Goal: Task Accomplishment & Management: Manage account settings

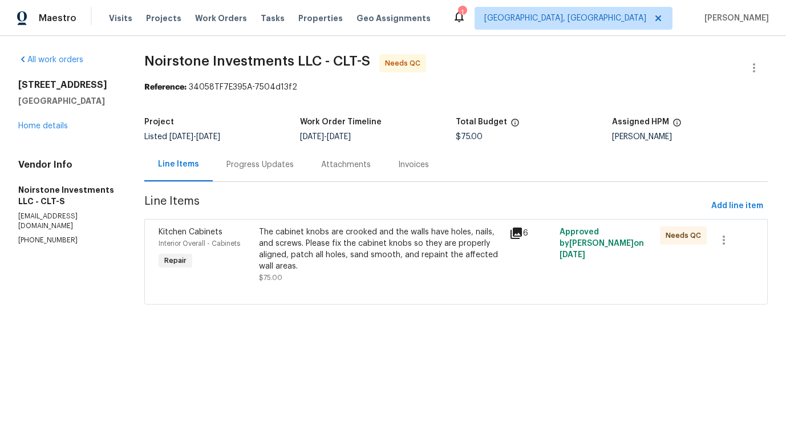
click at [273, 269] on div "The cabinet knobs are crooked and the walls have holes, nails, and screws. Plea…" at bounding box center [381, 249] width 244 height 46
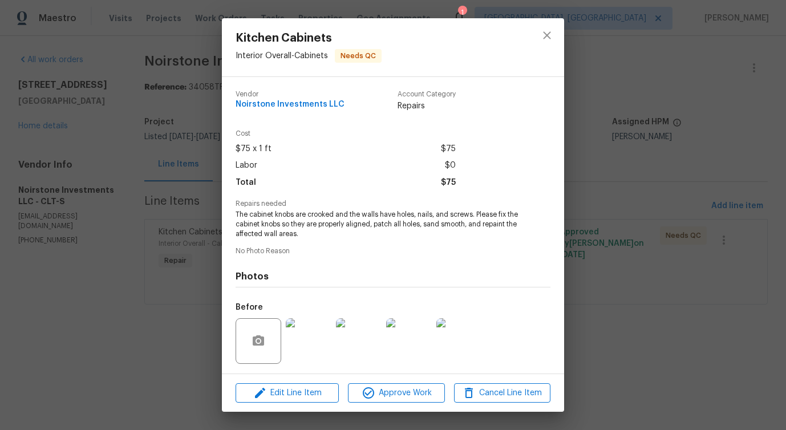
scroll to position [76, 0]
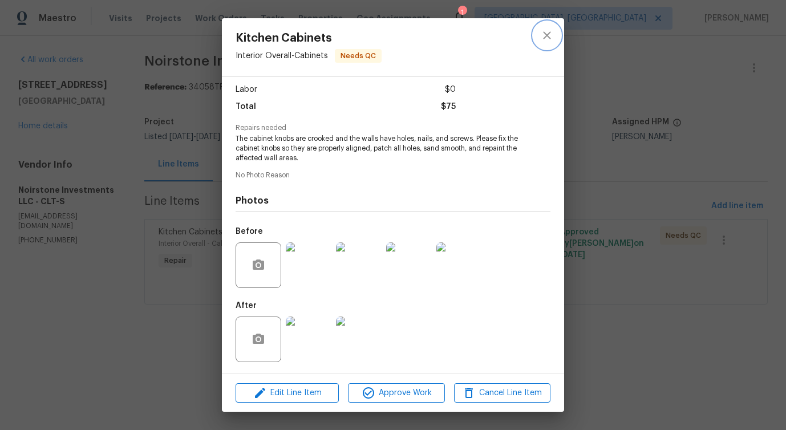
click at [545, 38] on icon "close" at bounding box center [546, 34] width 7 height 7
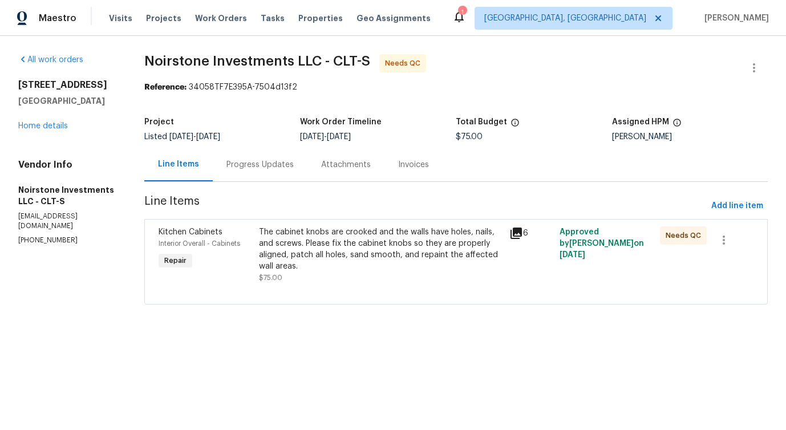
click at [34, 236] on p "(571) 215-1239" at bounding box center [67, 241] width 99 height 10
copy p "(571) 215-1239"
click at [46, 236] on p "(571) 215-1239" at bounding box center [67, 241] width 99 height 10
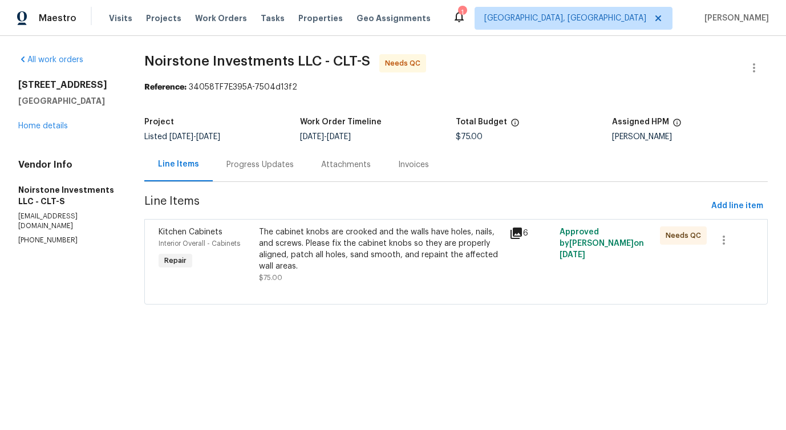
click at [46, 236] on p "(571) 215-1239" at bounding box center [67, 241] width 99 height 10
click at [236, 171] on div "Progress Updates" at bounding box center [260, 165] width 95 height 34
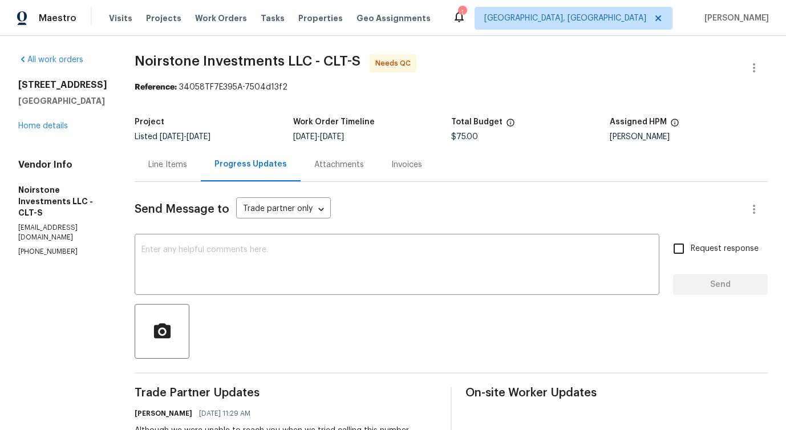
click at [48, 84] on h2 "4127 Bon Rea Dr" at bounding box center [62, 84] width 89 height 11
copy h2 "4127 Bon Rea Dr"
click at [166, 159] on div "Line Items" at bounding box center [167, 164] width 39 height 11
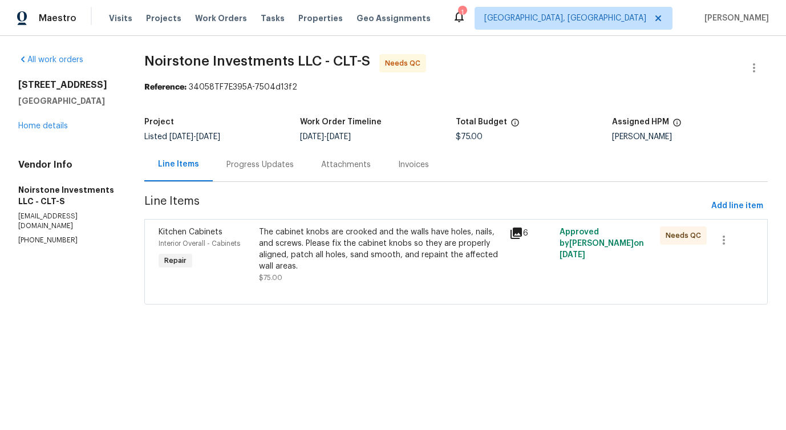
click at [283, 169] on div "Progress Updates" at bounding box center [259, 164] width 67 height 11
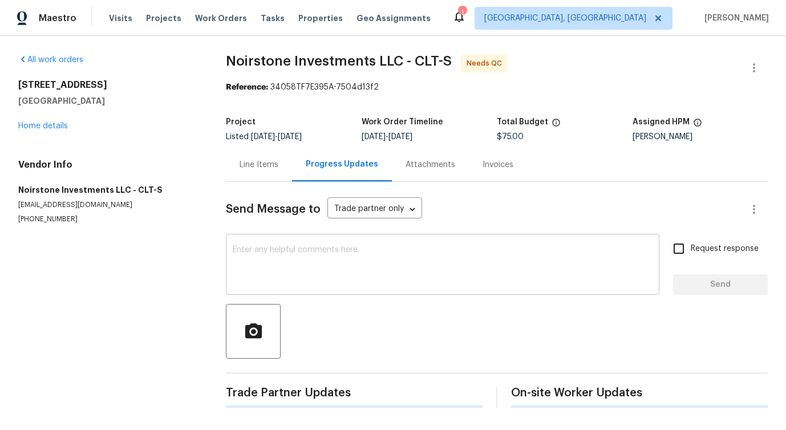
click at [296, 279] on textarea at bounding box center [443, 266] width 420 height 40
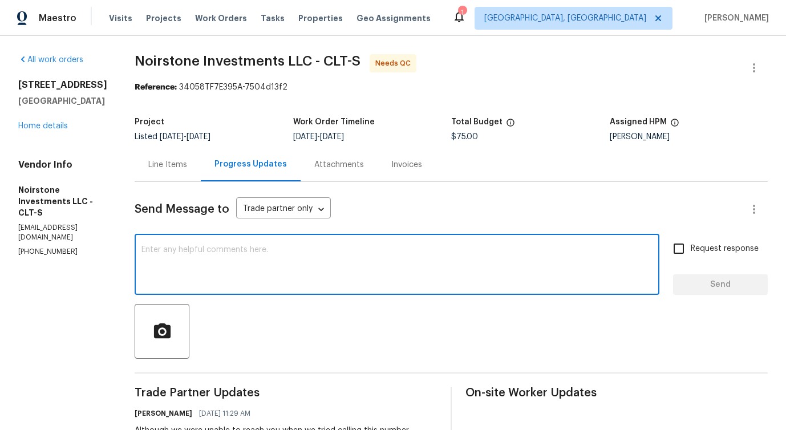
paste textarea "Could you please confirm whether the work has been fully completed, so we can p…"
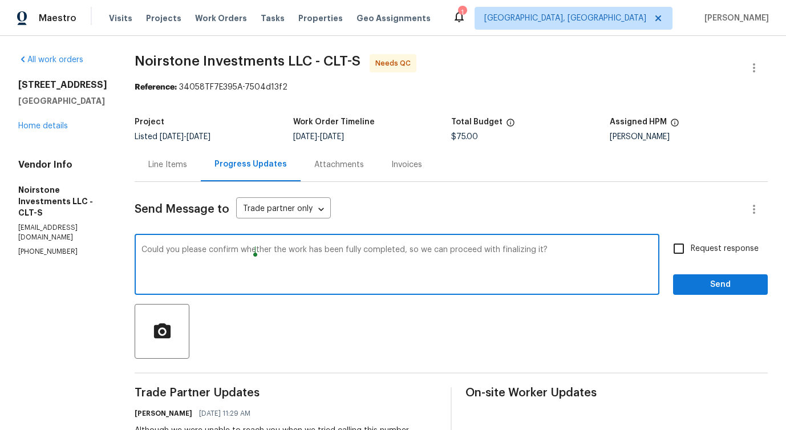
drag, startPoint x: 253, startPoint y: 249, endPoint x: 465, endPoint y: 249, distance: 212.2
click at [465, 249] on textarea "Could you please confirm whether the work has been fully completed, so we can p…" at bounding box center [396, 266] width 511 height 40
click at [0, 0] on span "completed" at bounding box center [0, 0] width 0 height 0
type textarea "Could you please confirm whether the work has been fully completed so we can pr…"
click at [707, 244] on span "Request response" at bounding box center [725, 249] width 68 height 12
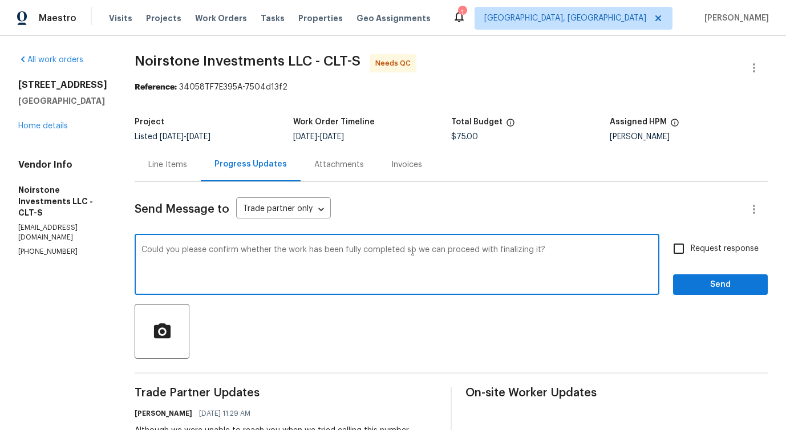
click at [691, 244] on input "Request response" at bounding box center [679, 249] width 24 height 24
checkbox input "true"
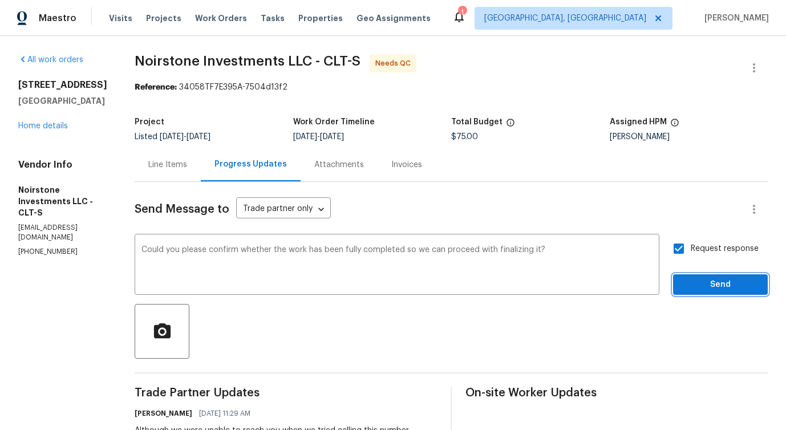
click at [708, 286] on span "Send" at bounding box center [720, 285] width 76 height 14
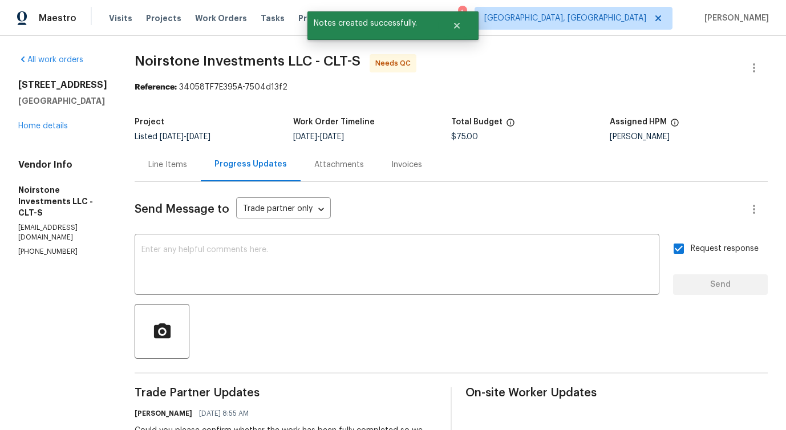
click at [165, 174] on div "Line Items" at bounding box center [168, 165] width 66 height 34
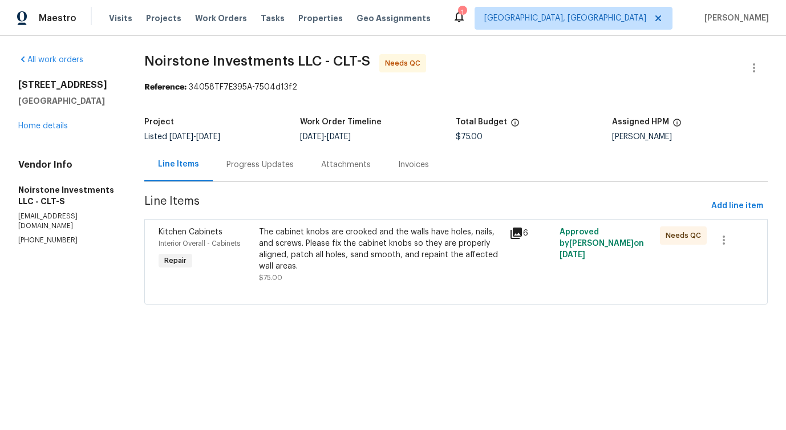
click at [371, 337] on html "Maestro Visits Projects Work Orders Tasks Properties Geo Assignments 1 Detroit,…" at bounding box center [393, 168] width 786 height 337
click at [232, 183] on section "Noirstone Investments LLC - CLT-S Needs QC Reference: 34058TF7E395A-7504d13f2 P…" at bounding box center [455, 186] width 623 height 264
click at [248, 173] on div "Progress Updates" at bounding box center [260, 165] width 95 height 34
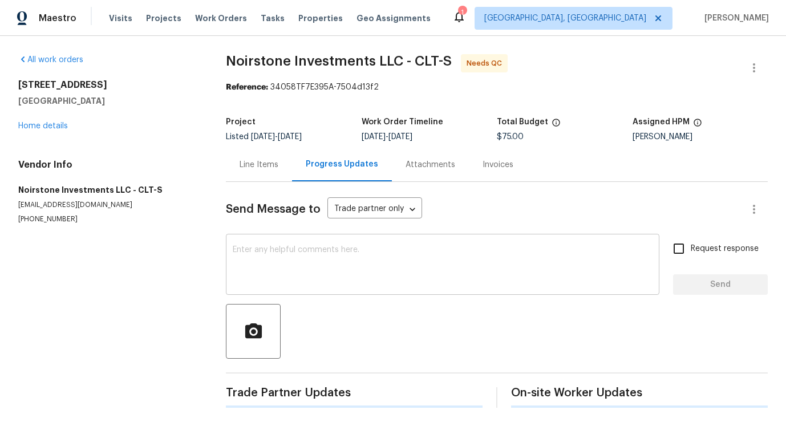
click at [271, 249] on textarea at bounding box center [443, 266] width 420 height 40
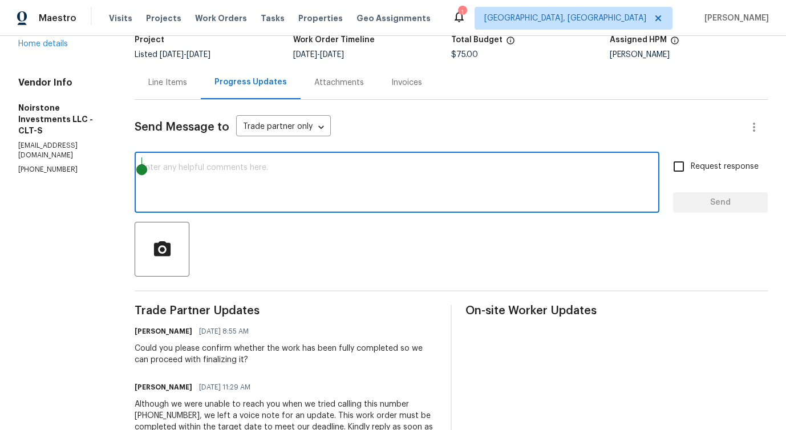
scroll to position [98, 0]
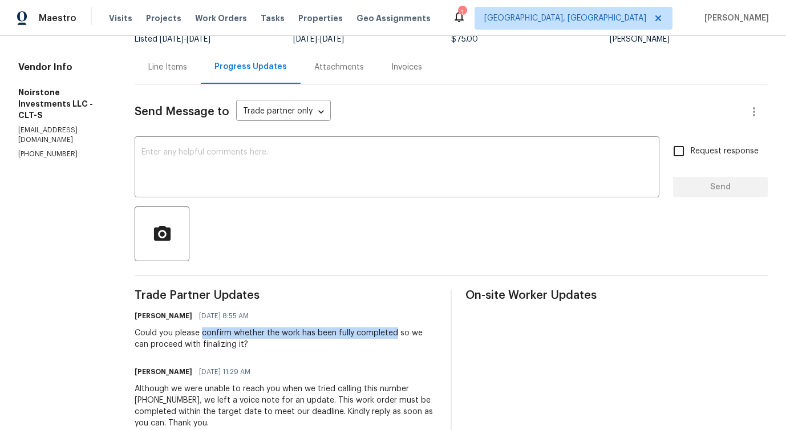
drag, startPoint x: 202, startPoint y: 334, endPoint x: 393, endPoint y: 332, distance: 191.1
click at [393, 332] on div "Could you please confirm whether the work has been fully completed so we can pr…" at bounding box center [286, 338] width 302 height 23
copy div "confirm whether the work has been fully completed"
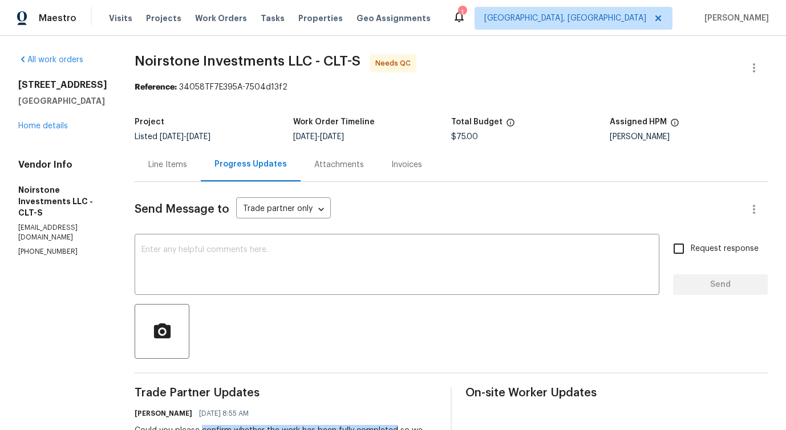
click at [176, 163] on div "Line Items" at bounding box center [167, 164] width 39 height 11
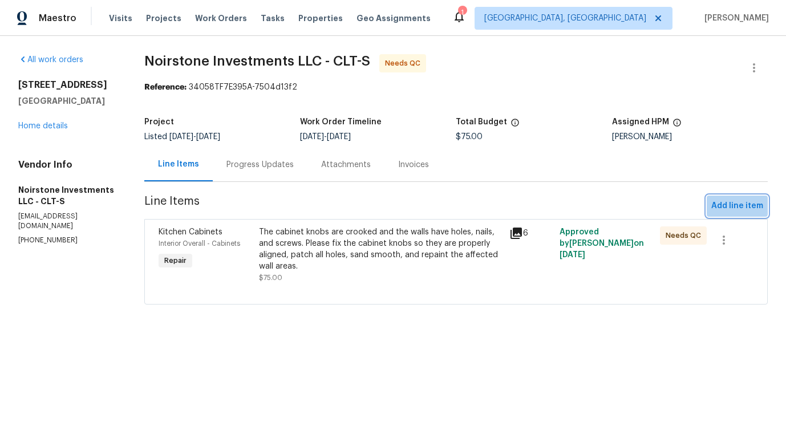
click at [718, 201] on span "Add line item" at bounding box center [737, 206] width 52 height 14
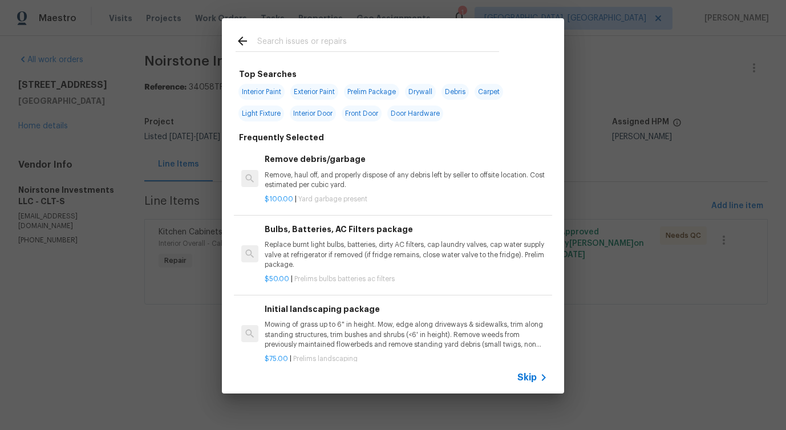
click at [526, 380] on span "Skip" at bounding box center [526, 377] width 19 height 11
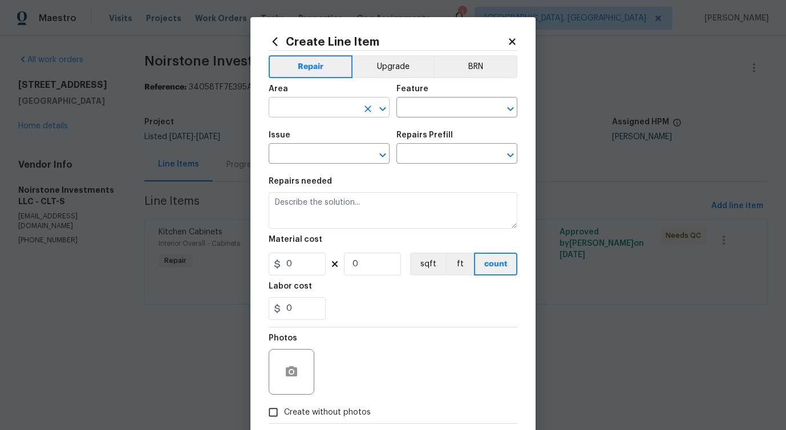
click at [318, 108] on input "text" at bounding box center [313, 109] width 89 height 18
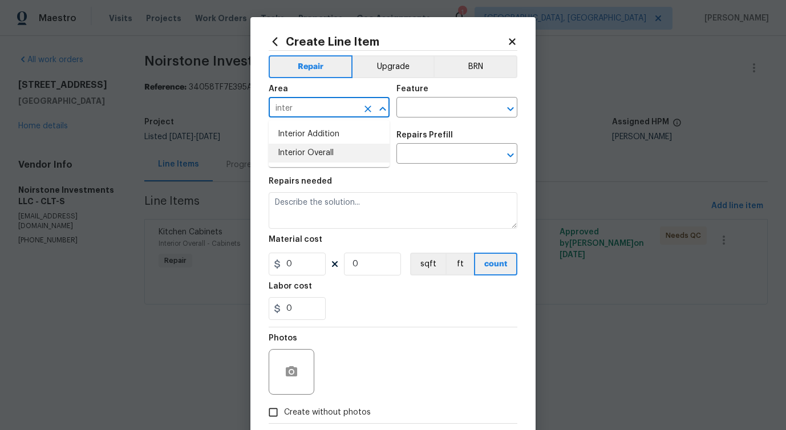
click at [307, 159] on li "Interior Overall" at bounding box center [329, 153] width 121 height 19
type input "Interior Overall"
click at [419, 111] on input "text" at bounding box center [440, 109] width 89 height 18
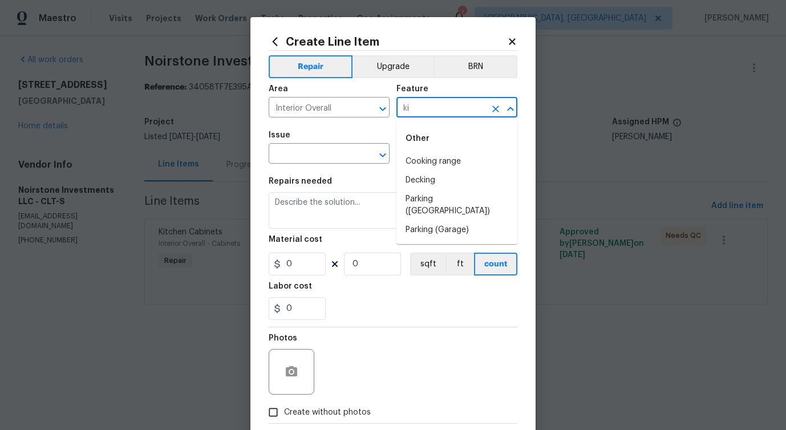
type input "k"
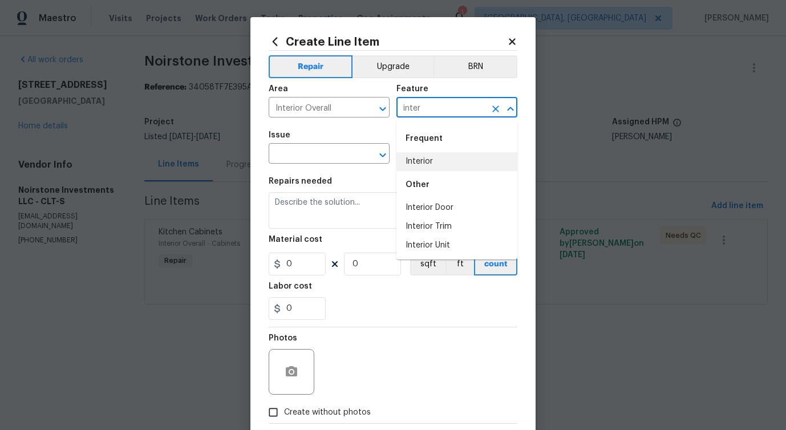
click at [428, 164] on li "Interior" at bounding box center [456, 161] width 121 height 19
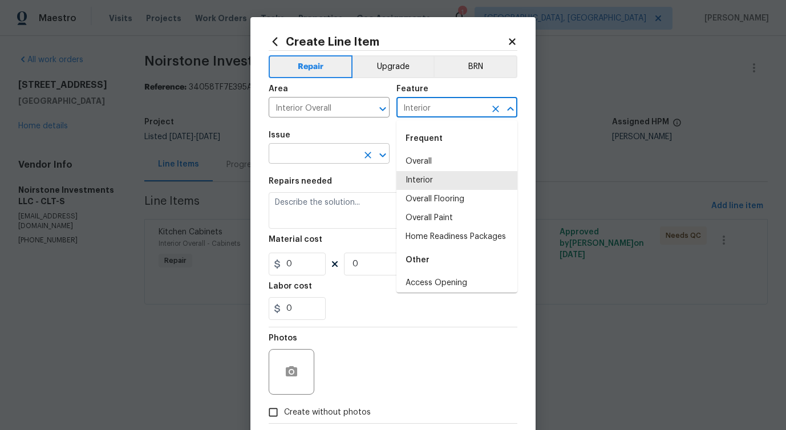
type input "Interior"
click at [313, 157] on input "text" at bounding box center [313, 155] width 89 height 18
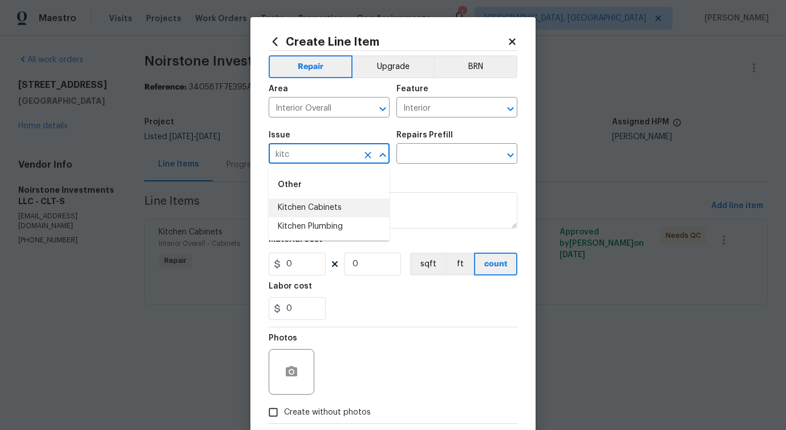
click at [343, 217] on li "Kitchen Cabinets" at bounding box center [329, 207] width 121 height 19
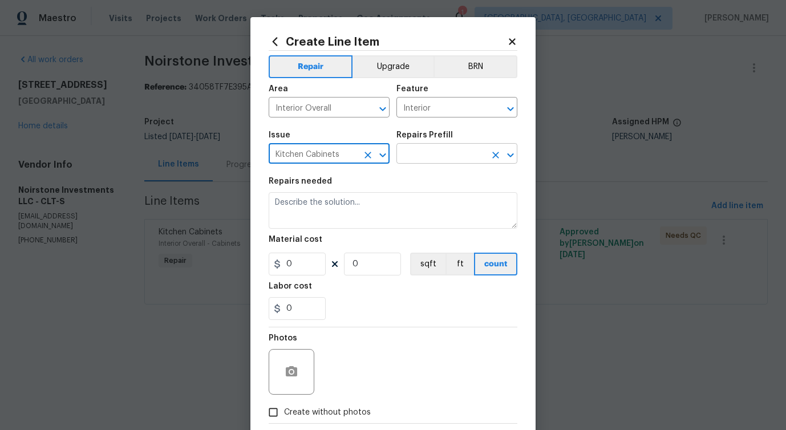
type input "Kitchen Cabinets"
click at [433, 155] on input "text" at bounding box center [440, 155] width 89 height 18
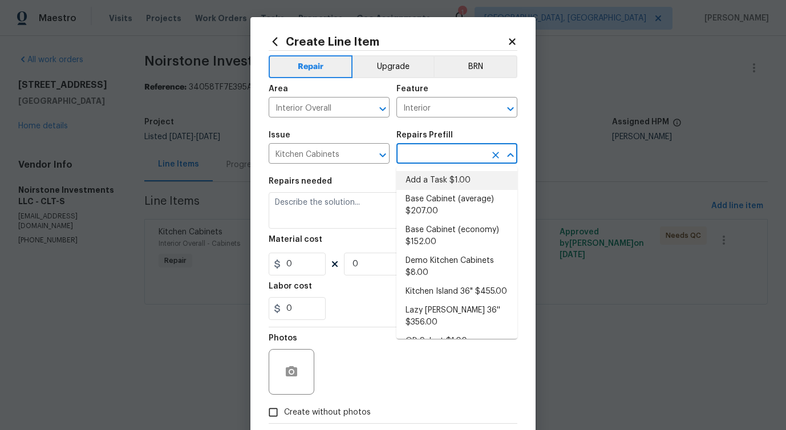
click at [422, 181] on li "Add a Task $1.00" at bounding box center [456, 180] width 121 height 19
type input "Cabinets"
type input "Add a Task $1.00"
type textarea "HPM to detail"
type input "1"
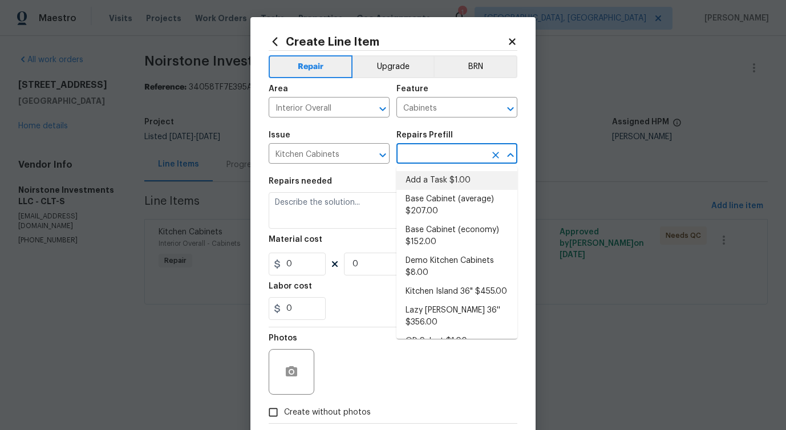
type input "1"
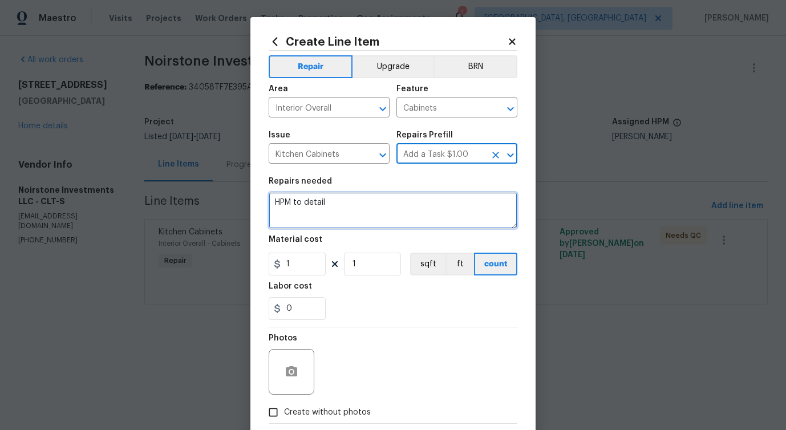
click at [293, 203] on textarea "HPM to detail" at bounding box center [393, 210] width 249 height 37
paste textarea "Noirstone Investments LLC - Requested to confirm whether the work has been full…"
type textarea "Noirstone Investments LLC - Requested to confirm whether the work has been full…"
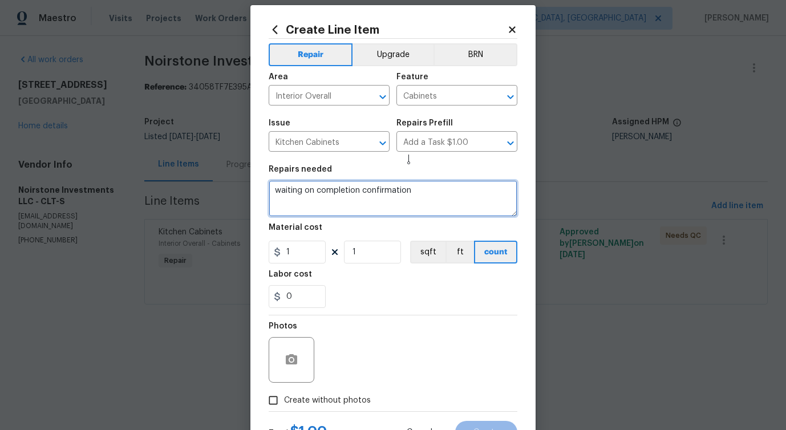
scroll to position [62, 0]
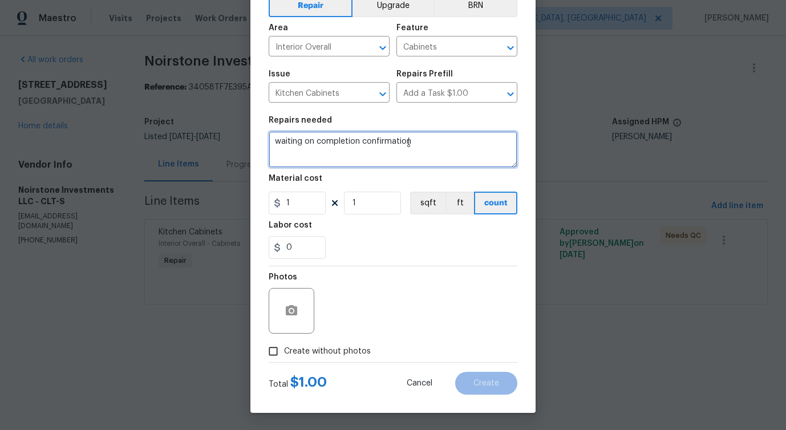
type textarea "waiting on completion confirmation"
click at [304, 348] on span "Create without photos" at bounding box center [327, 352] width 87 height 12
click at [284, 348] on input "Create without photos" at bounding box center [273, 352] width 22 height 22
checkbox input "true"
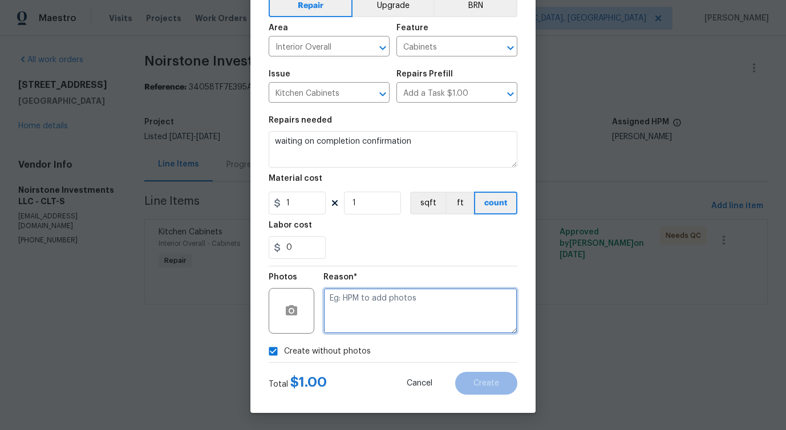
click at [389, 310] on textarea at bounding box center [420, 311] width 194 height 46
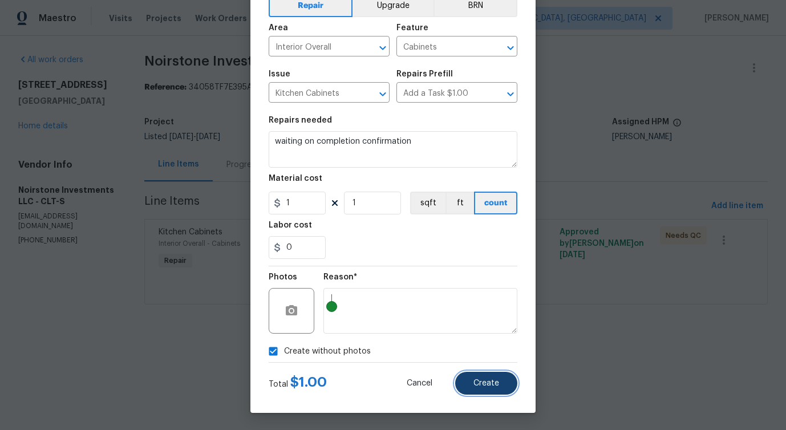
click at [468, 391] on button "Create" at bounding box center [486, 383] width 62 height 23
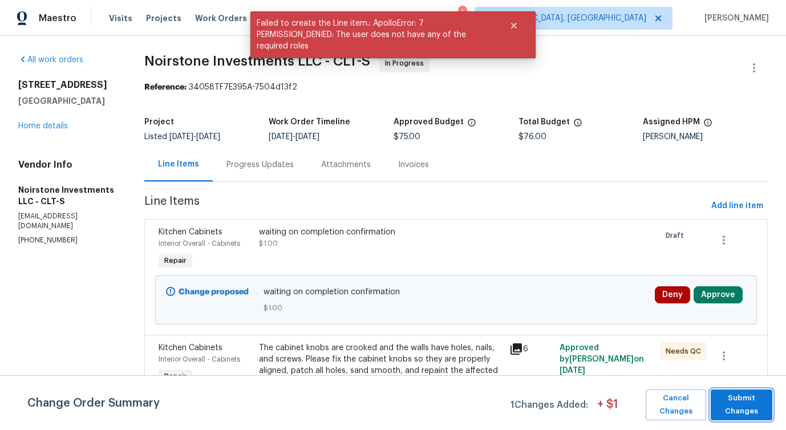
click at [744, 414] on span "Submit Changes" at bounding box center [741, 405] width 50 height 26
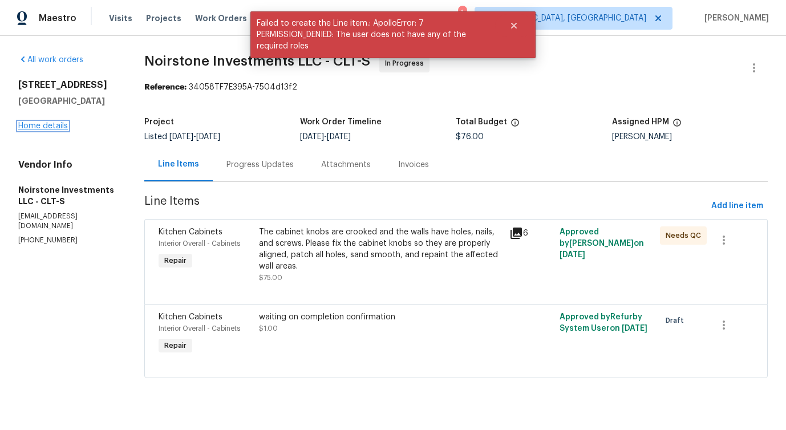
click at [42, 128] on link "Home details" at bounding box center [43, 126] width 50 height 8
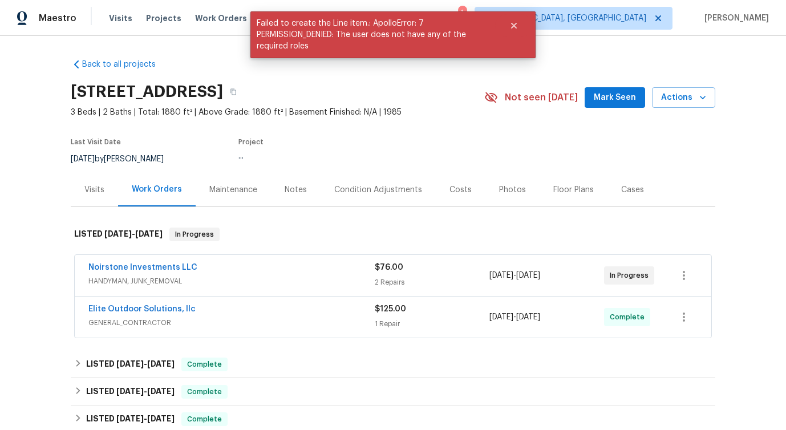
scroll to position [16, 0]
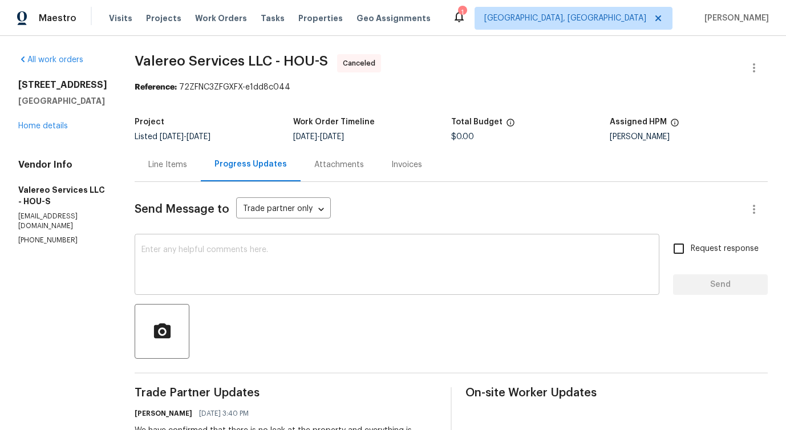
click at [294, 266] on textarea at bounding box center [396, 266] width 511 height 40
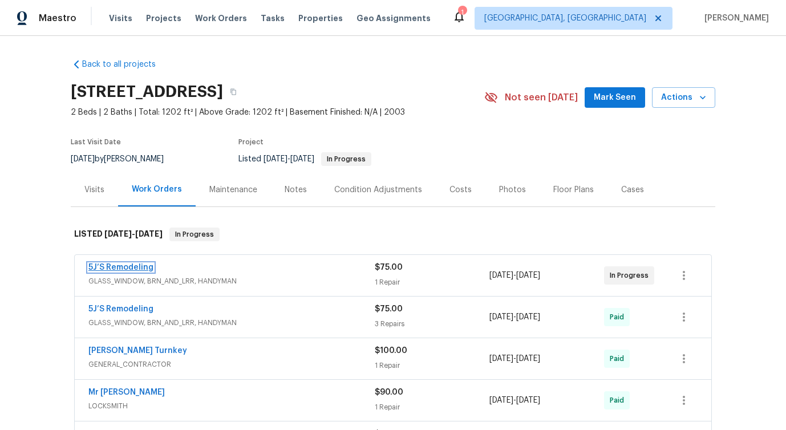
click at [112, 265] on link "5J’S Remodeling" at bounding box center [120, 268] width 65 height 8
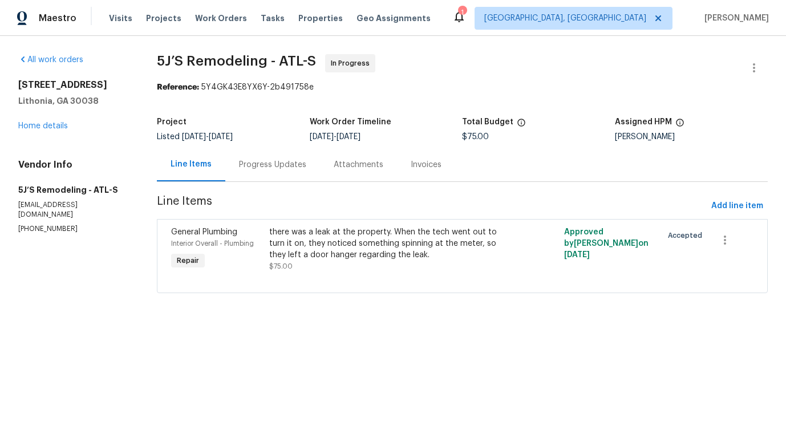
click at [272, 171] on div "Progress Updates" at bounding box center [272, 165] width 95 height 34
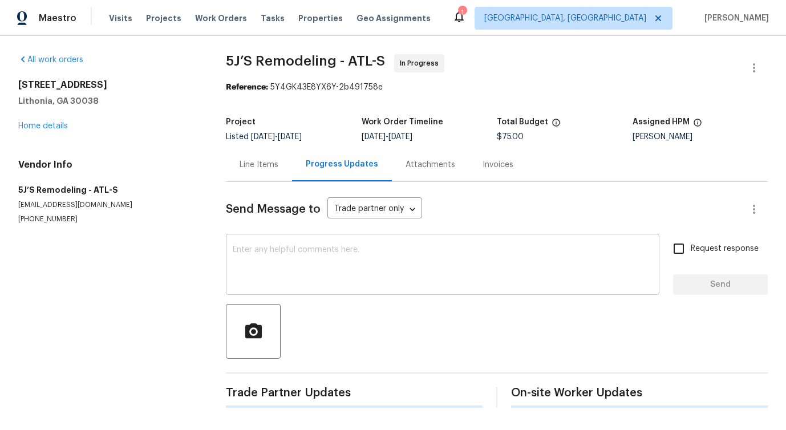
click at [275, 288] on div "x ​" at bounding box center [442, 266] width 433 height 58
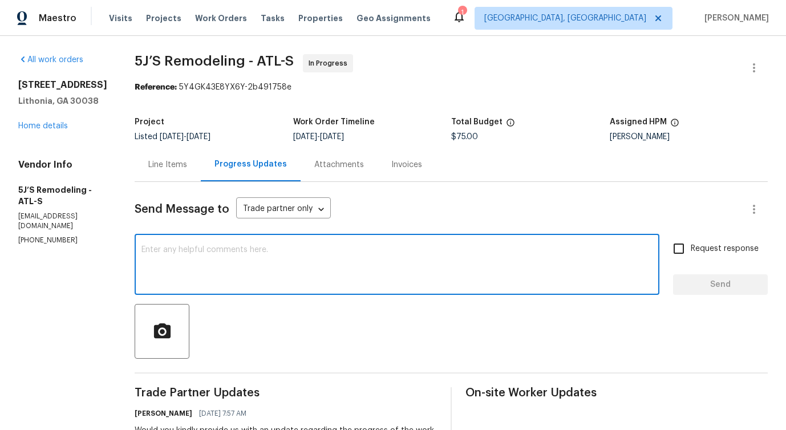
click at [36, 236] on p "(770) 369-6627" at bounding box center [62, 241] width 89 height 10
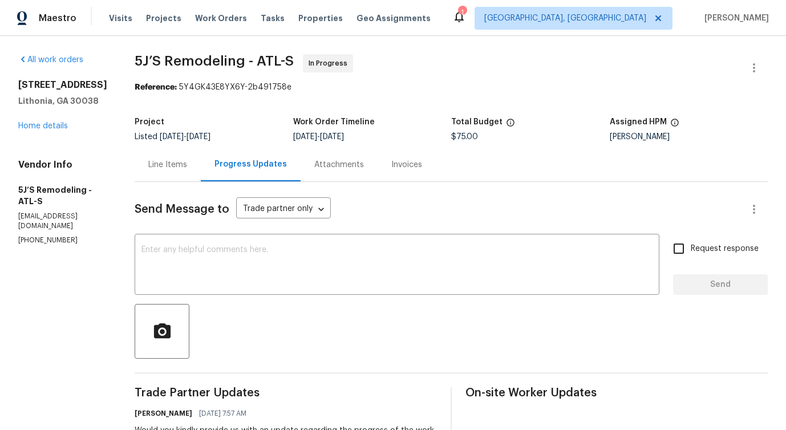
click at [36, 236] on p "(770) 369-6627" at bounding box center [62, 241] width 89 height 10
copy p "(770) 369-6627"
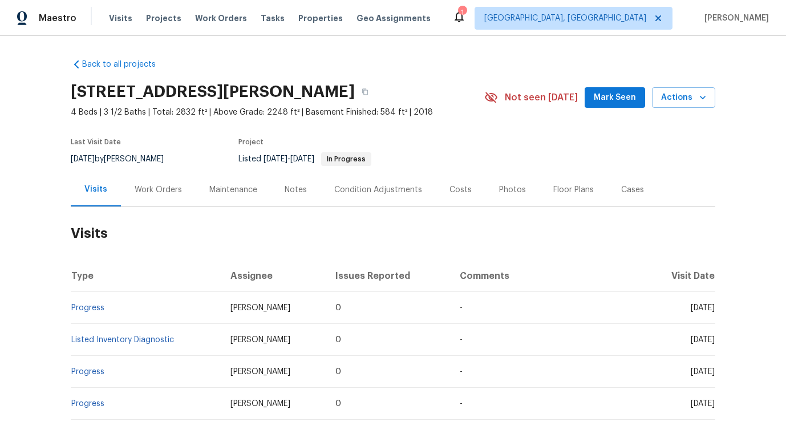
click at [165, 187] on div "Work Orders" at bounding box center [158, 189] width 47 height 11
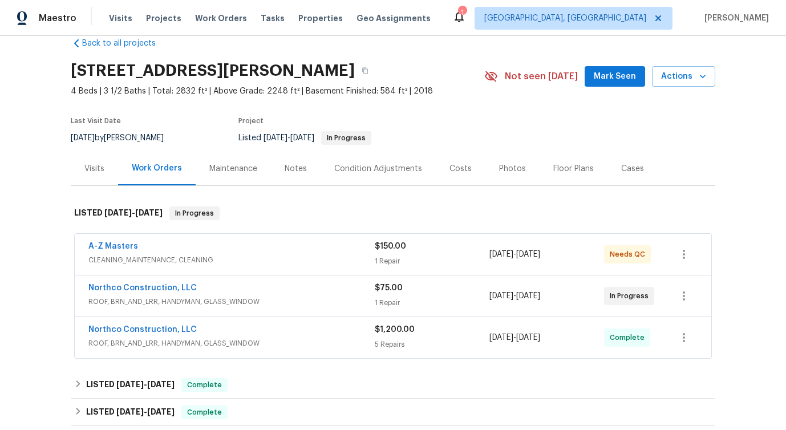
scroll to position [25, 0]
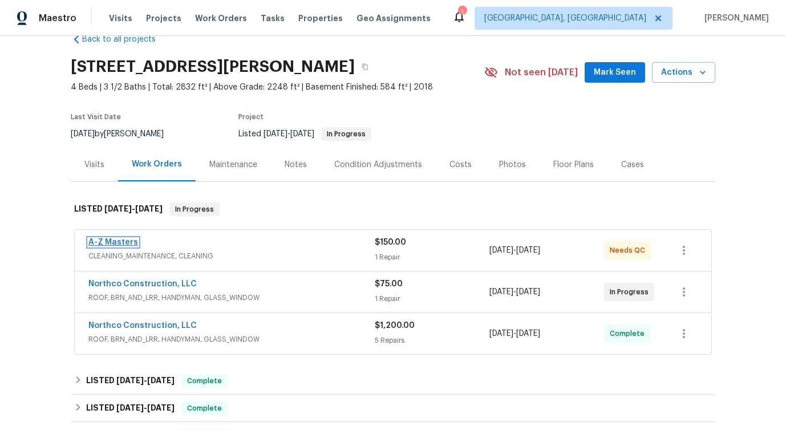
click at [118, 242] on link "A-Z Masters" at bounding box center [113, 242] width 50 height 8
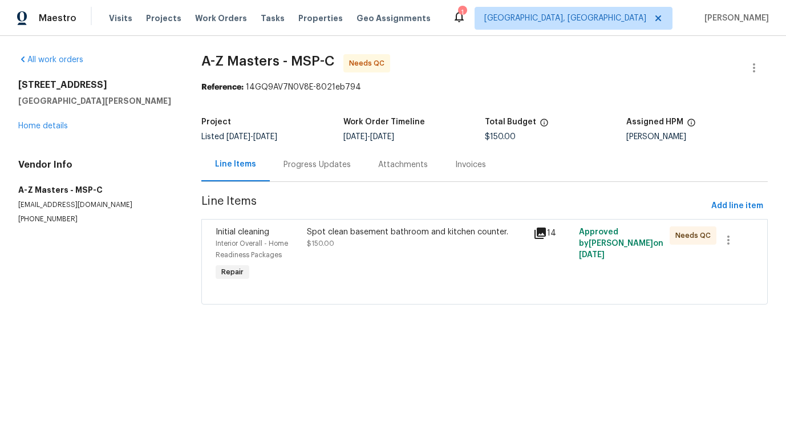
click at [302, 176] on div "Progress Updates" at bounding box center [317, 165] width 95 height 34
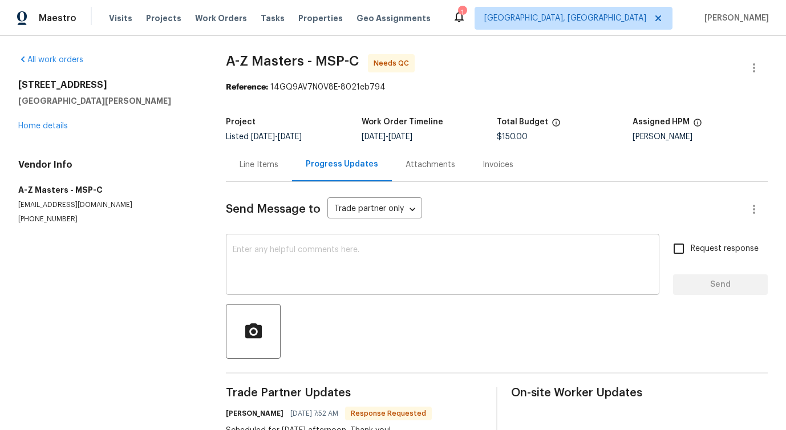
click at [295, 278] on textarea at bounding box center [443, 266] width 420 height 40
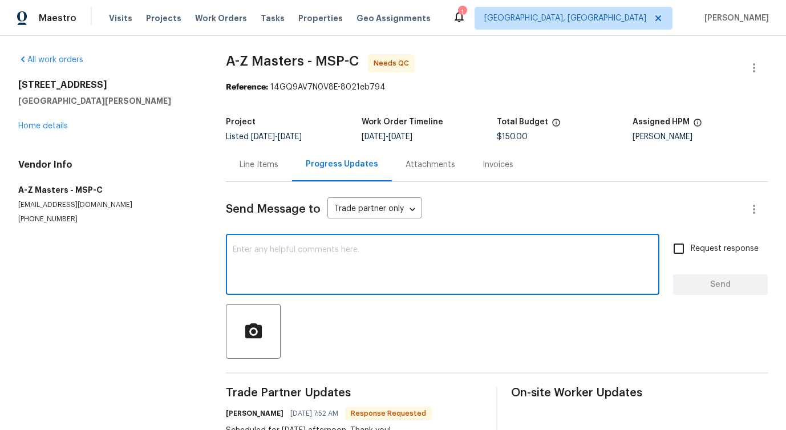
click at [50, 121] on div "1447 Juliet Ave St. Paul, MN 55105 Home details" at bounding box center [108, 105] width 180 height 52
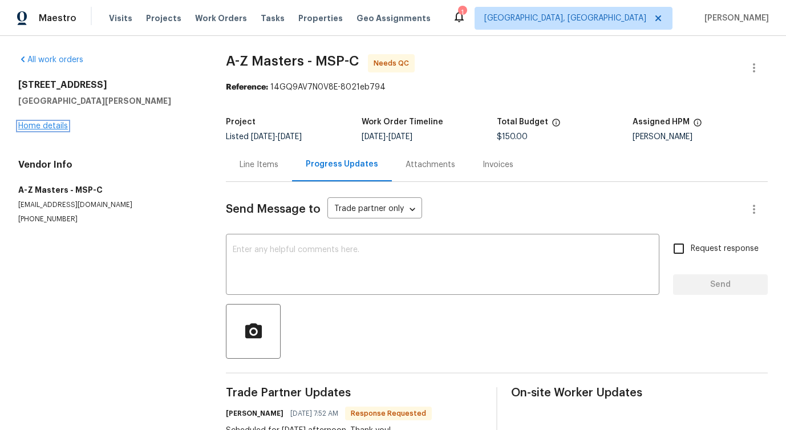
click at [50, 126] on link "Home details" at bounding box center [43, 126] width 50 height 8
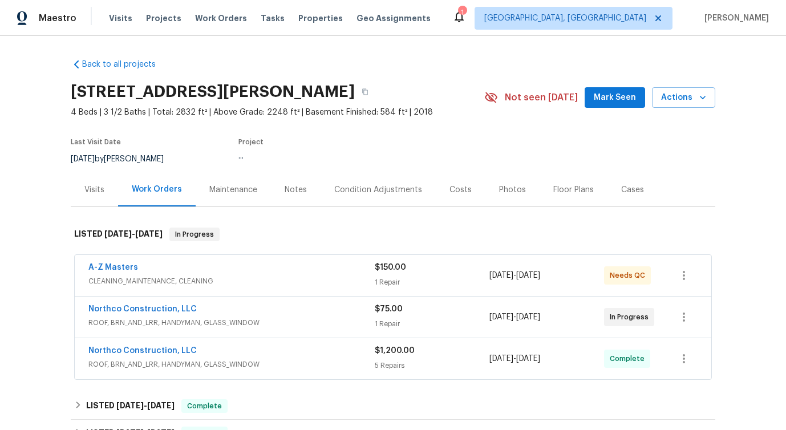
click at [128, 314] on span "Northco Construction, LLC" at bounding box center [142, 308] width 108 height 11
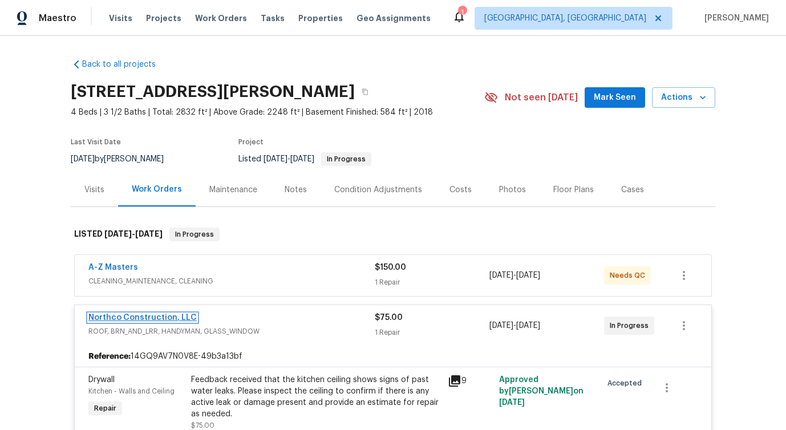
click at [128, 316] on link "Northco Construction, LLC" at bounding box center [142, 318] width 108 height 8
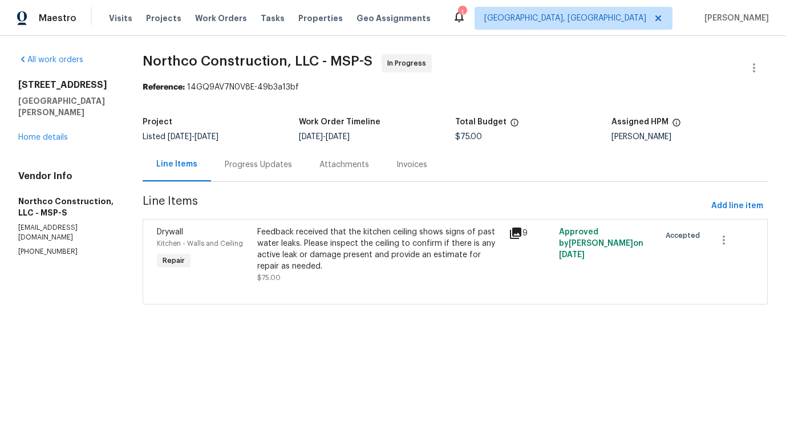
click at [239, 167] on div "Progress Updates" at bounding box center [258, 164] width 67 height 11
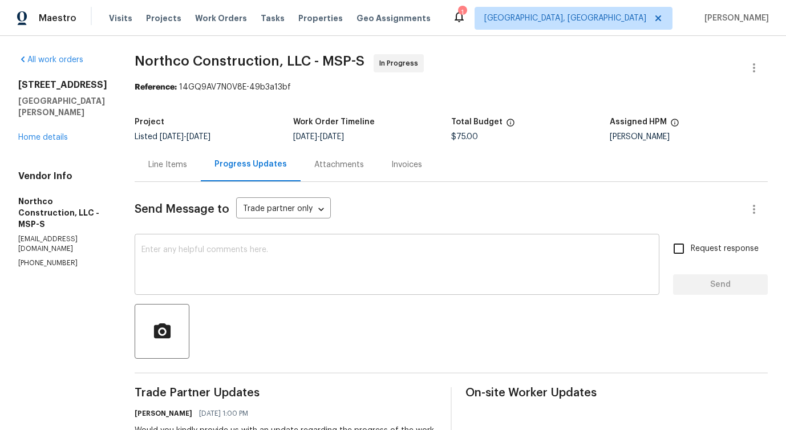
click at [250, 260] on textarea at bounding box center [396, 266] width 511 height 40
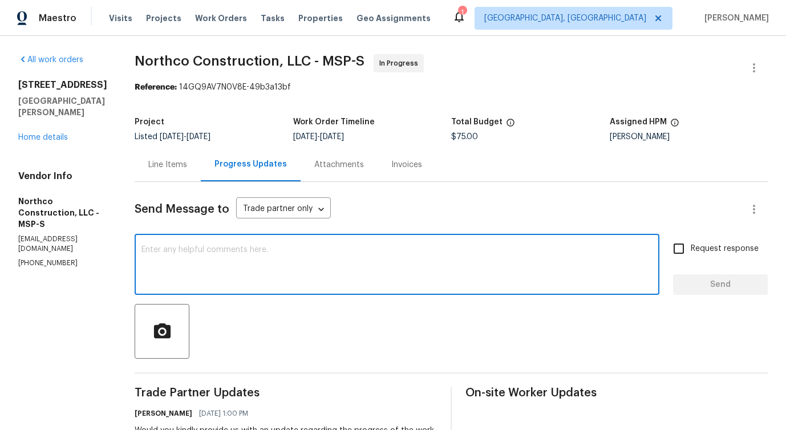
click at [38, 258] on p "(763) 458-3481" at bounding box center [62, 263] width 89 height 10
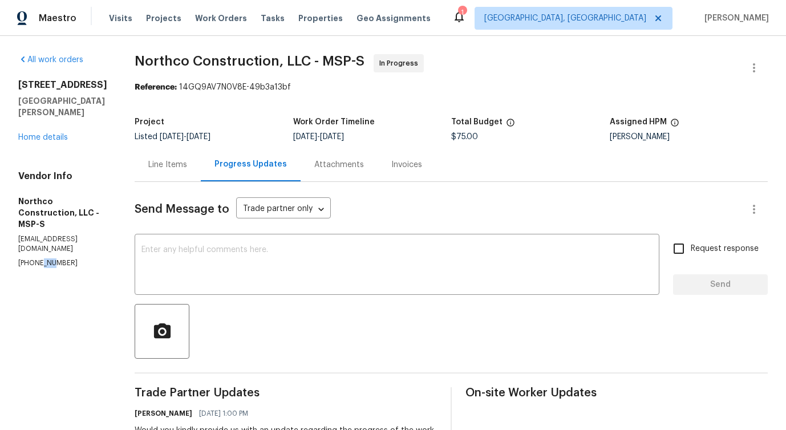
click at [38, 258] on p "(763) 458-3481" at bounding box center [62, 263] width 89 height 10
copy p "(763) 458-3481"
click at [205, 245] on div "x ​" at bounding box center [397, 266] width 525 height 58
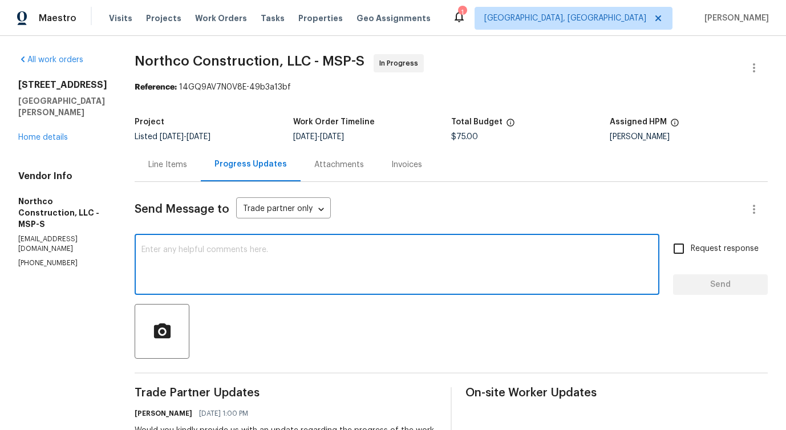
click at [205, 245] on div "x ​" at bounding box center [397, 266] width 525 height 58
click at [169, 168] on div "Line Items" at bounding box center [167, 164] width 39 height 11
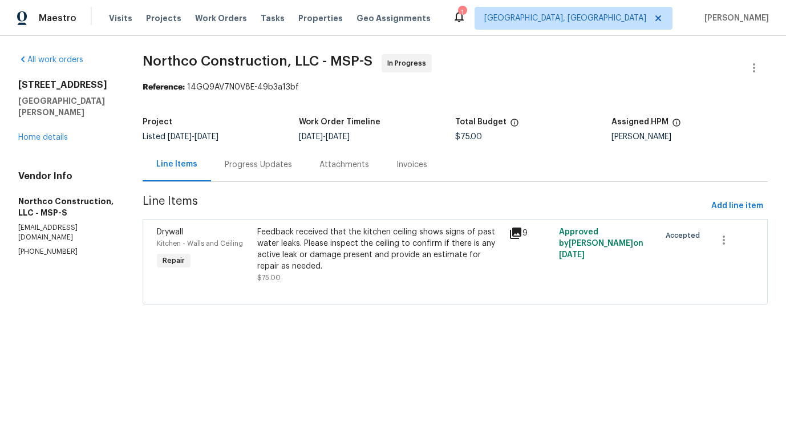
click at [333, 240] on div "Feedback received that the kitchen ceiling shows signs of past water leaks. Ple…" at bounding box center [379, 249] width 245 height 46
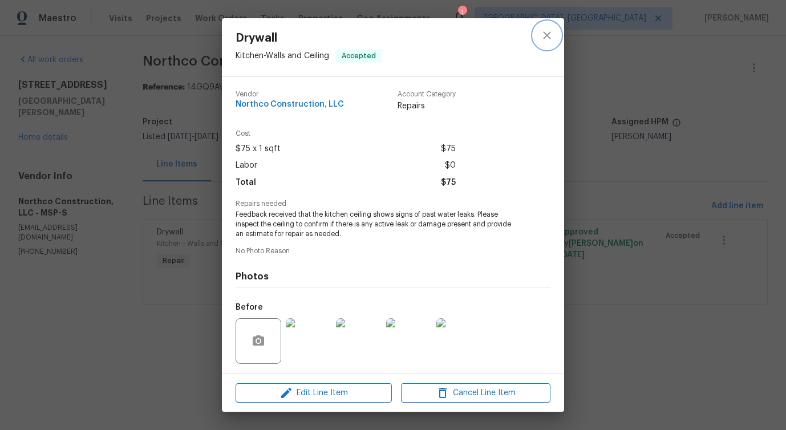
click at [546, 42] on icon "close" at bounding box center [547, 36] width 14 height 14
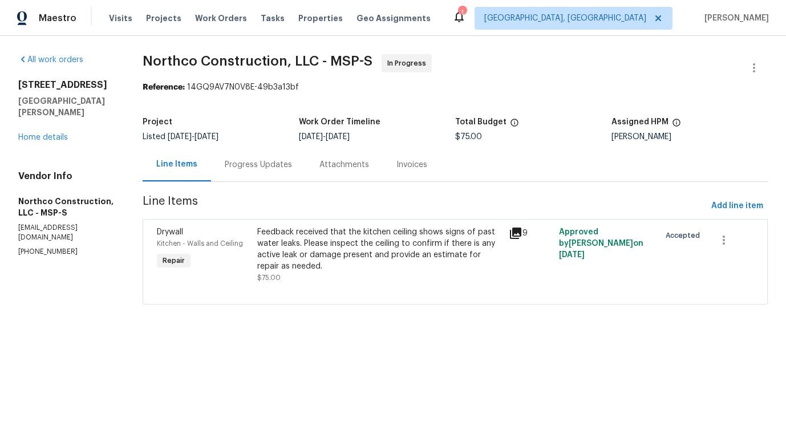
click at [261, 176] on div "Progress Updates" at bounding box center [258, 165] width 95 height 34
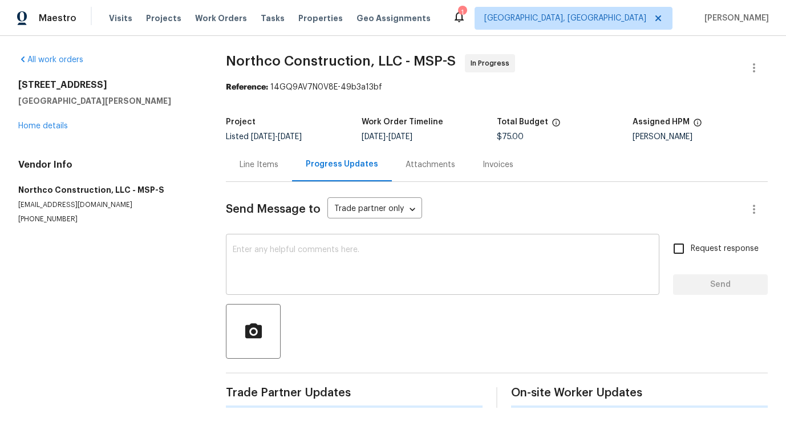
click at [275, 266] on textarea at bounding box center [443, 266] width 420 height 40
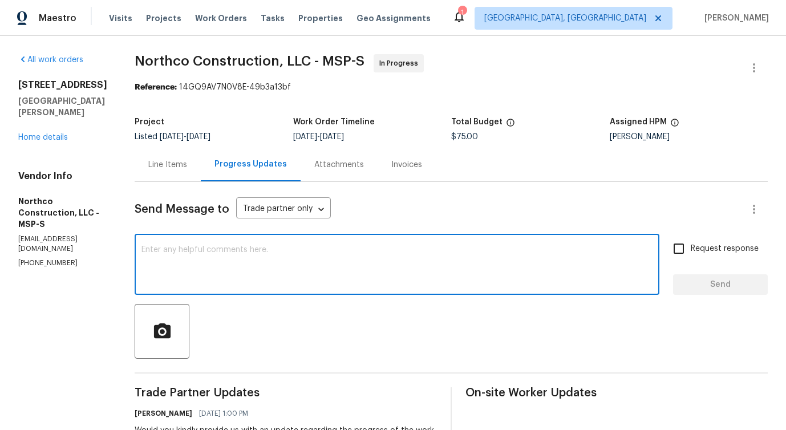
click at [161, 167] on div "Line Items" at bounding box center [167, 164] width 39 height 11
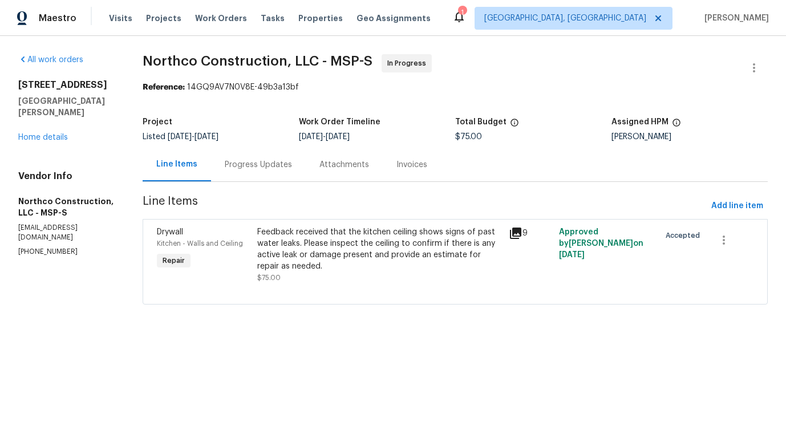
click at [343, 262] on div "Feedback received that the kitchen ceiling shows signs of past water leaks. Ple…" at bounding box center [379, 249] width 245 height 46
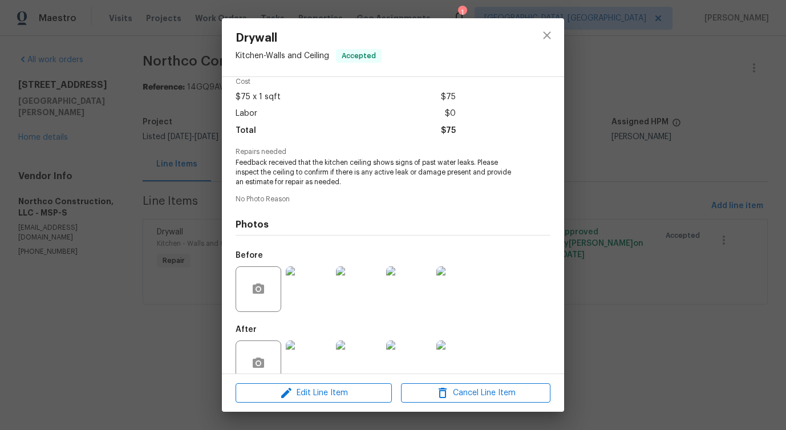
scroll to position [76, 0]
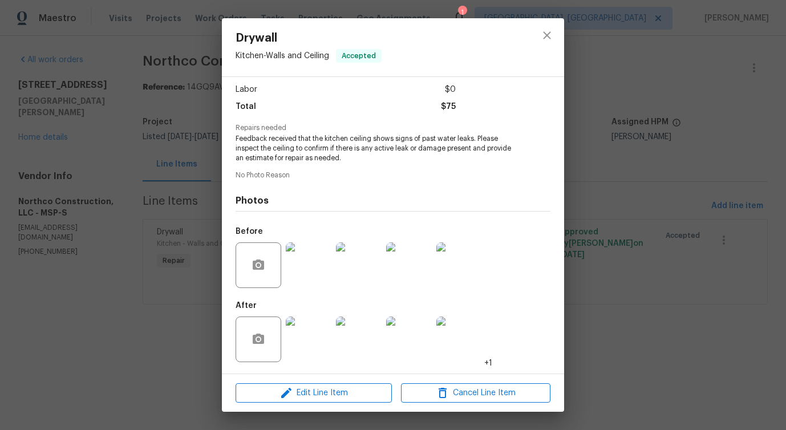
click at [313, 338] on img at bounding box center [309, 340] width 46 height 46
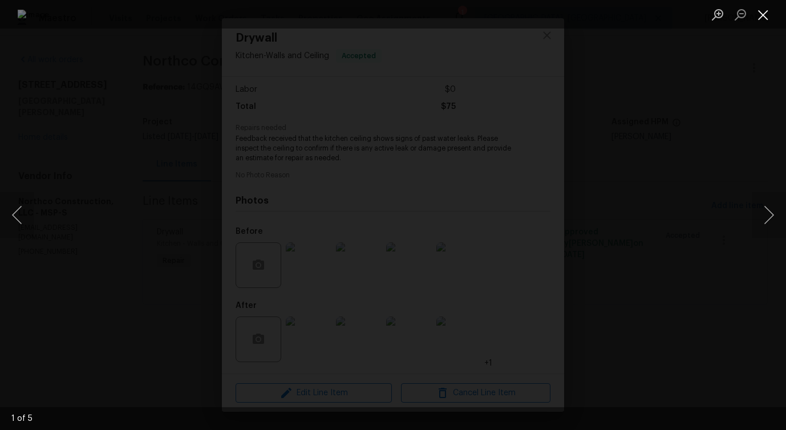
click at [759, 17] on button "Close lightbox" at bounding box center [763, 15] width 23 height 20
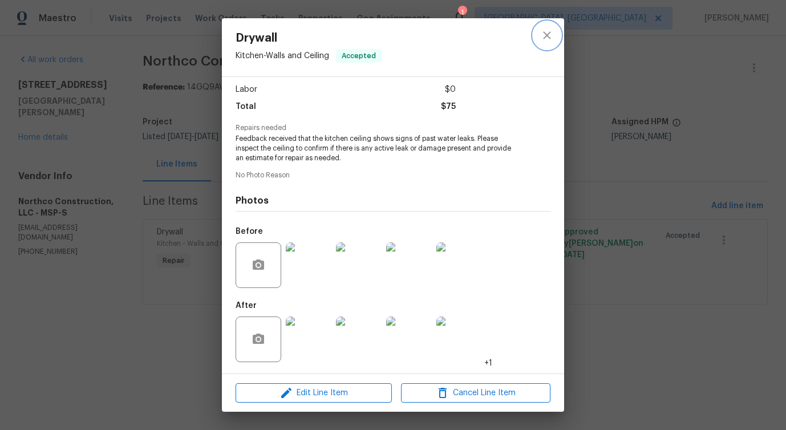
click at [541, 39] on icon "close" at bounding box center [547, 36] width 14 height 14
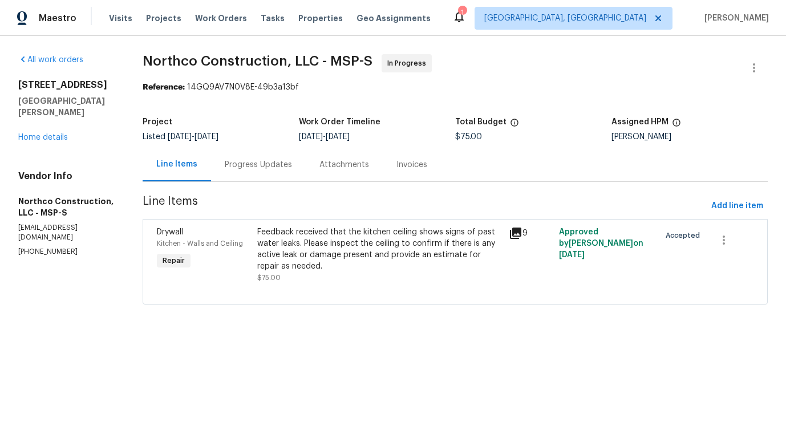
click at [271, 168] on div "Progress Updates" at bounding box center [258, 164] width 67 height 11
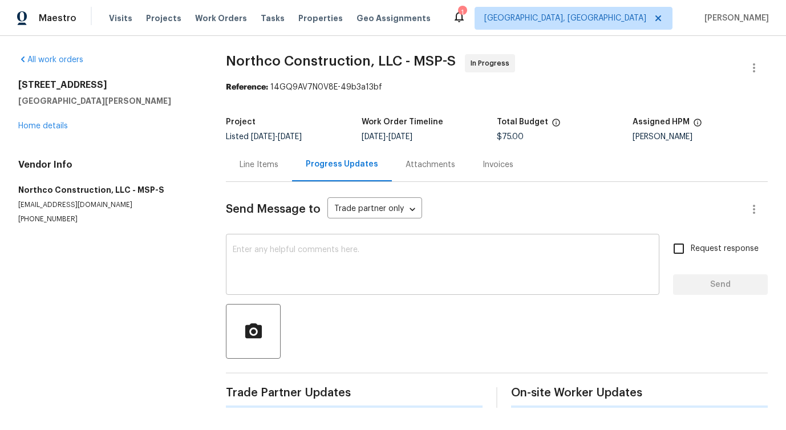
click at [285, 248] on textarea at bounding box center [443, 266] width 420 height 40
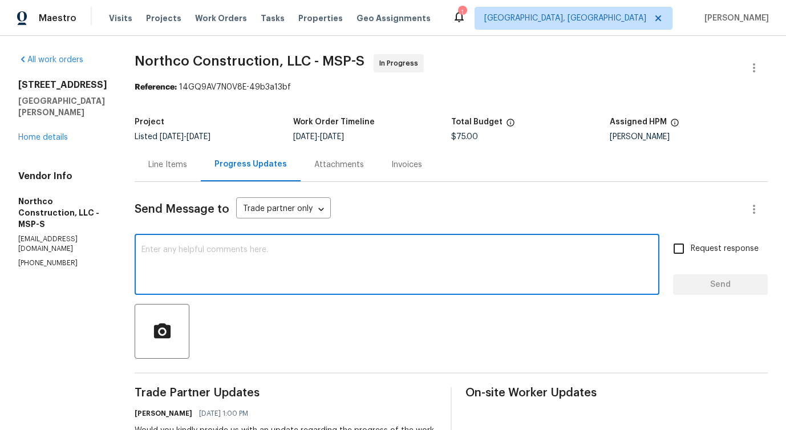
click at [169, 172] on div "Line Items" at bounding box center [168, 165] width 66 height 34
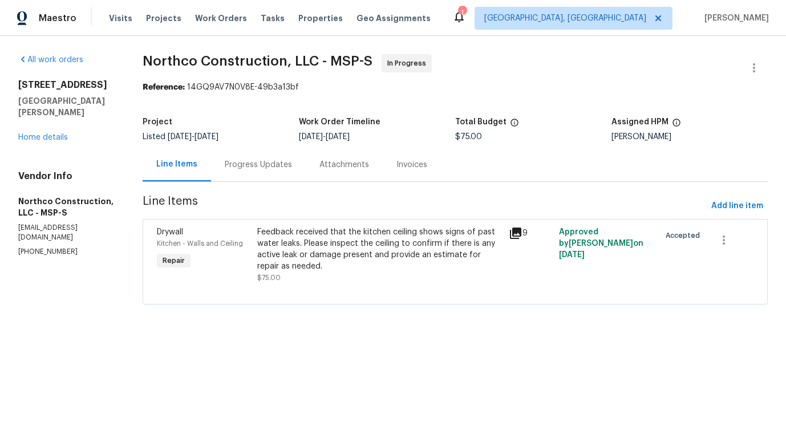
click at [307, 246] on div "Feedback received that the kitchen ceiling shows signs of past water leaks. Ple…" at bounding box center [379, 249] width 245 height 46
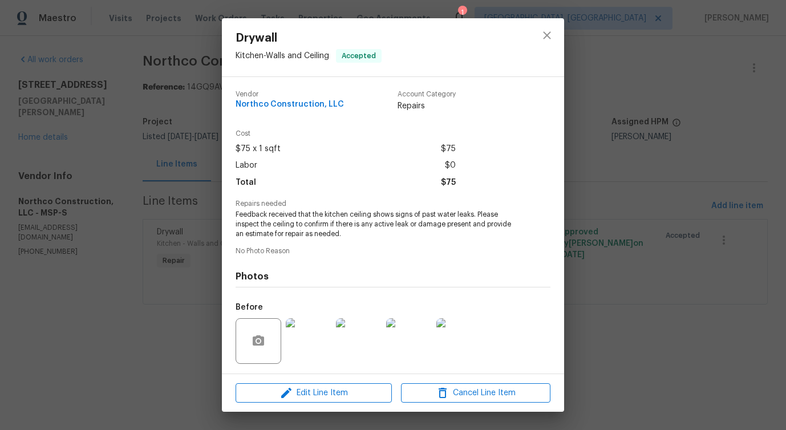
scroll to position [76, 0]
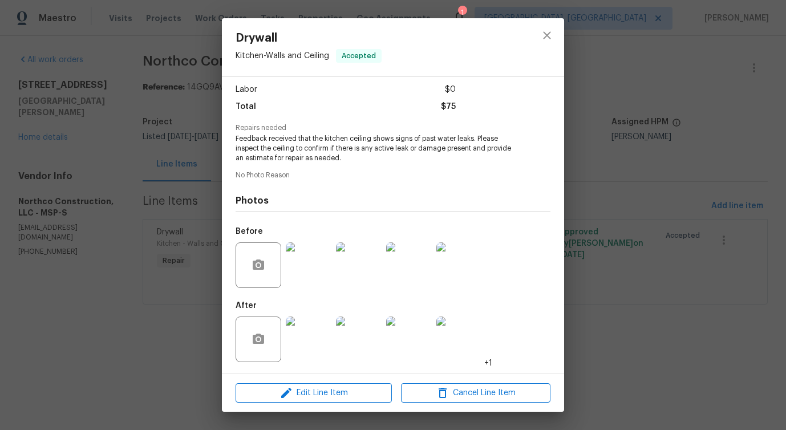
click at [308, 253] on img at bounding box center [309, 265] width 46 height 46
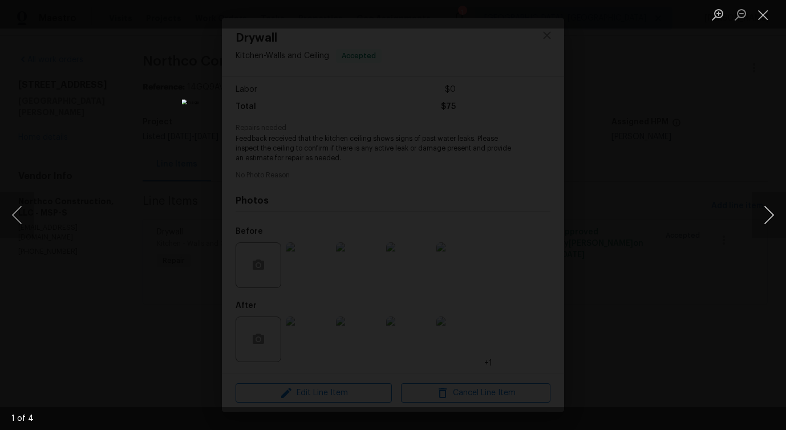
click at [765, 217] on button "Next image" at bounding box center [769, 215] width 34 height 46
click at [760, 19] on button "Close lightbox" at bounding box center [763, 15] width 23 height 20
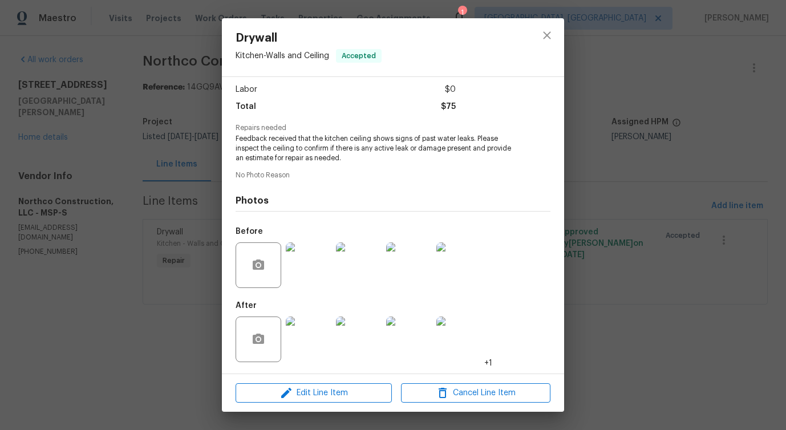
click at [301, 347] on img at bounding box center [309, 340] width 46 height 46
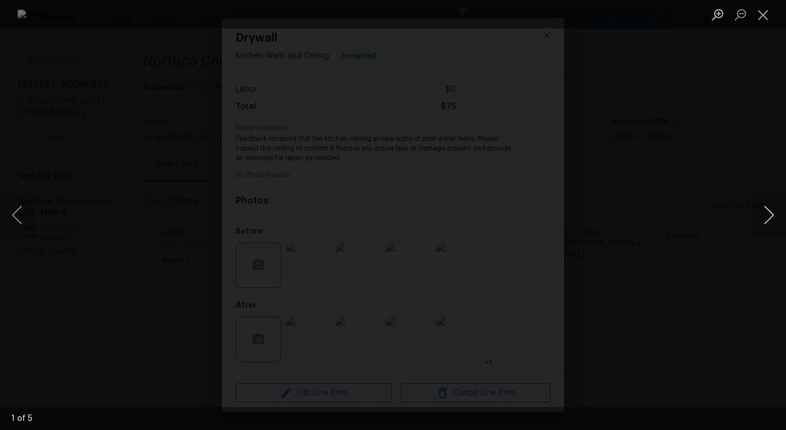
click at [768, 217] on button "Next image" at bounding box center [769, 215] width 34 height 46
click at [756, 15] on button "Close lightbox" at bounding box center [763, 15] width 23 height 20
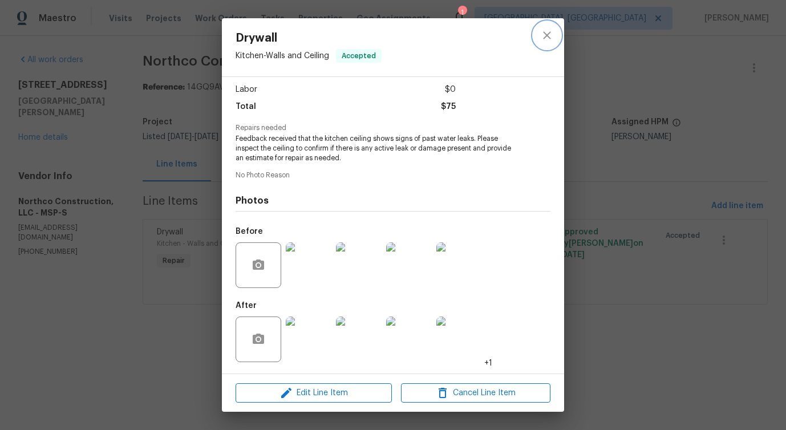
click at [543, 46] on button "close" at bounding box center [546, 35] width 27 height 27
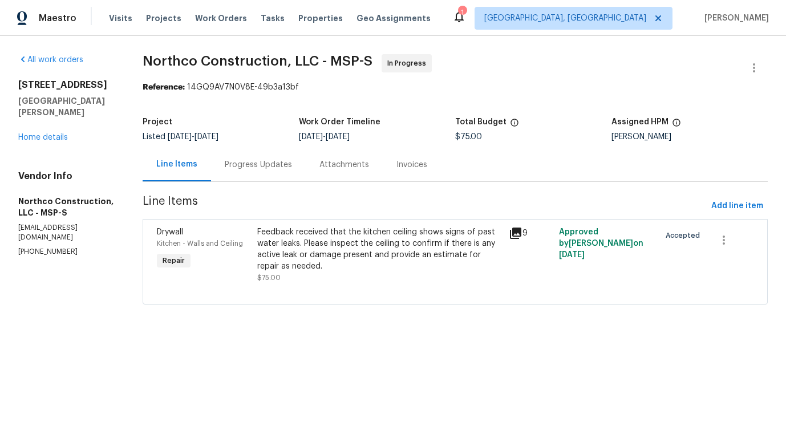
click at [276, 165] on div "Progress Updates" at bounding box center [258, 164] width 67 height 11
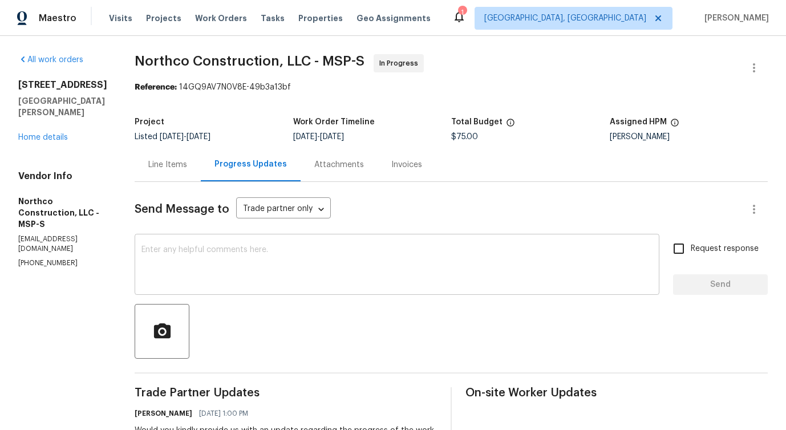
click at [279, 266] on textarea at bounding box center [396, 266] width 511 height 40
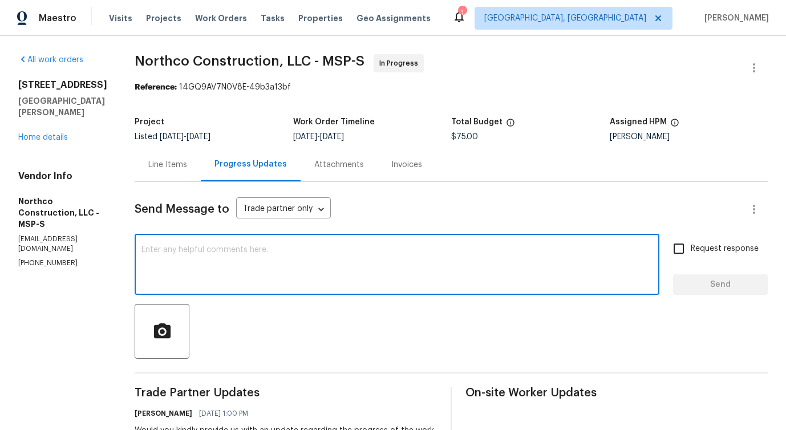
paste textarea "Could you please confirm whether the work has been fully completed, so we can p…"
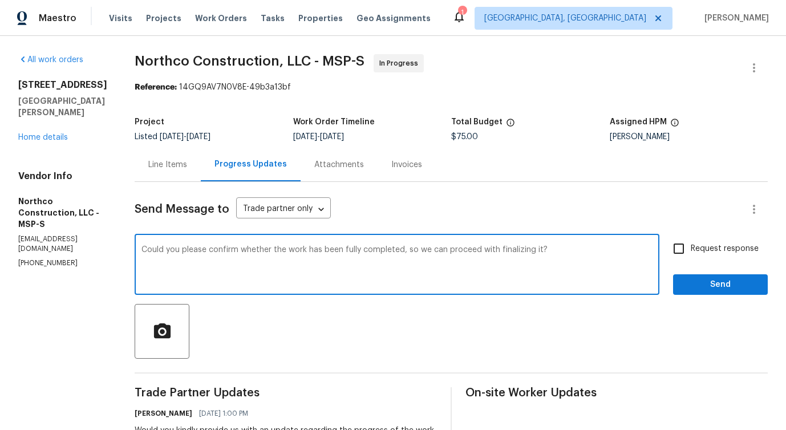
drag, startPoint x: 285, startPoint y: 251, endPoint x: 505, endPoint y: 252, distance: 220.2
click at [505, 251] on textarea "Could you please confirm whether the work has been fully completed, so we can p…" at bounding box center [396, 266] width 511 height 40
click at [533, 251] on textarea "Could you please confirm whether the work has been fully completed, so we can p…" at bounding box center [396, 266] width 511 height 40
type textarea "Could you please confirm whether the work has been fully completed, so we can p…"
click at [710, 253] on span "Request response" at bounding box center [725, 249] width 68 height 12
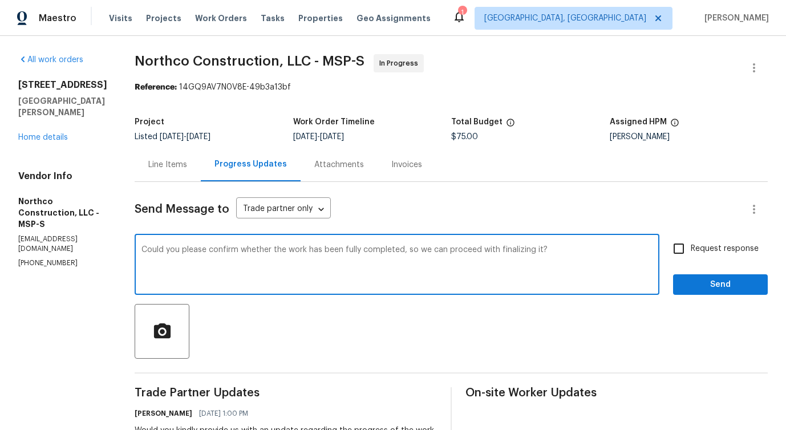
click at [691, 253] on input "Request response" at bounding box center [679, 249] width 24 height 24
checkbox input "true"
drag, startPoint x: 396, startPoint y: 249, endPoint x: 528, endPoint y: 251, distance: 132.3
click at [528, 251] on textarea "Could you please confirm whether the work has been fully completed, so we can p…" at bounding box center [396, 266] width 511 height 40
type textarea "Could you please confirm whether the work has been fully completed ?"
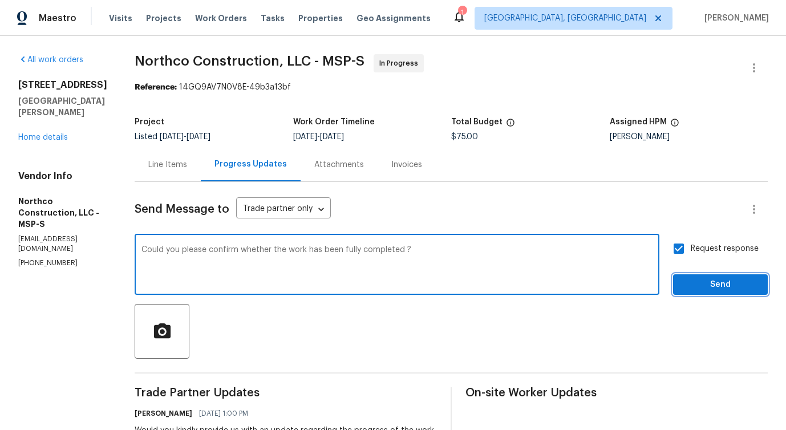
click at [706, 286] on span "Send" at bounding box center [720, 285] width 76 height 14
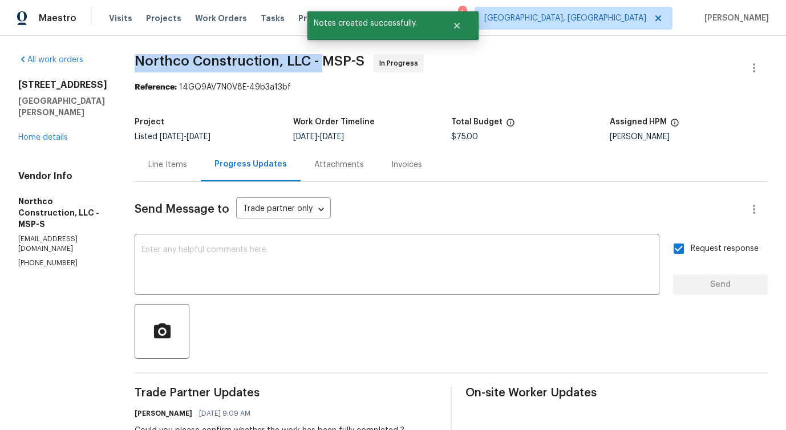
drag, startPoint x: 127, startPoint y: 62, endPoint x: 310, endPoint y: 64, distance: 183.7
click at [310, 64] on span "Northco Construction, LLC - MSP-S" at bounding box center [250, 61] width 230 height 14
copy span "Northco Construction, LLC -"
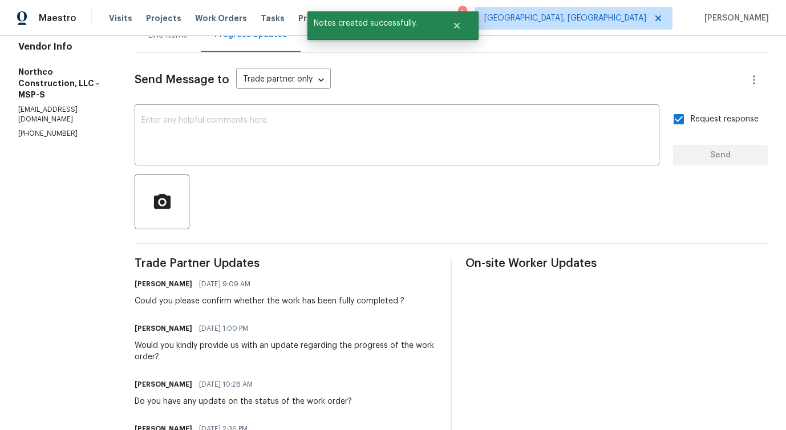
scroll to position [137, 0]
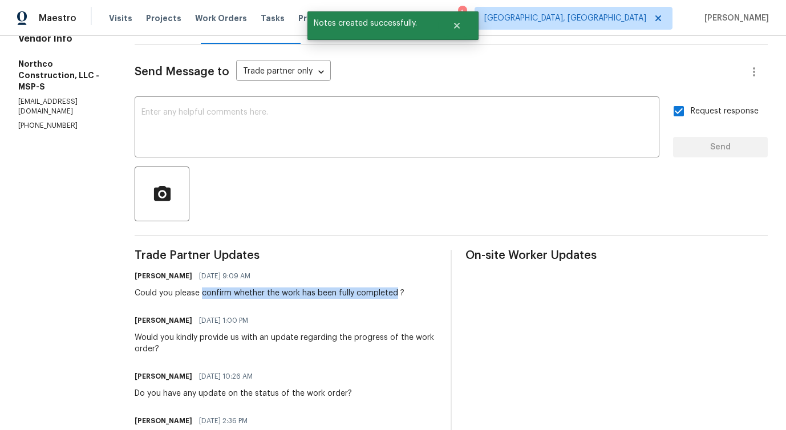
drag, startPoint x: 191, startPoint y: 294, endPoint x: 384, endPoint y: 292, distance: 193.4
click at [384, 292] on div "Could you please confirm whether the work has been fully completed ?" at bounding box center [270, 292] width 270 height 11
copy div "confirm whether the work has been fully completed"
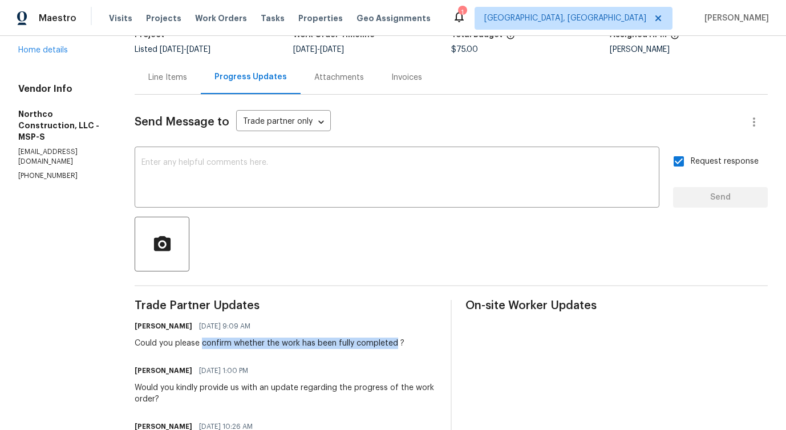
scroll to position [52, 0]
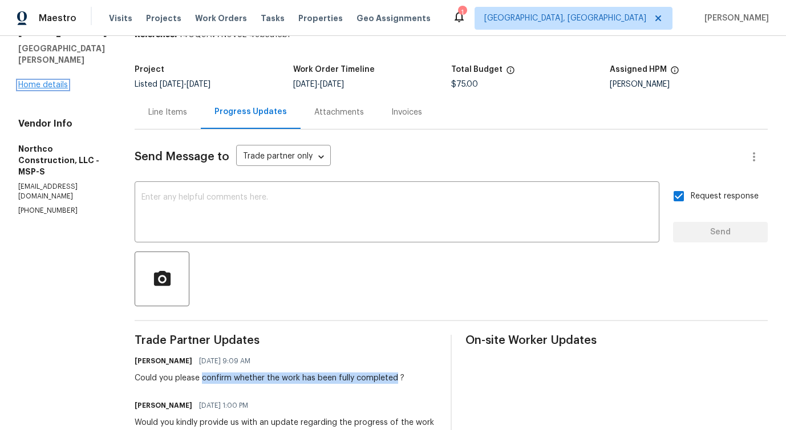
click at [49, 81] on link "Home details" at bounding box center [43, 85] width 50 height 8
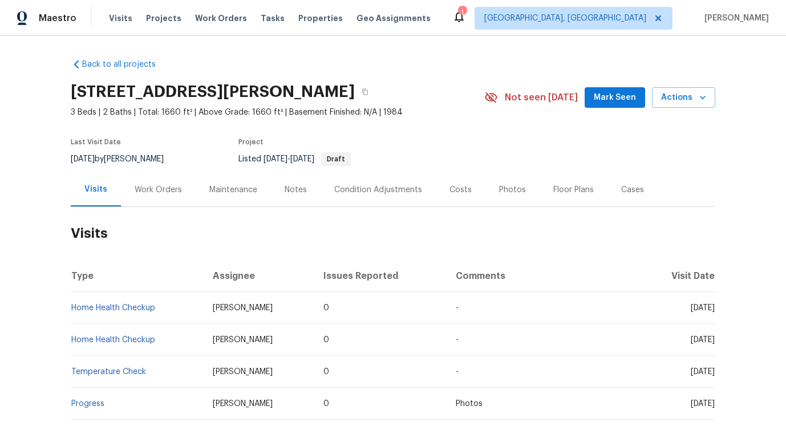
click at [153, 194] on div "Work Orders" at bounding box center [158, 189] width 47 height 11
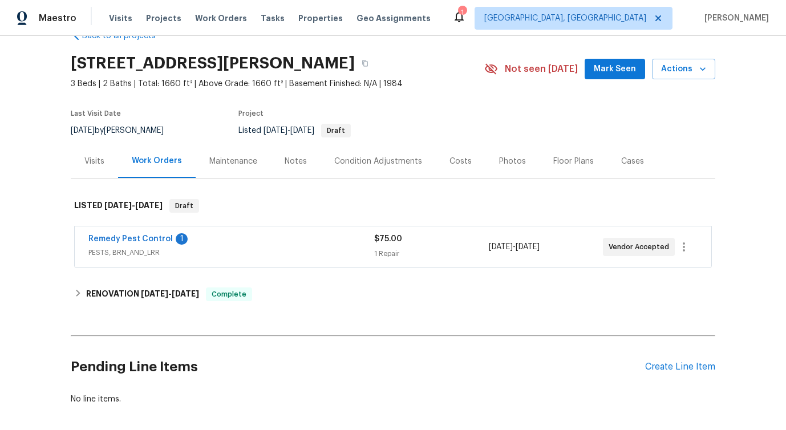
scroll to position [81, 0]
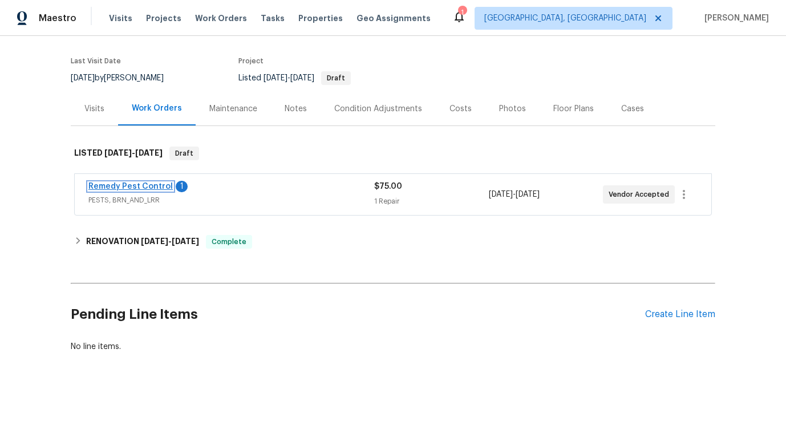
click at [145, 189] on link "Remedy Pest Control" at bounding box center [130, 187] width 84 height 8
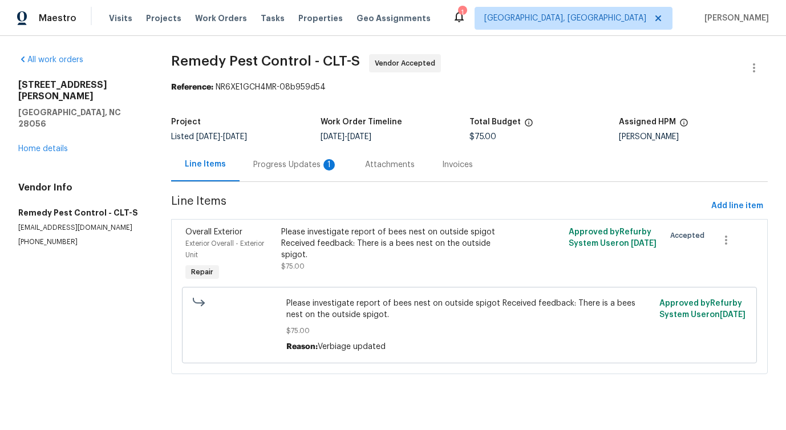
click at [300, 166] on div "Progress Updates 1" at bounding box center [295, 164] width 84 height 11
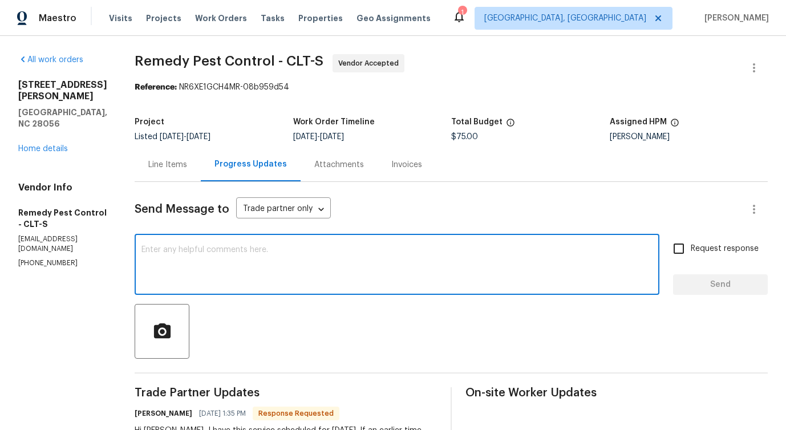
click at [302, 264] on textarea at bounding box center [396, 266] width 511 height 40
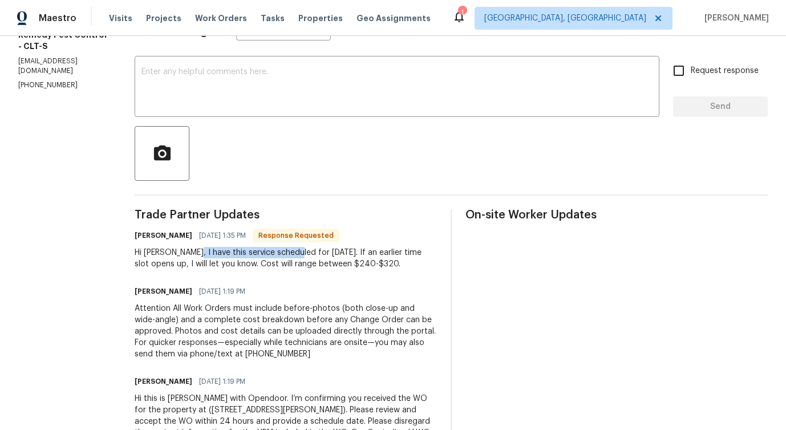
drag, startPoint x: 178, startPoint y: 251, endPoint x: 281, endPoint y: 250, distance: 103.2
click at [282, 250] on div "Hi [PERSON_NAME], I have this service scheduled for [DATE]. If an earlier time …" at bounding box center [286, 258] width 302 height 23
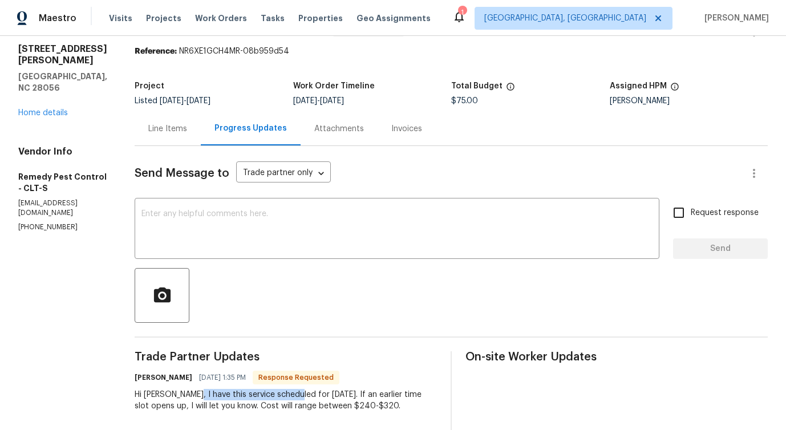
scroll to position [0, 0]
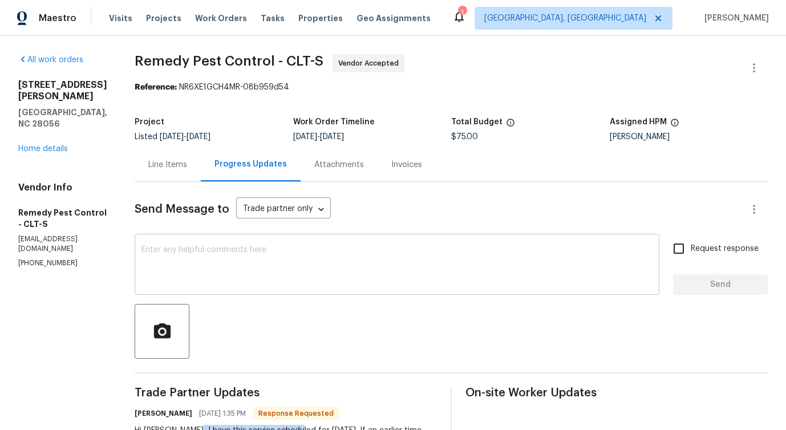
click at [226, 238] on div "x ​" at bounding box center [397, 266] width 525 height 58
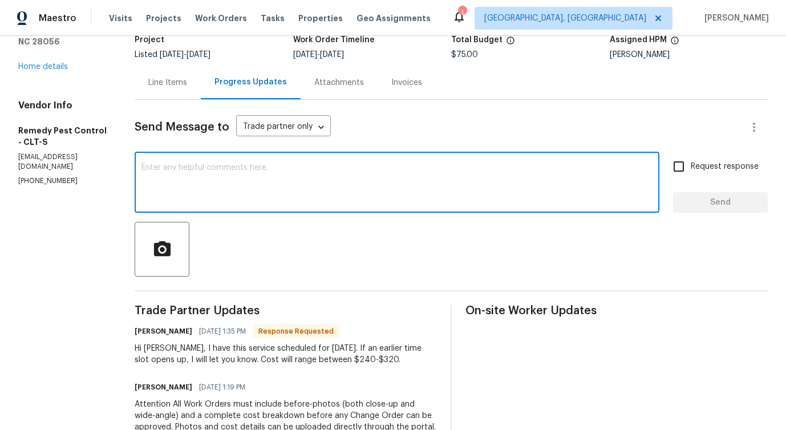
scroll to position [83, 0]
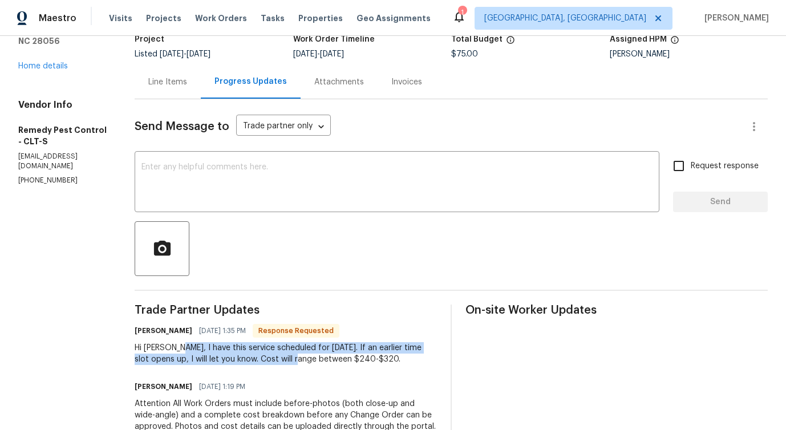
drag, startPoint x: 167, startPoint y: 348, endPoint x: 291, endPoint y: 364, distance: 124.7
click at [291, 364] on div "Hi [PERSON_NAME], I have this service scheduled for [DATE]. If an earlier time …" at bounding box center [286, 353] width 302 height 23
copy div "I have this service scheduled for [DATE]. If an earlier time slot opens up, I w…"
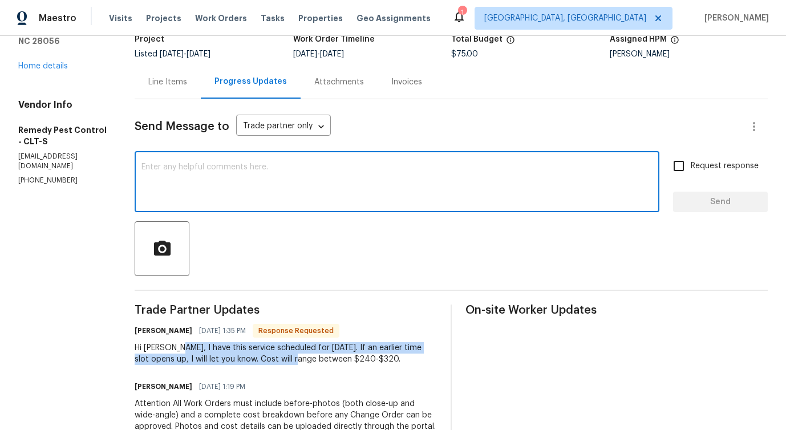
click at [241, 183] on textarea at bounding box center [396, 183] width 511 height 40
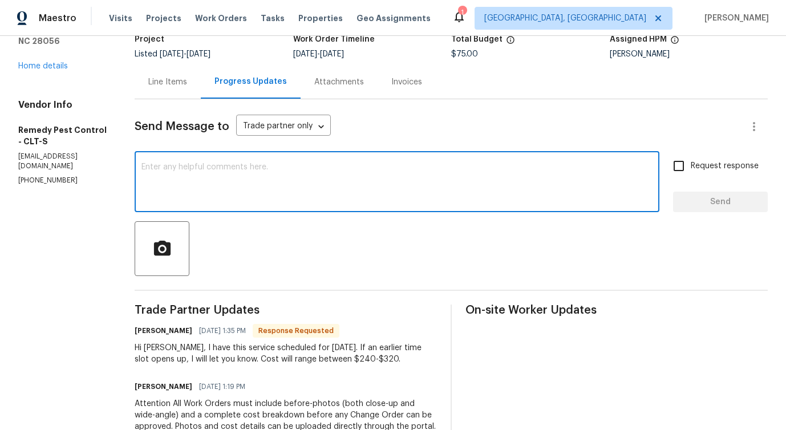
paste textarea "Noted, thank you."
type textarea "Noted, thank you."
click at [717, 197] on span "Send" at bounding box center [720, 202] width 76 height 14
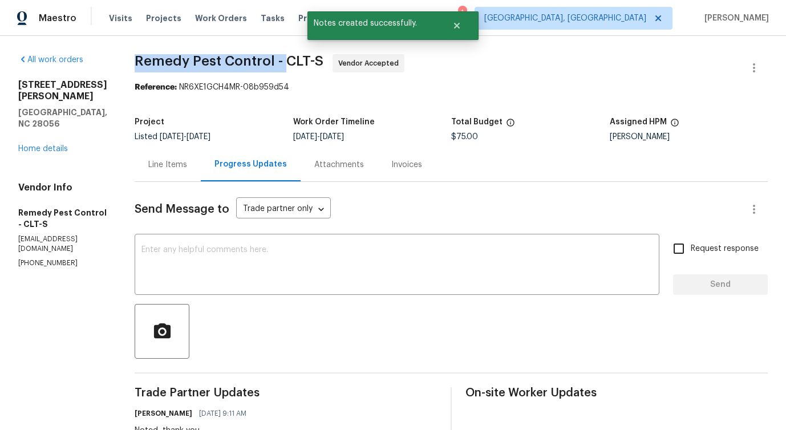
drag, startPoint x: 123, startPoint y: 60, endPoint x: 278, endPoint y: 60, distance: 155.1
click at [278, 60] on div "All work orders [STREET_ADDRESS][PERSON_NAME] Home details Vendor Info Remedy P…" at bounding box center [393, 370] width 786 height 668
copy span "Remedy Pest Control -"
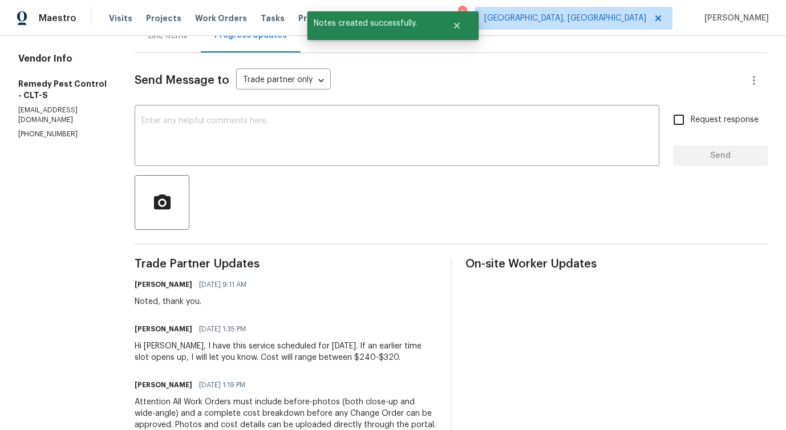
scroll to position [130, 0]
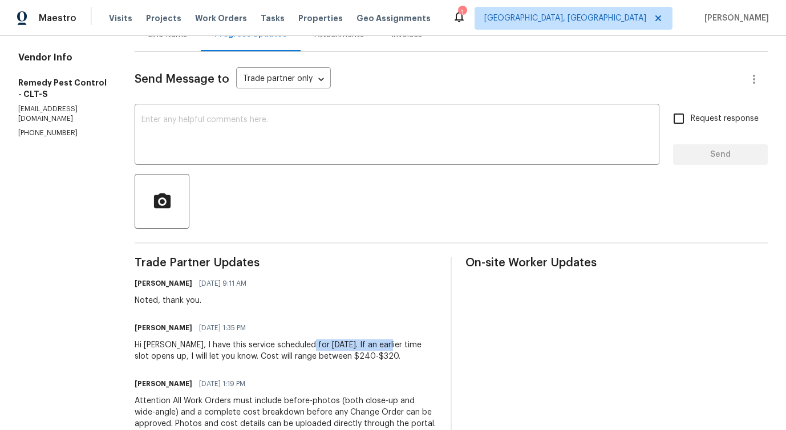
drag, startPoint x: 291, startPoint y: 343, endPoint x: 387, endPoint y: 344, distance: 95.8
click at [387, 344] on div "Hi [PERSON_NAME], I have this service scheduled for [DATE]. If an earlier time …" at bounding box center [286, 350] width 302 height 23
copy div "[DATE]"
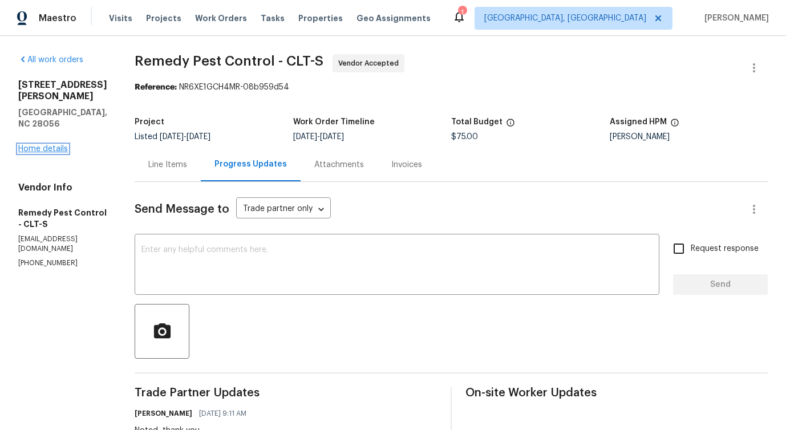
click at [42, 145] on link "Home details" at bounding box center [43, 149] width 50 height 8
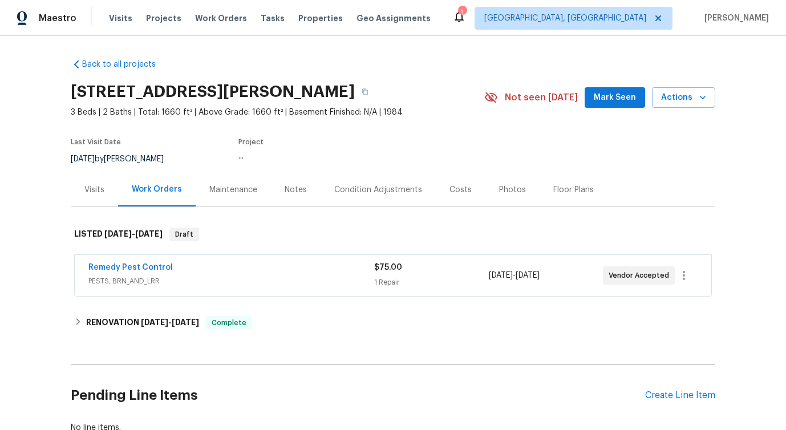
scroll to position [56, 0]
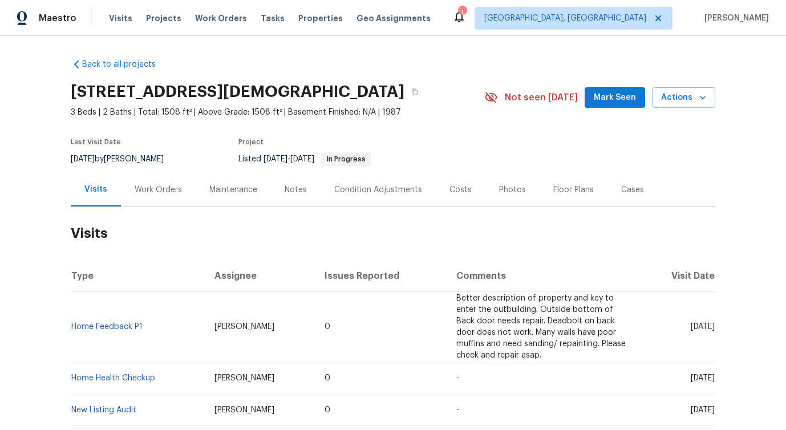
click at [148, 206] on div "Work Orders" at bounding box center [158, 190] width 75 height 34
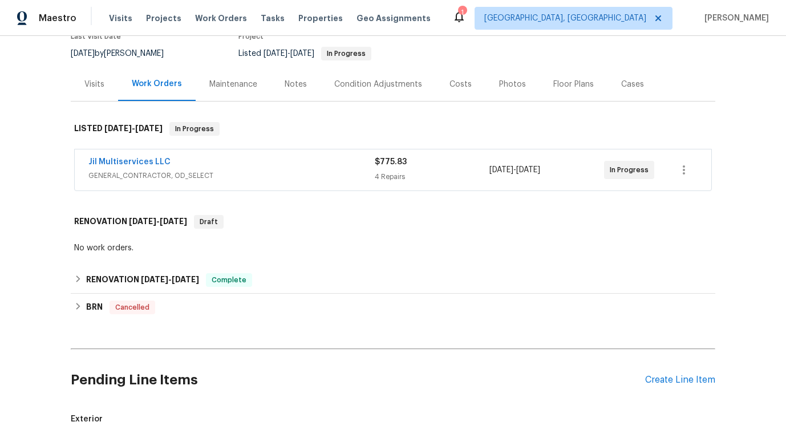
scroll to position [139, 0]
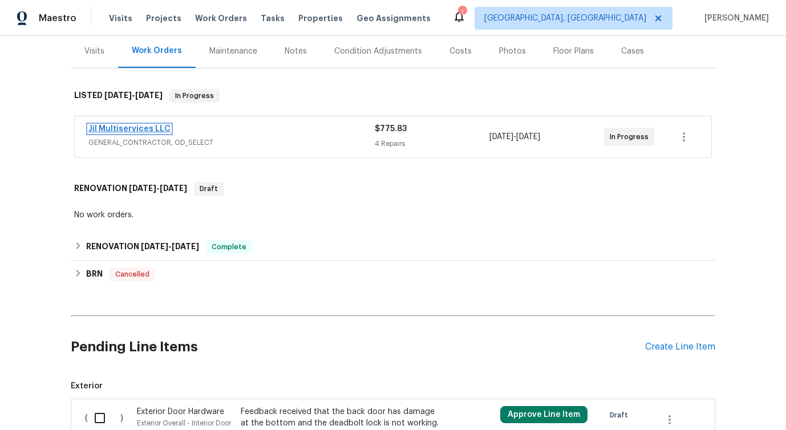
click at [129, 133] on link "Jil Multiservices LLC" at bounding box center [129, 129] width 82 height 8
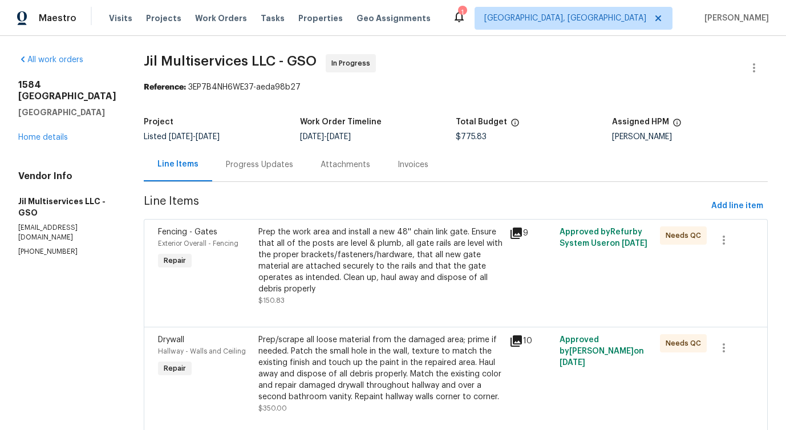
click at [262, 168] on div "Progress Updates" at bounding box center [259, 164] width 67 height 11
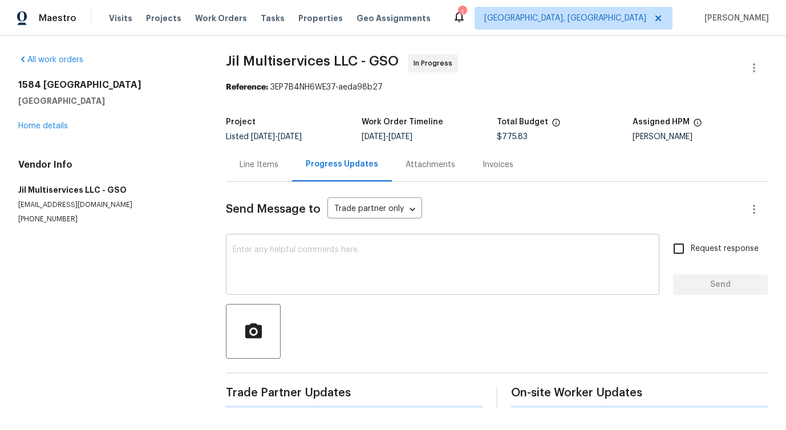
click at [288, 270] on textarea at bounding box center [443, 266] width 420 height 40
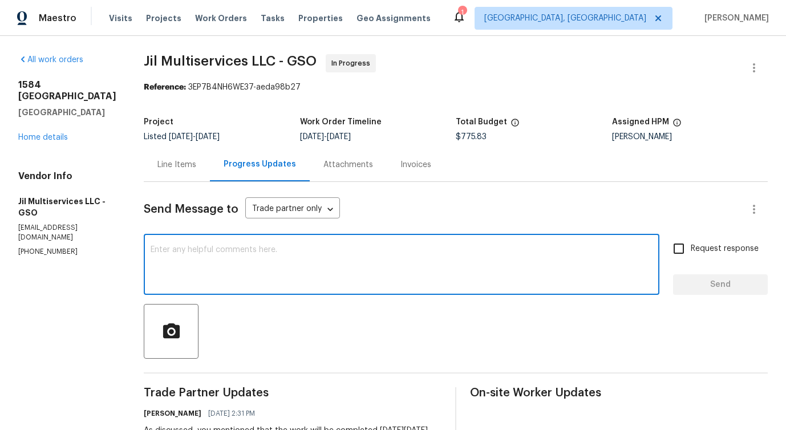
scroll to position [164, 0]
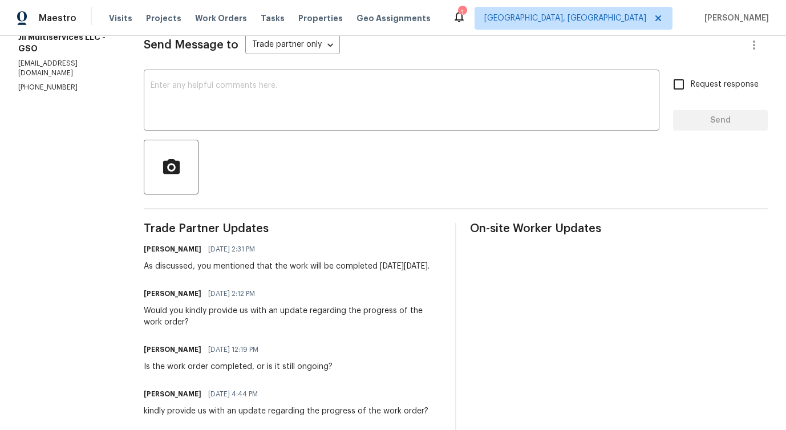
drag, startPoint x: 217, startPoint y: 269, endPoint x: 339, endPoint y: 275, distance: 122.3
click at [339, 272] on div "As discussed, you mentioned that the work will be completed on Thursday, 09/25." at bounding box center [287, 266] width 286 height 11
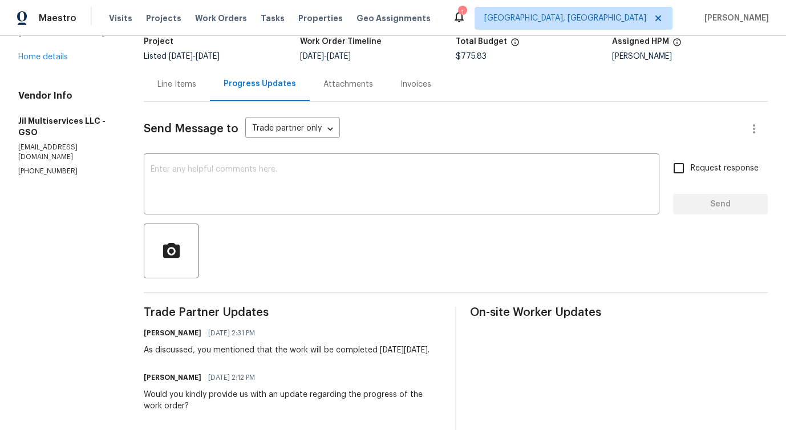
scroll to position [0, 0]
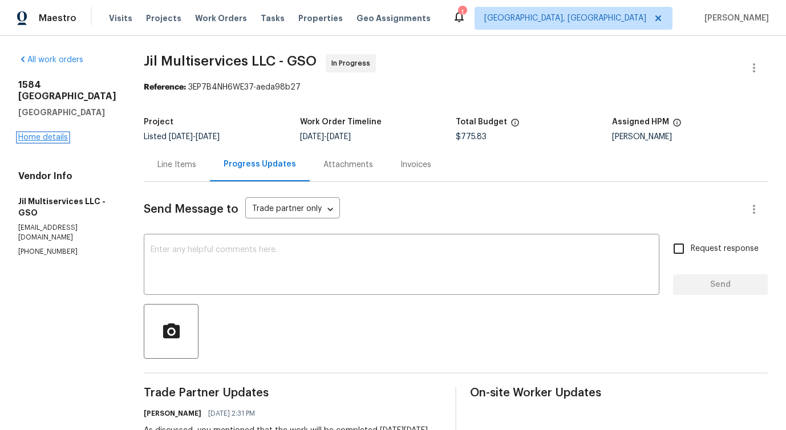
click at [44, 141] on link "Home details" at bounding box center [43, 137] width 50 height 8
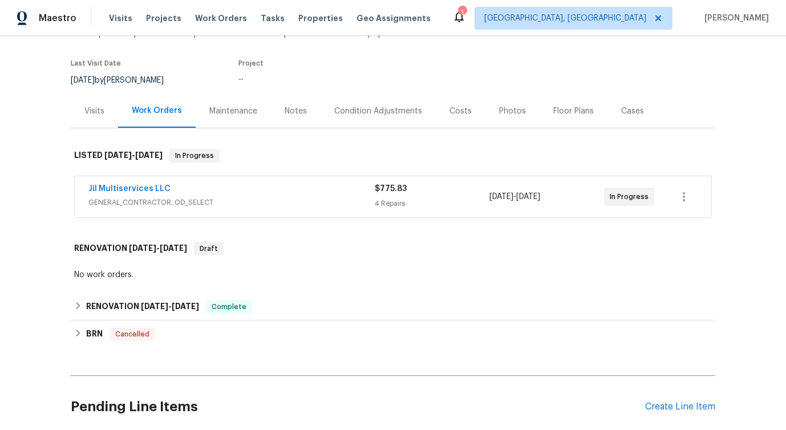
scroll to position [86, 0]
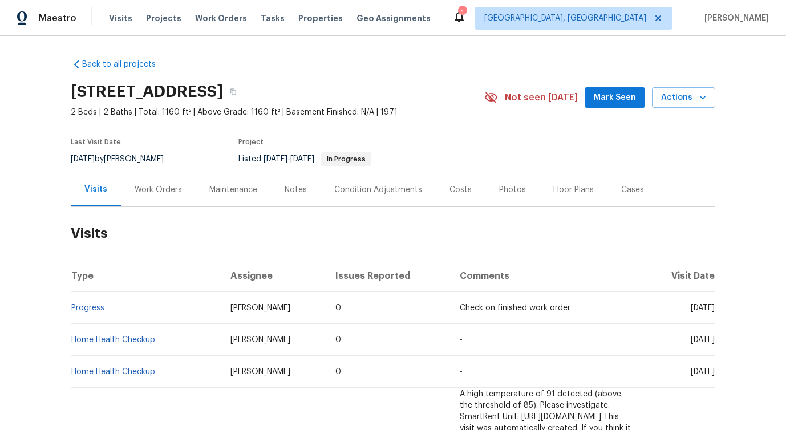
click at [149, 192] on div "Work Orders" at bounding box center [158, 189] width 47 height 11
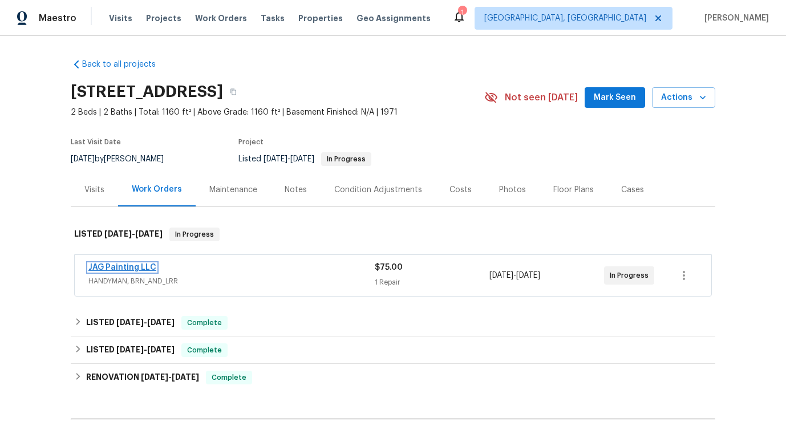
click at [131, 270] on link "JAG Painting LLC" at bounding box center [122, 268] width 68 height 8
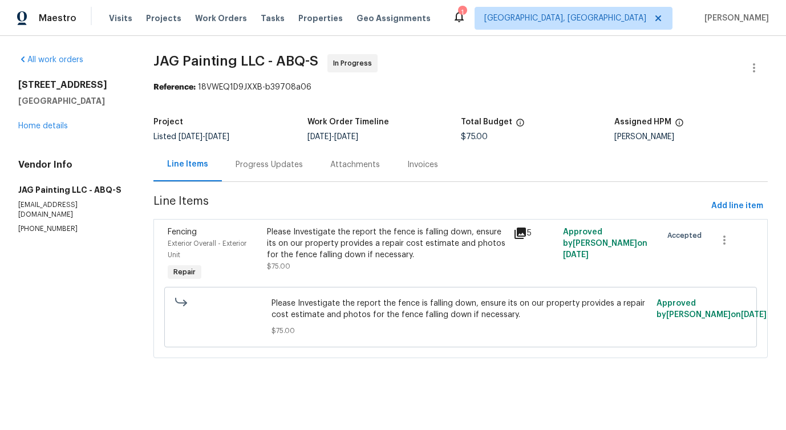
click at [281, 169] on div "Progress Updates" at bounding box center [269, 164] width 67 height 11
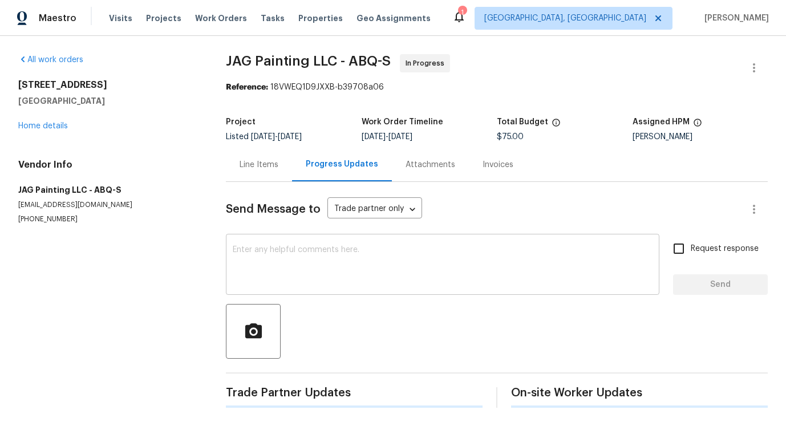
click at [305, 293] on div "x ​" at bounding box center [442, 266] width 433 height 58
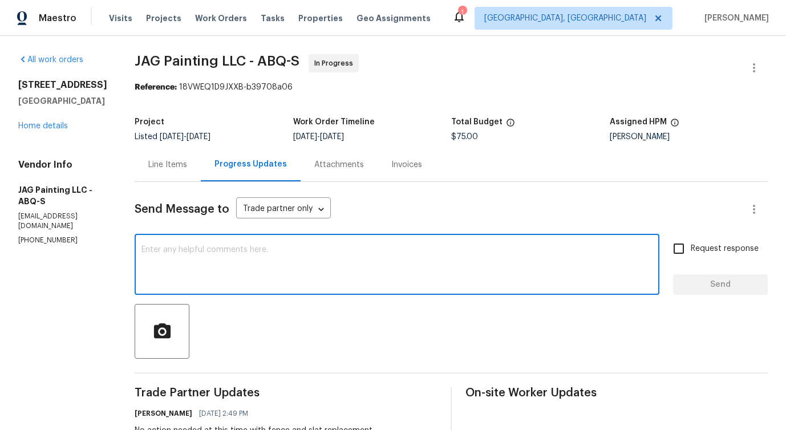
scroll to position [199, 0]
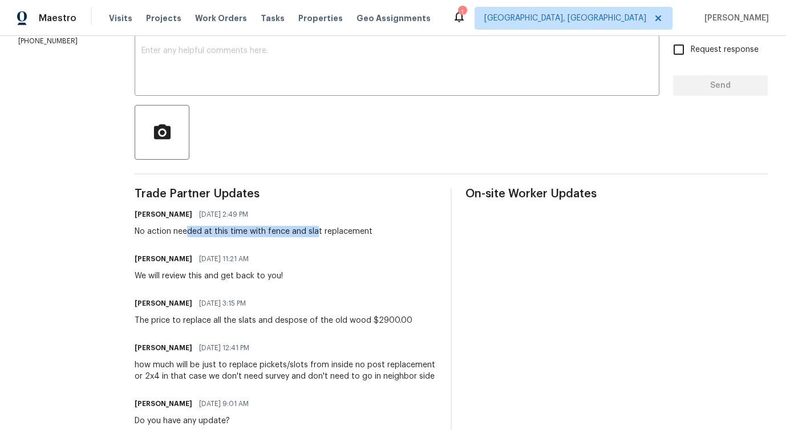
drag, startPoint x: 185, startPoint y: 234, endPoint x: 314, endPoint y: 234, distance: 128.9
click at [314, 234] on div "No action needed at this time with fence and slat replacement" at bounding box center [254, 231] width 238 height 11
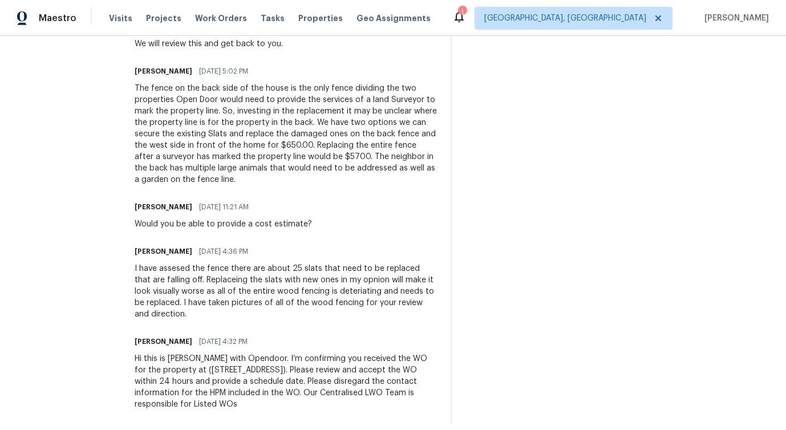
scroll to position [0, 0]
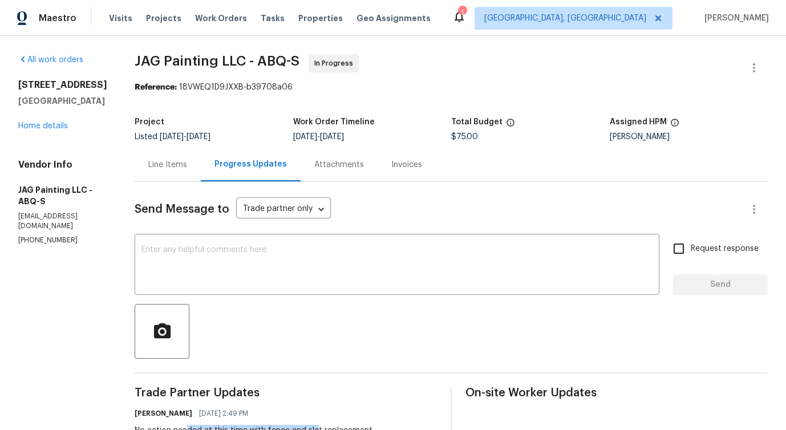
click at [163, 163] on div "Line Items" at bounding box center [167, 164] width 39 height 11
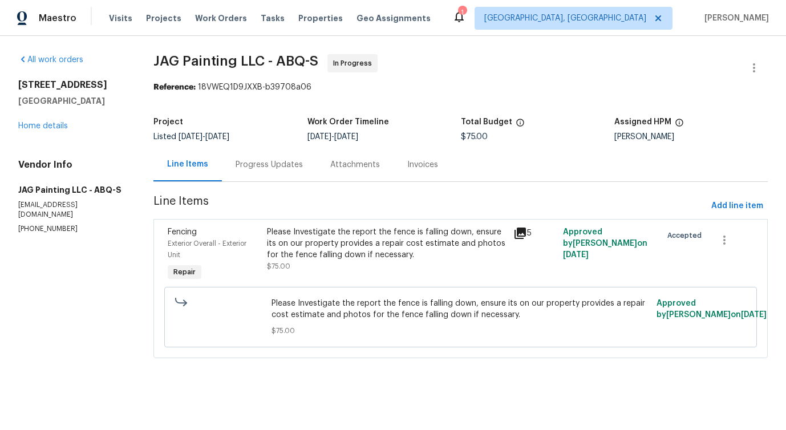
click at [438, 256] on div "Please Investigate the report the fence is falling down, ensure its on our prop…" at bounding box center [387, 243] width 240 height 34
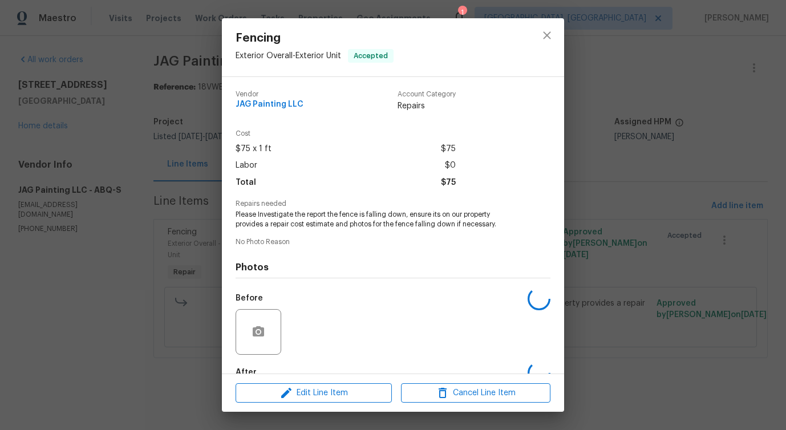
scroll to position [67, 0]
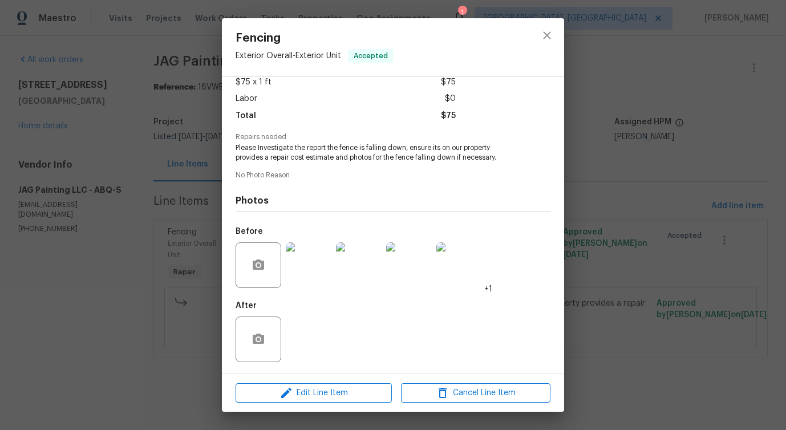
click at [293, 271] on img at bounding box center [309, 265] width 46 height 46
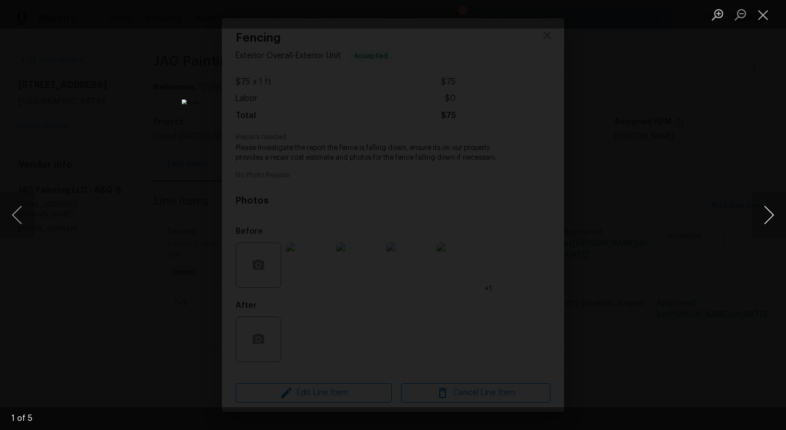
click at [764, 217] on button "Next image" at bounding box center [769, 215] width 34 height 46
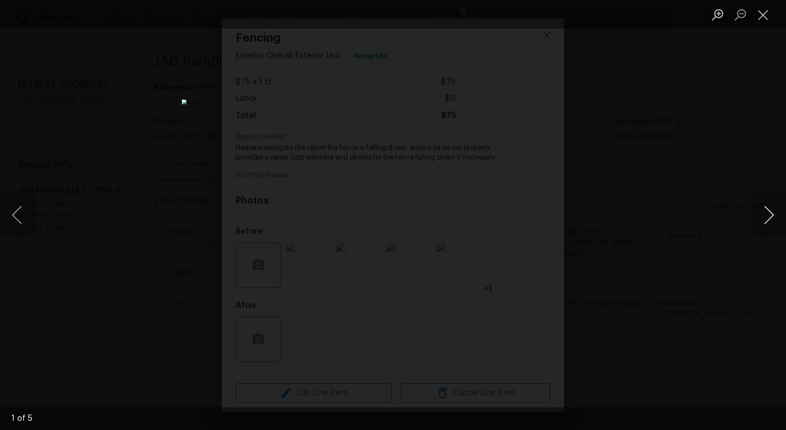
click at [767, 221] on button "Next image" at bounding box center [769, 215] width 34 height 46
click at [763, 15] on button "Close lightbox" at bounding box center [763, 15] width 23 height 20
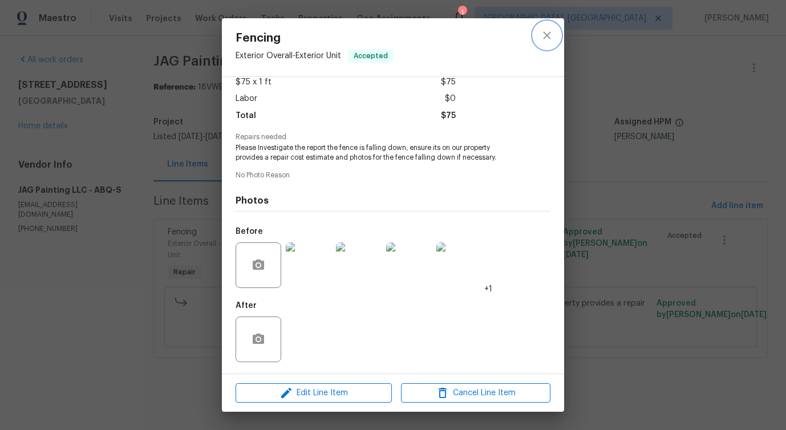
click at [539, 39] on button "close" at bounding box center [546, 35] width 27 height 27
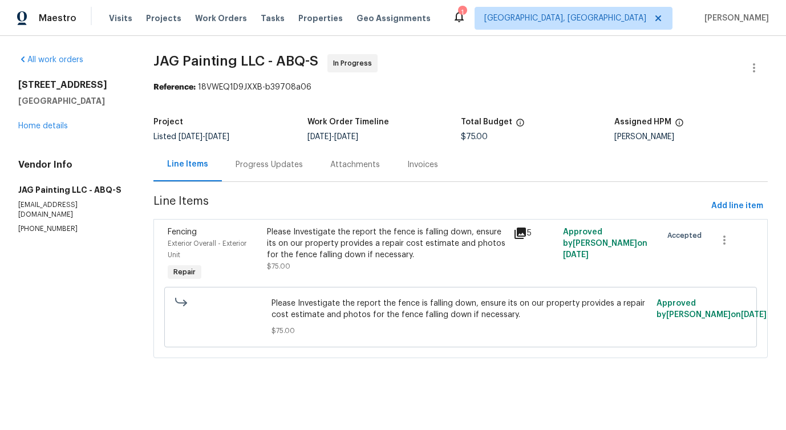
click at [265, 167] on div "Progress Updates" at bounding box center [269, 164] width 67 height 11
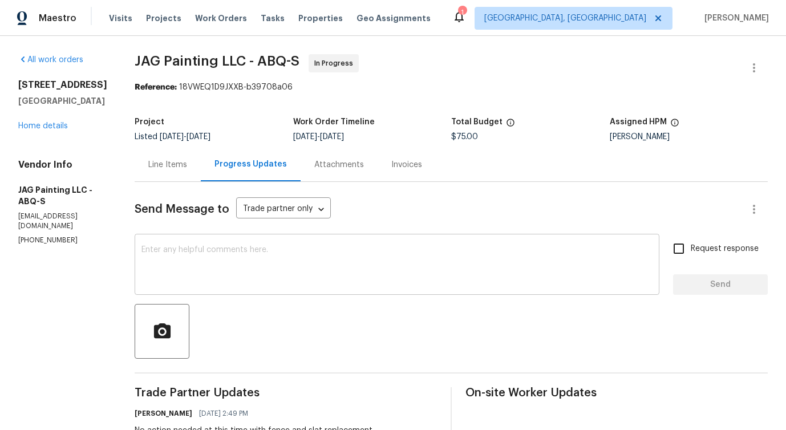
click at [281, 258] on textarea at bounding box center [396, 266] width 511 height 40
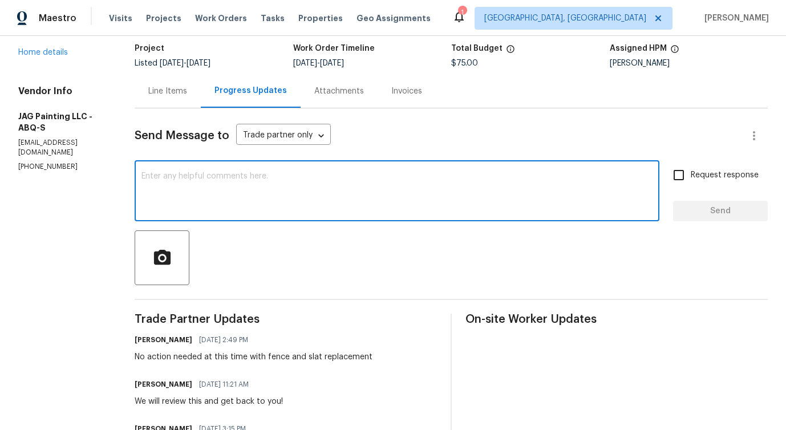
scroll to position [73, 0]
click at [181, 360] on div "No action needed at this time with fence and slat replacement" at bounding box center [254, 357] width 238 height 11
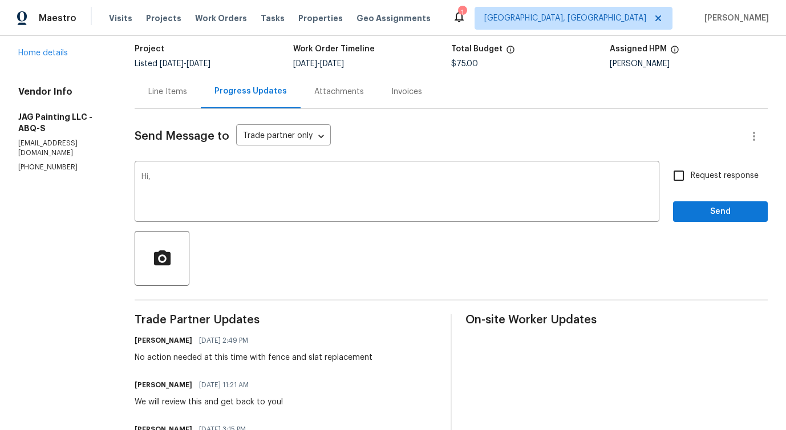
click at [181, 360] on div "No action needed at this time with fence and slat replacement" at bounding box center [254, 357] width 238 height 11
copy div "No action needed at this time with fence and slat replacement"
click at [225, 180] on textarea "Hi," at bounding box center [396, 193] width 511 height 40
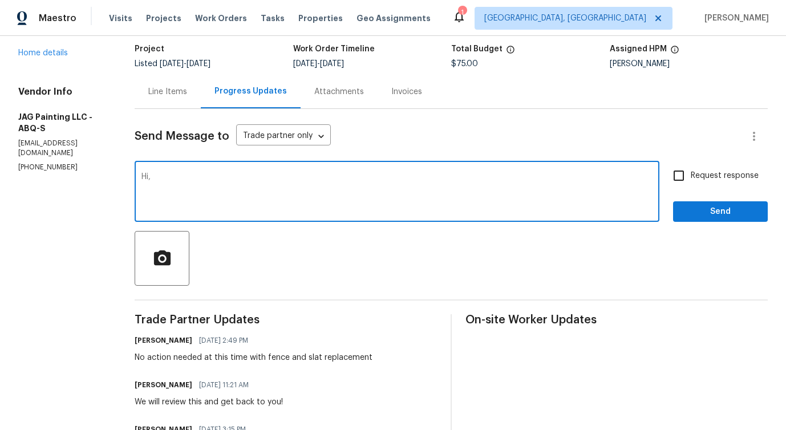
paste textarea "t this time, no further action is necessary concerning the fence and slat repla…"
click at [151, 176] on textarea "Hi, t this time, no further action is necessary concerning the fence and slat r…" at bounding box center [396, 193] width 511 height 40
click at [0, 0] on span "replacement" at bounding box center [0, 0] width 0 height 0
type textarea "At this time, no further action is necessary concerning the fence and slat repl…"
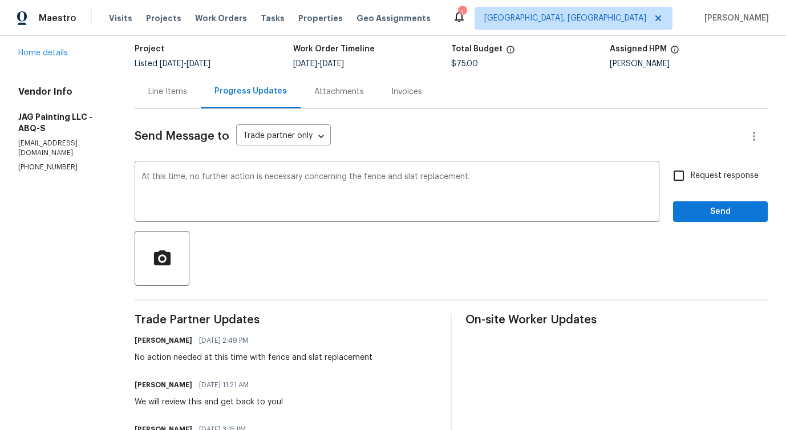
click at [710, 184] on label "Request response" at bounding box center [713, 176] width 92 height 24
click at [691, 184] on input "Request response" at bounding box center [679, 176] width 24 height 24
checkbox input "true"
click at [712, 215] on span "Send" at bounding box center [720, 212] width 76 height 14
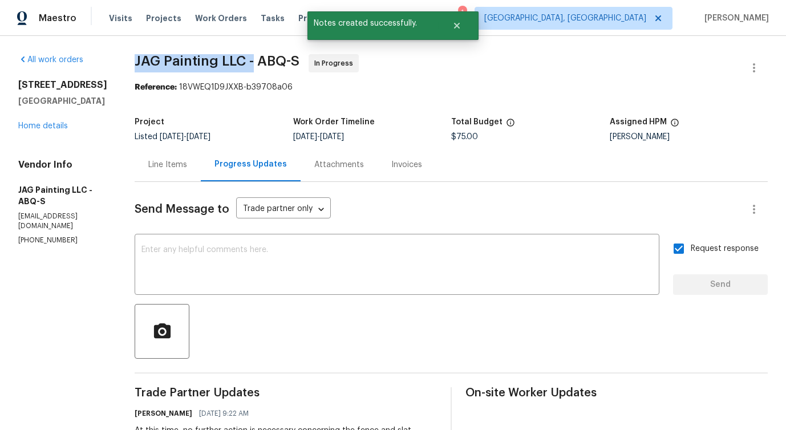
drag, startPoint x: 127, startPoint y: 66, endPoint x: 250, endPoint y: 66, distance: 123.2
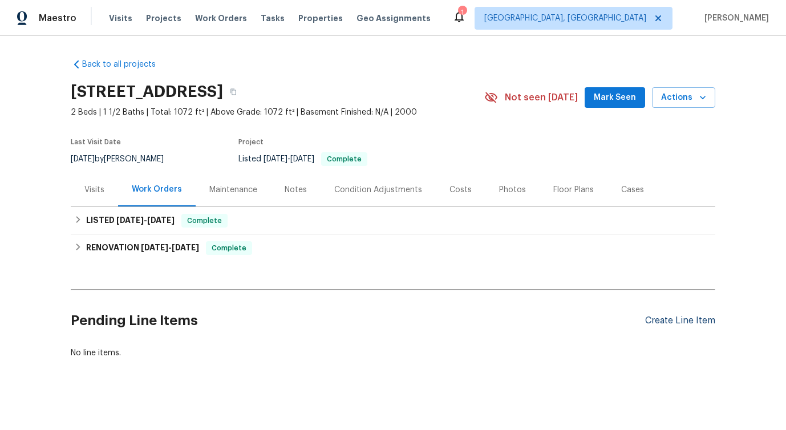
click at [651, 325] on div "Create Line Item" at bounding box center [680, 320] width 70 height 11
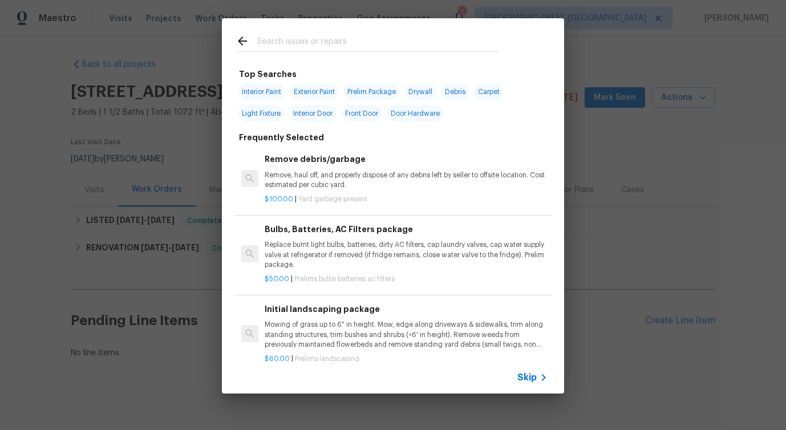
click at [528, 372] on span "Skip" at bounding box center [526, 377] width 19 height 11
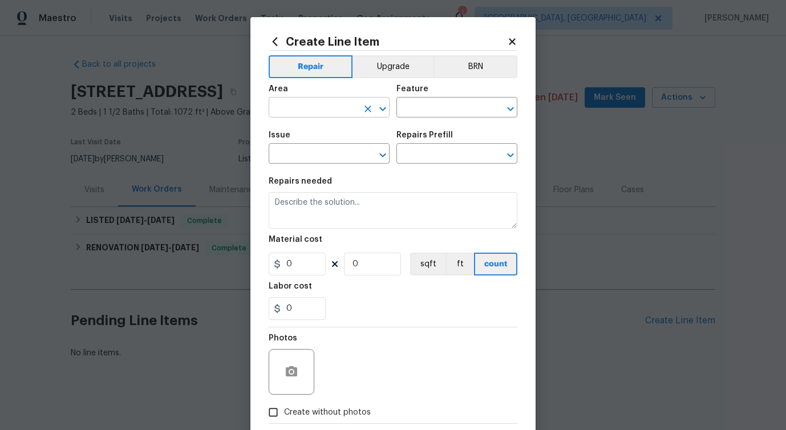
click at [306, 104] on input "text" at bounding box center [313, 109] width 89 height 18
click at [298, 126] on li "Front" at bounding box center [329, 134] width 121 height 19
type input "Front"
click at [415, 107] on input "text" at bounding box center [440, 109] width 89 height 18
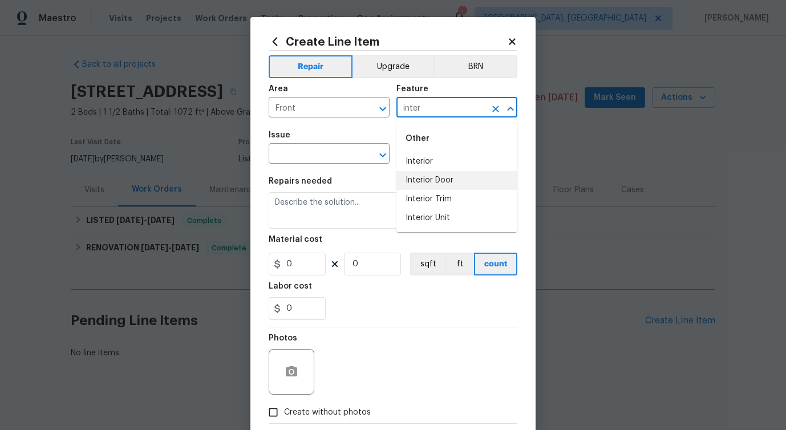
click at [439, 185] on li "Interior Door" at bounding box center [456, 180] width 121 height 19
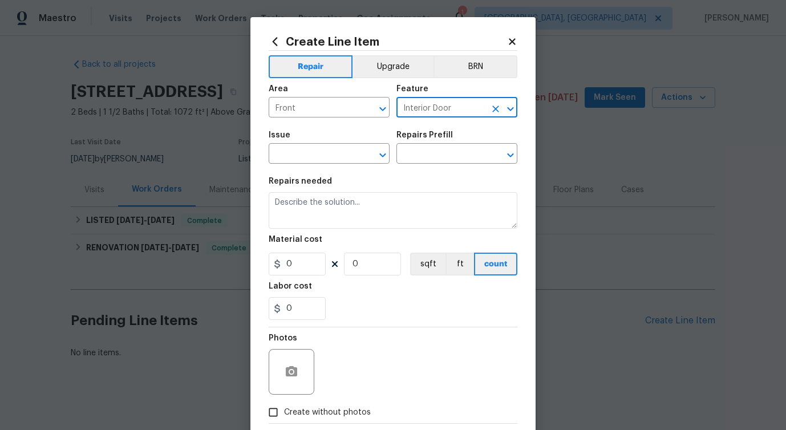
type input "Interior Door"
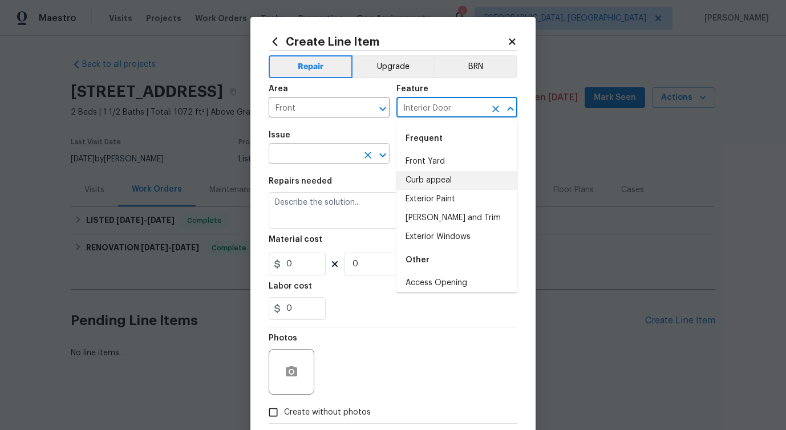
click at [300, 160] on input "text" at bounding box center [313, 155] width 89 height 18
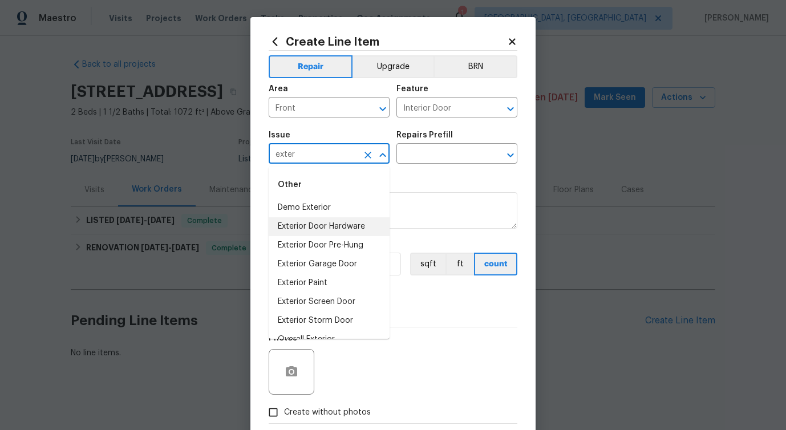
click at [335, 229] on li "Exterior Door Hardware" at bounding box center [329, 226] width 121 height 19
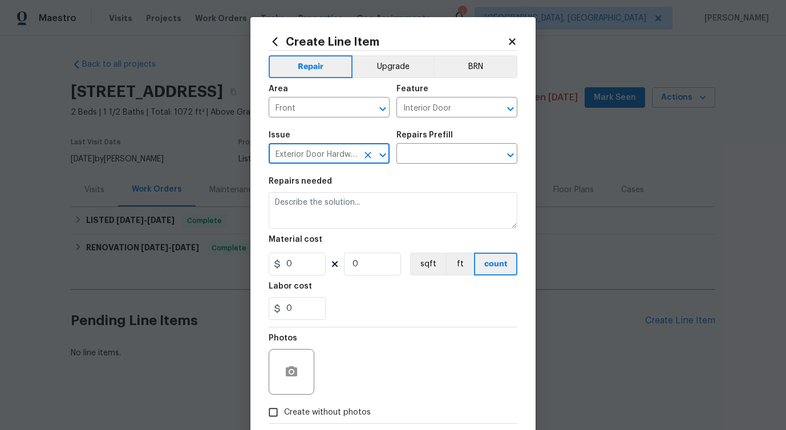
type input "Exterior Door Hardware"
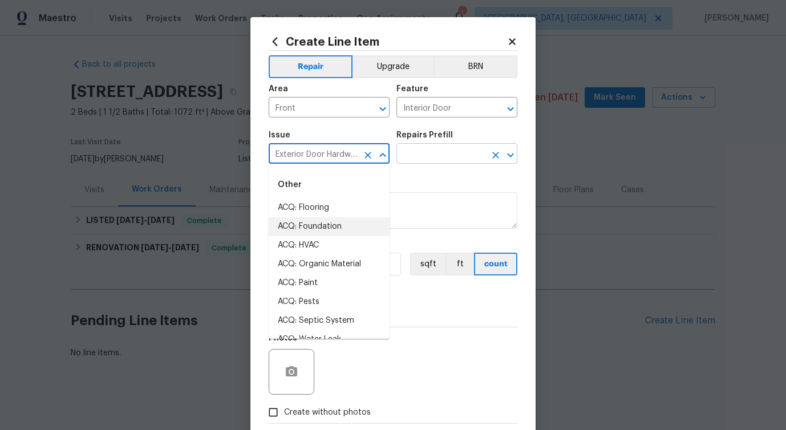
click at [433, 150] on input "text" at bounding box center [440, 155] width 89 height 18
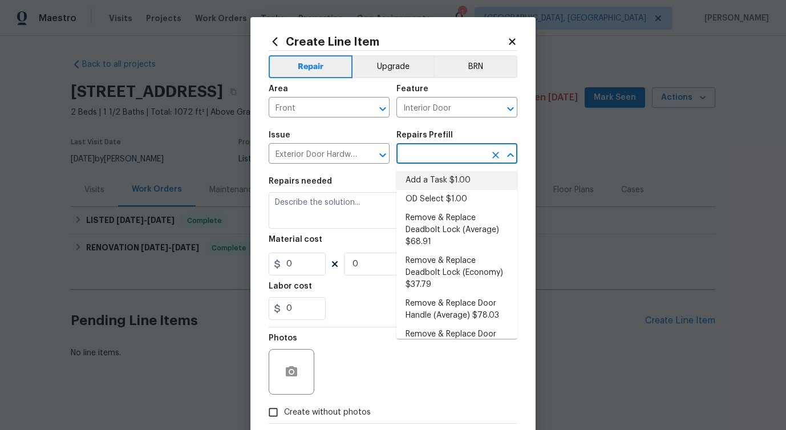
click at [423, 183] on li "Add a Task $1.00" at bounding box center [456, 180] width 121 height 19
type input "Add a Task $1.00"
type textarea "HPM to detail"
type input "1"
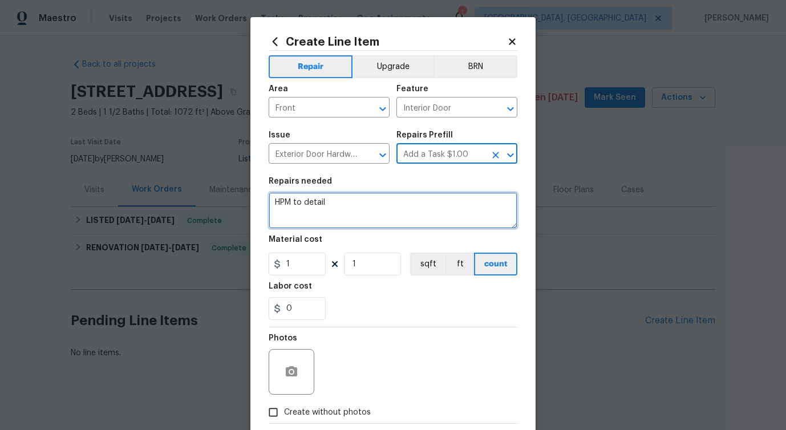
click at [308, 208] on textarea "HPM to detail" at bounding box center [393, 210] width 249 height 37
paste textarea "Feedback received that the latch is broken. Please inspect and repair or replac…"
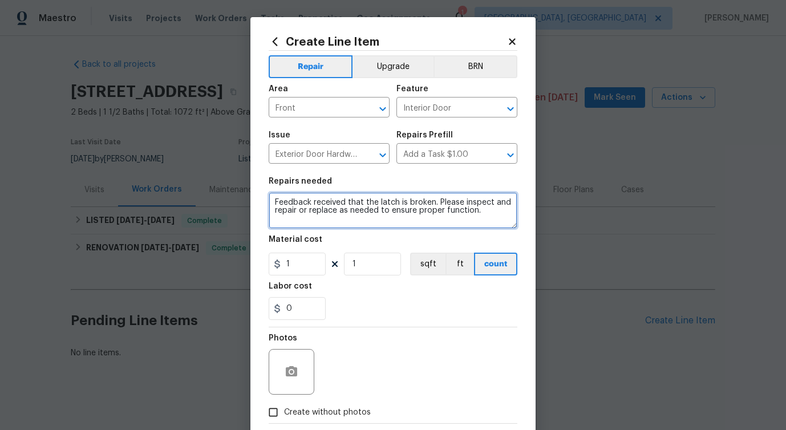
type textarea "Feedback received that the latch is broken. Please inspect and repair or replac…"
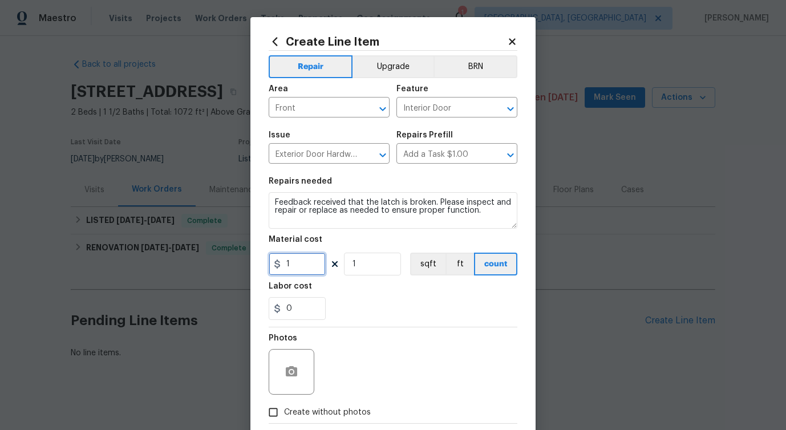
click at [307, 268] on input "1" at bounding box center [297, 264] width 57 height 23
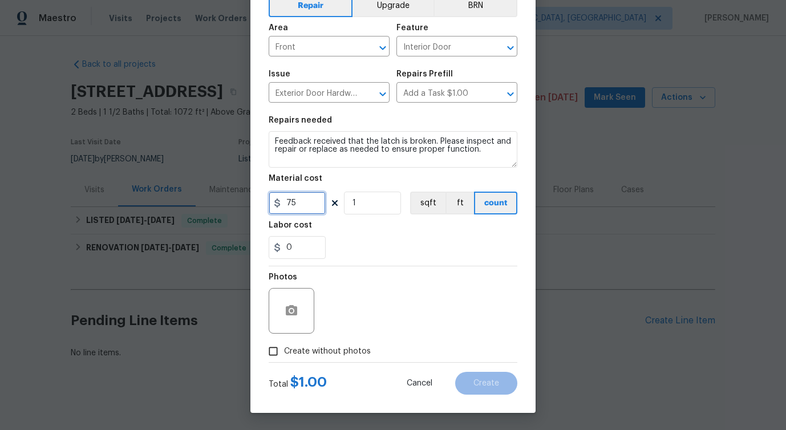
type input "75"
click at [287, 307] on icon "button" at bounding box center [291, 310] width 11 height 10
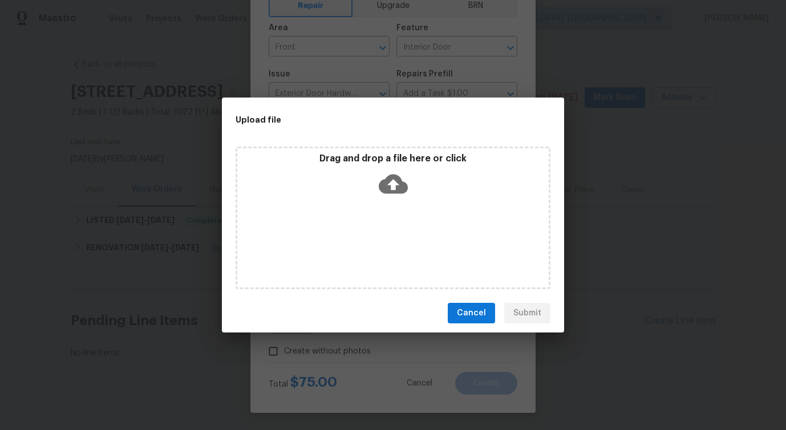
click at [394, 187] on icon at bounding box center [393, 183] width 29 height 29
click at [390, 183] on icon at bounding box center [393, 183] width 29 height 29
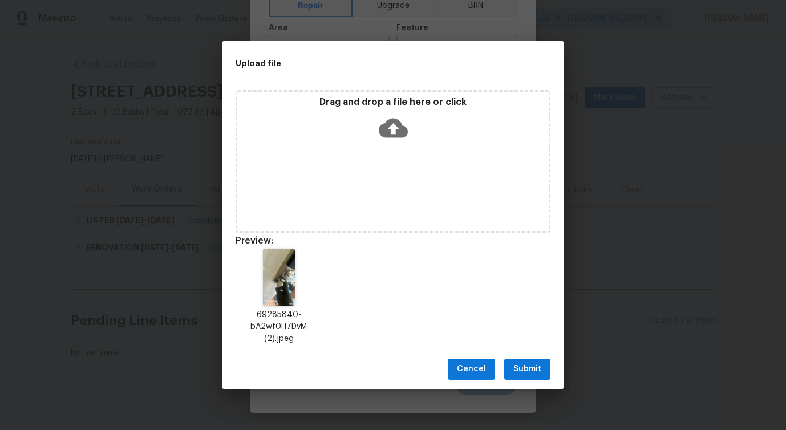
click at [531, 369] on span "Submit" at bounding box center [527, 369] width 28 height 14
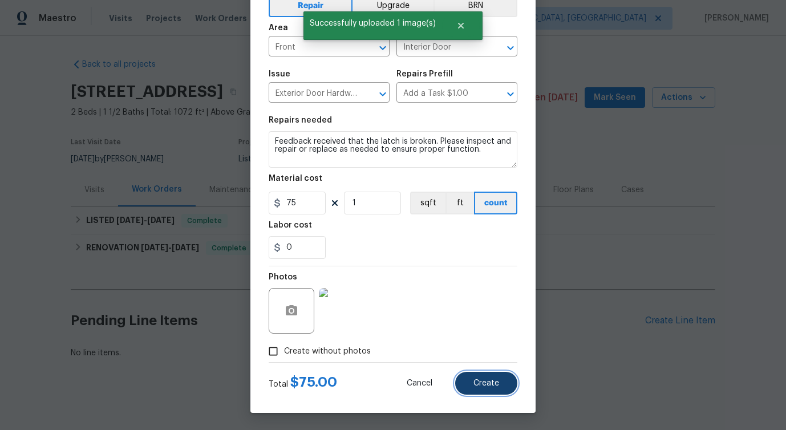
click at [486, 382] on span "Create" at bounding box center [486, 383] width 26 height 9
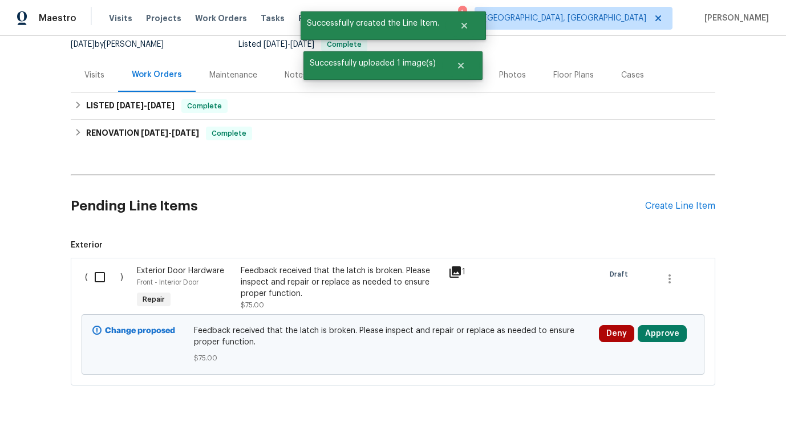
scroll to position [148, 0]
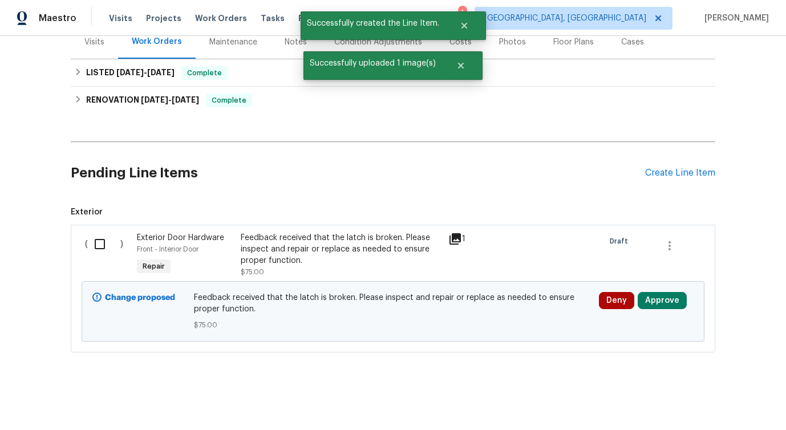
click at [104, 244] on input "checkbox" at bounding box center [104, 244] width 33 height 24
checkbox input "true"
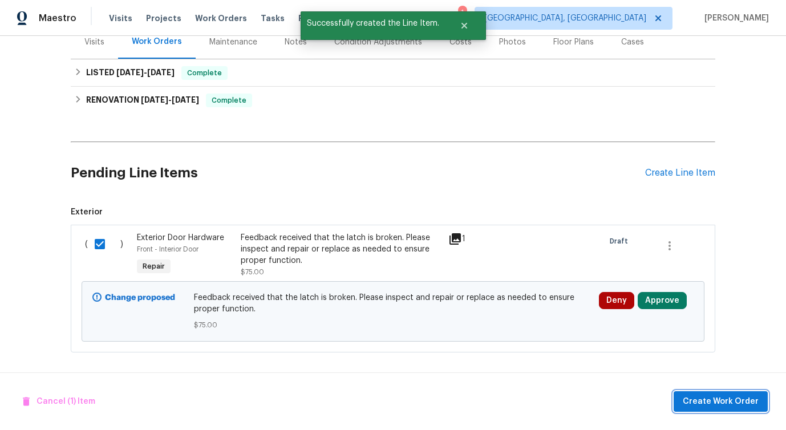
click at [719, 399] on span "Create Work Order" at bounding box center [721, 402] width 76 height 14
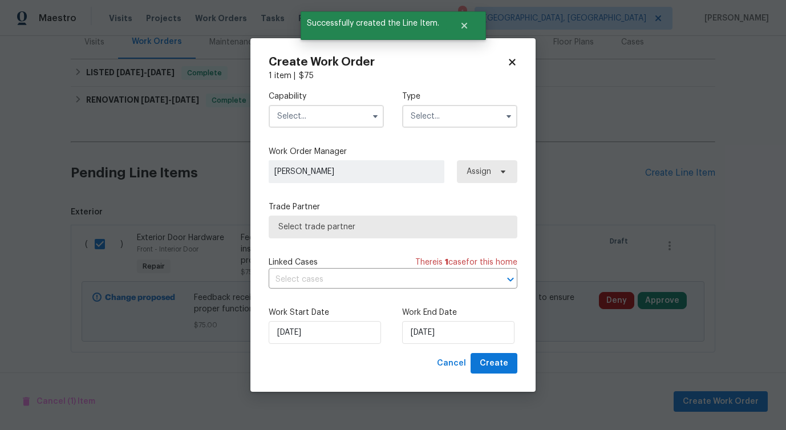
click at [350, 91] on label "Capability" at bounding box center [326, 96] width 115 height 11
click at [347, 110] on input "text" at bounding box center [326, 116] width 115 height 23
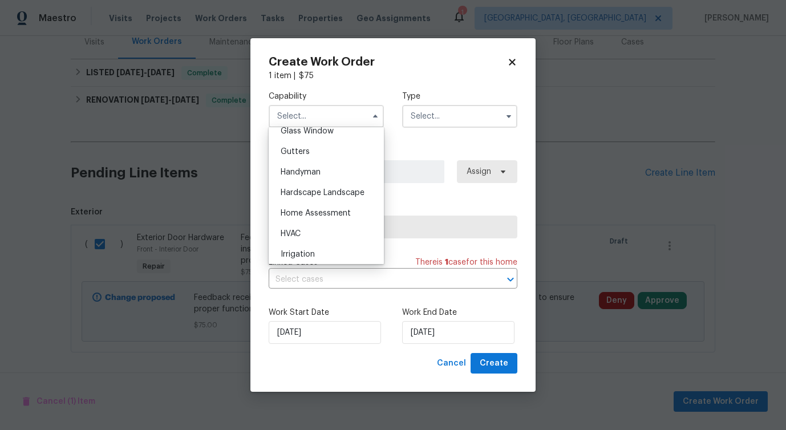
scroll to position [609, 0]
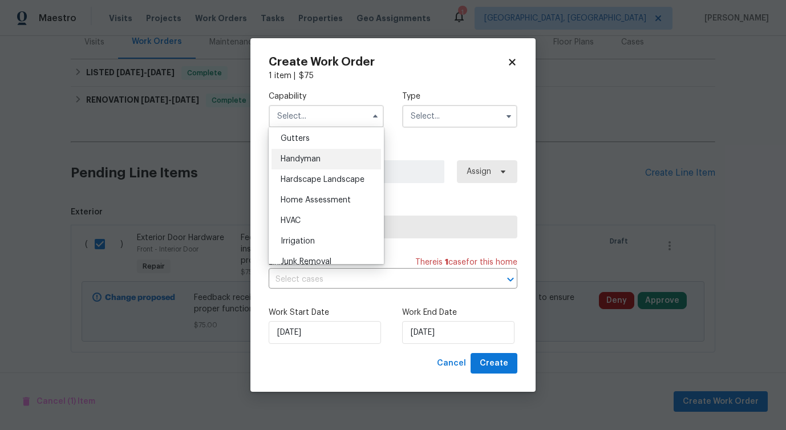
click at [339, 152] on div "Handyman" at bounding box center [326, 159] width 110 height 21
type input "Handyman"
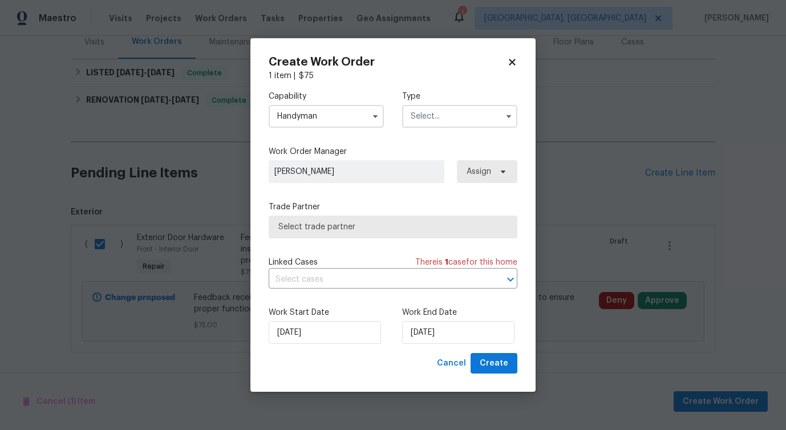
click at [436, 114] on input "text" at bounding box center [459, 116] width 115 height 23
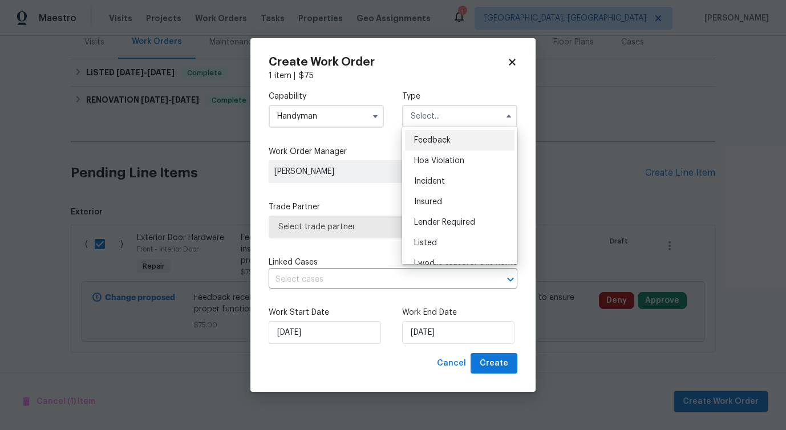
click at [427, 137] on span "Feedback" at bounding box center [432, 140] width 37 height 8
type input "Feedback"
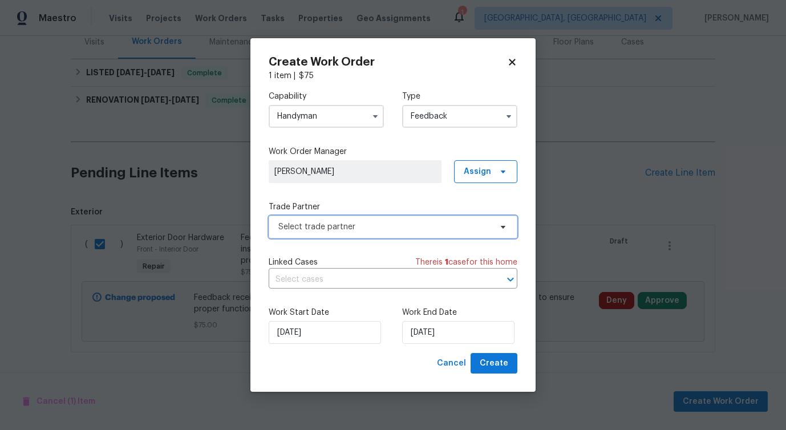
click at [301, 224] on span "Select trade partner" at bounding box center [384, 226] width 213 height 11
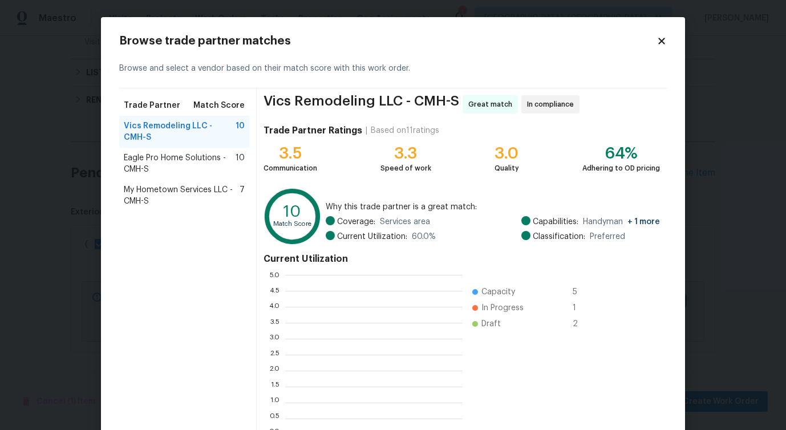
scroll to position [160, 177]
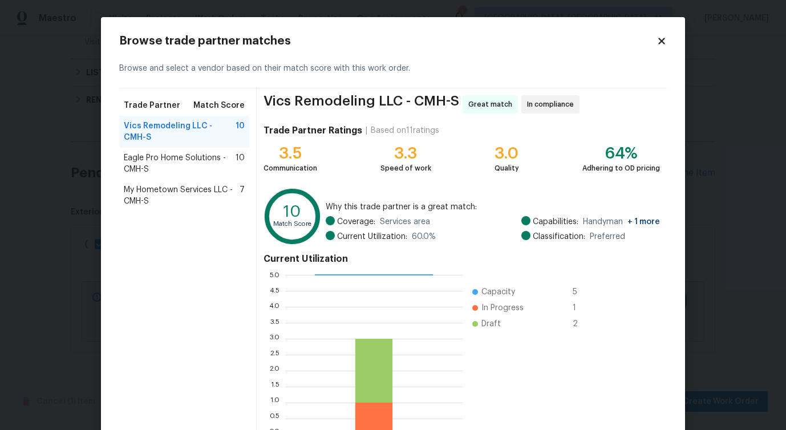
click at [168, 153] on span "Eagle Pro Home Solutions - CMH-S" at bounding box center [180, 163] width 112 height 23
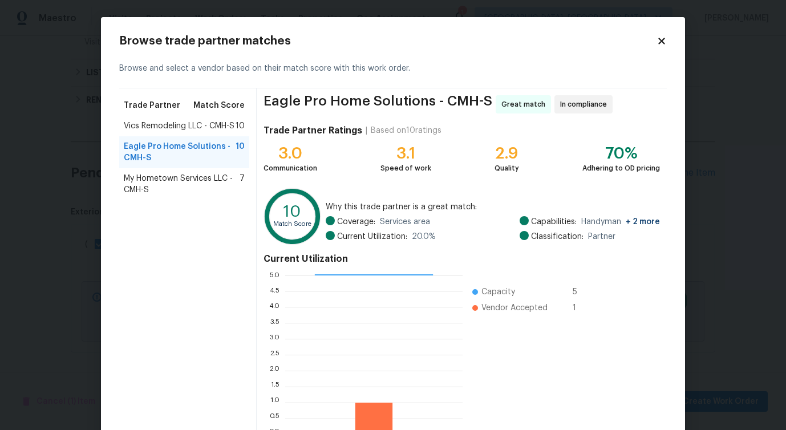
click at [186, 124] on span "Vics Remodeling LLC - CMH-S" at bounding box center [179, 125] width 111 height 11
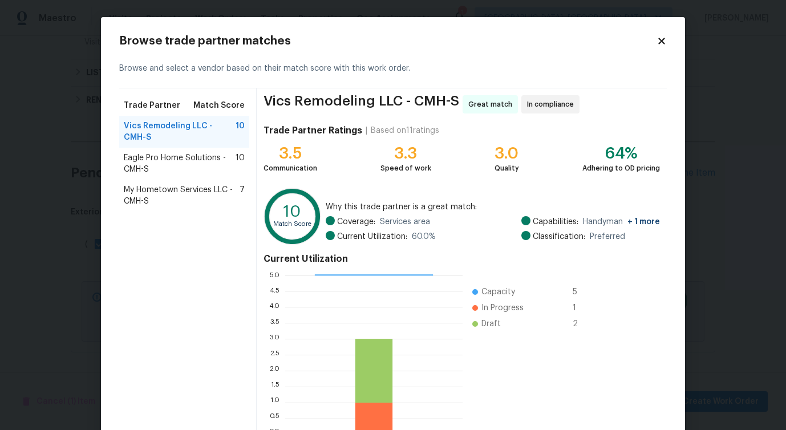
click at [165, 199] on span "My Hometown Services LLC - CMH-S" at bounding box center [182, 195] width 116 height 23
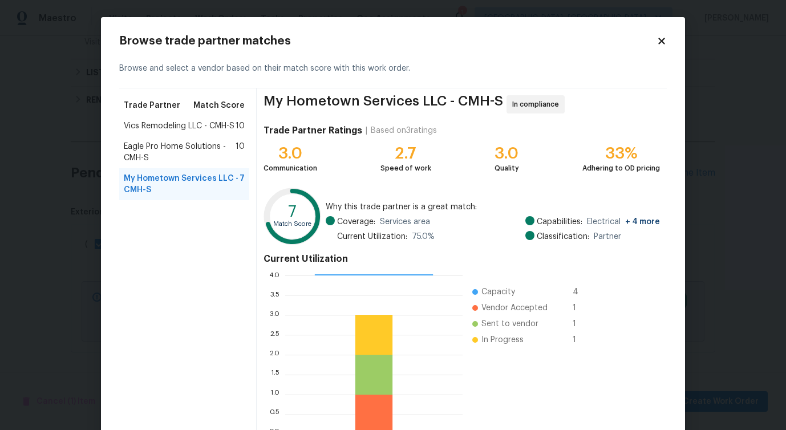
click at [191, 134] on div "Vics Remodeling LLC - CMH-S 10" at bounding box center [184, 126] width 130 height 21
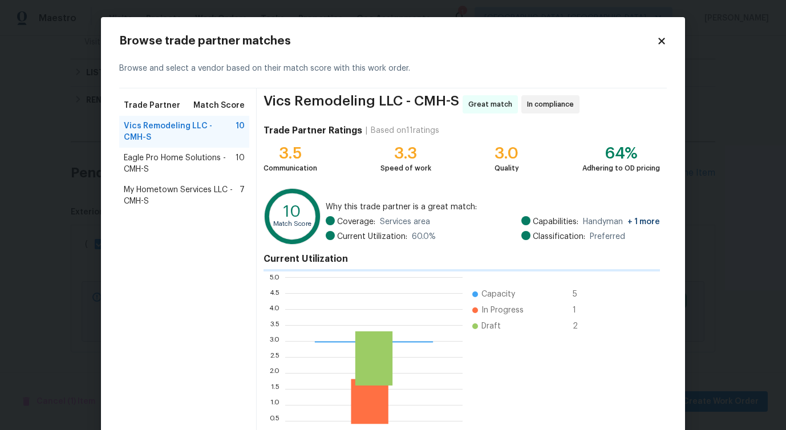
scroll to position [73, 0]
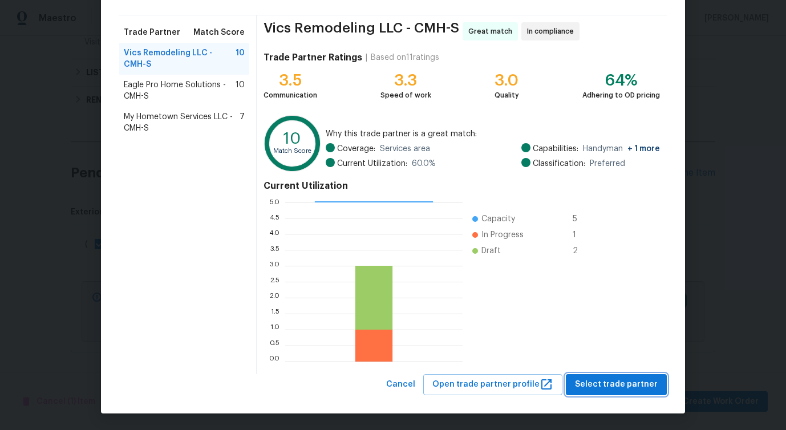
click at [616, 387] on span "Select trade partner" at bounding box center [616, 385] width 83 height 14
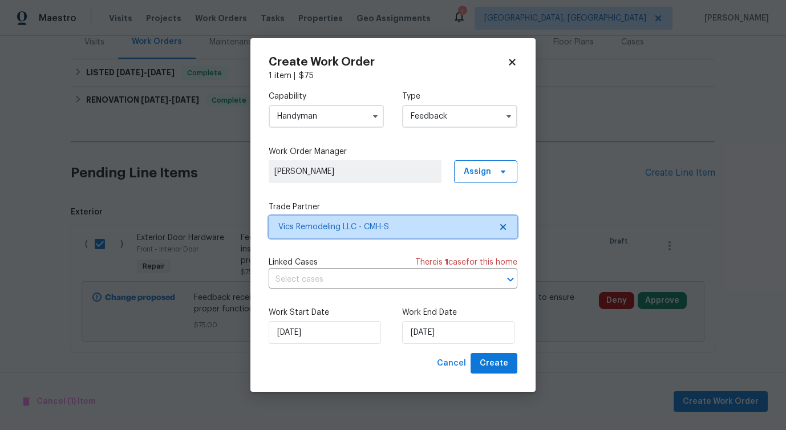
scroll to position [0, 0]
click at [335, 278] on input "text" at bounding box center [377, 280] width 217 height 18
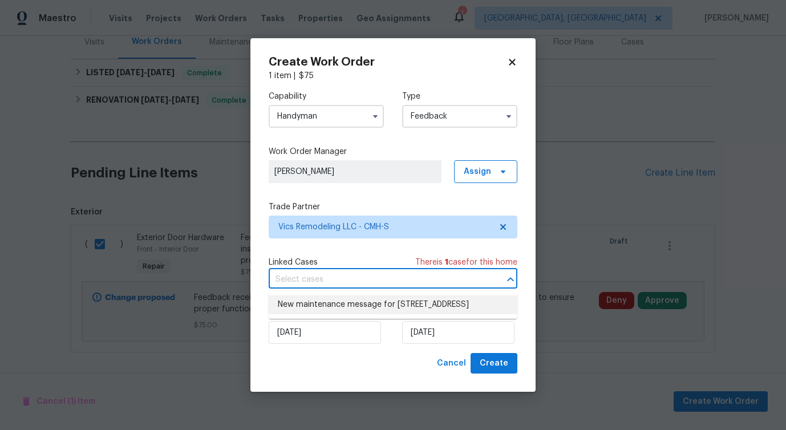
click at [296, 314] on li "New maintenance message for 6403 Riverview Loop # 6405, Grove City, OH 43123" at bounding box center [393, 304] width 249 height 19
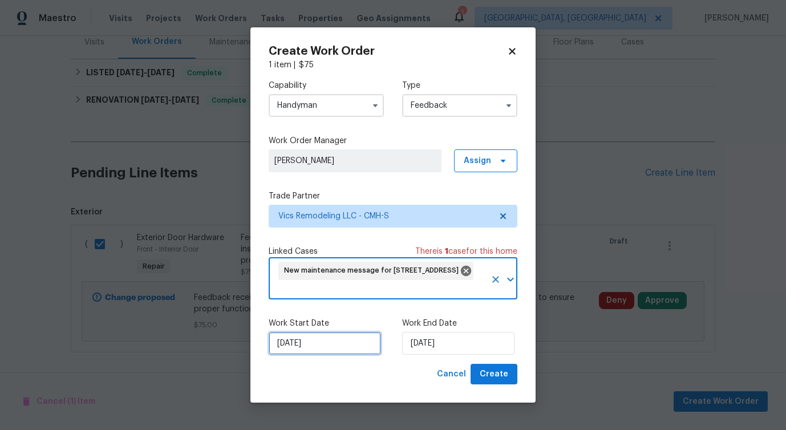
click at [309, 333] on input "[DATE]" at bounding box center [325, 343] width 112 height 23
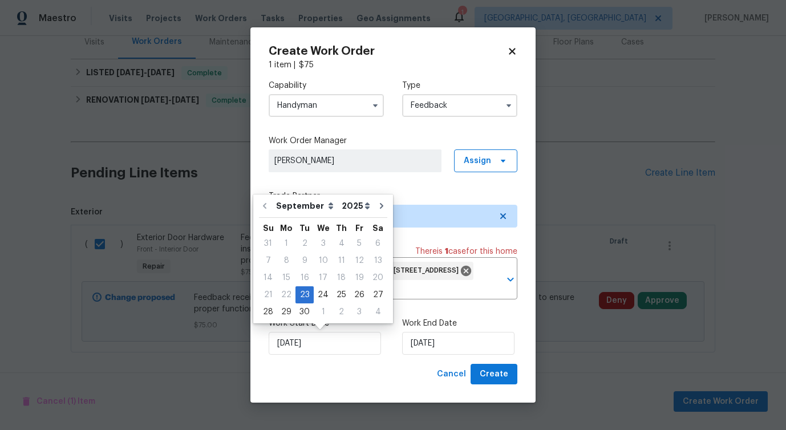
click at [443, 355] on div "Work Start Date 9/23/2025 Work End Date 9/23/2025" at bounding box center [393, 336] width 249 height 55
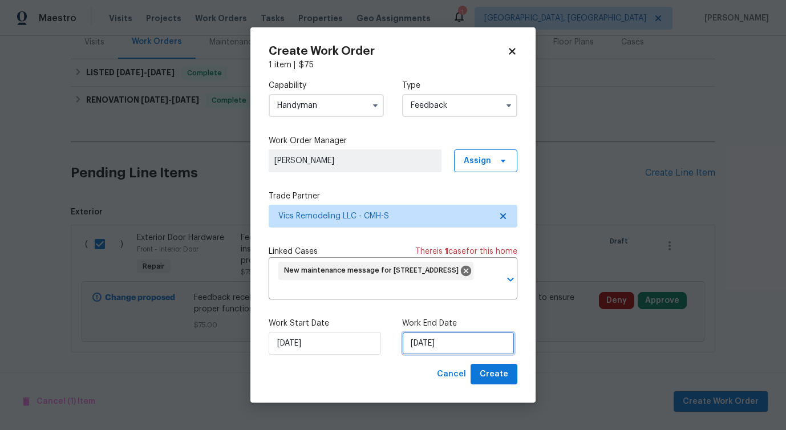
click at [448, 345] on input "[DATE]" at bounding box center [458, 343] width 112 height 23
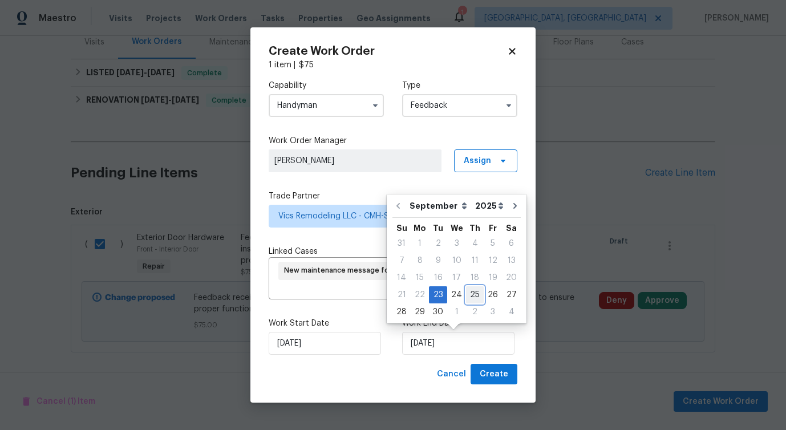
click at [475, 302] on div "25" at bounding box center [475, 295] width 18 height 16
type input "[DATE]"
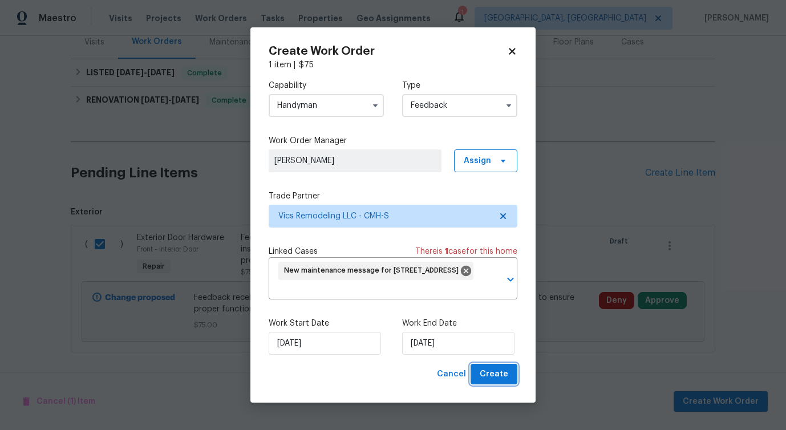
click at [500, 371] on span "Create" at bounding box center [494, 374] width 29 height 14
checkbox input "false"
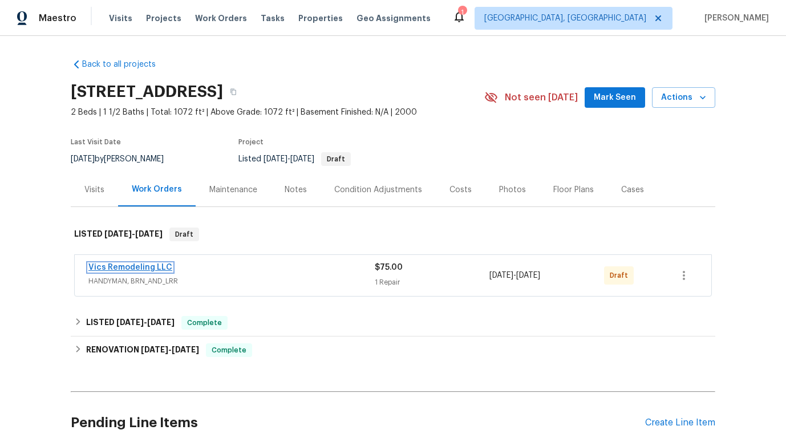
click at [125, 266] on link "Vics Remodeling LLC" at bounding box center [130, 268] width 84 height 8
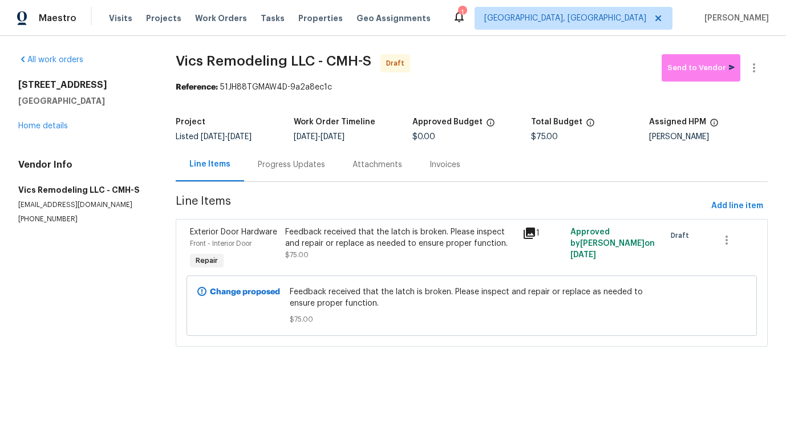
click at [292, 169] on div "Progress Updates" at bounding box center [291, 164] width 67 height 11
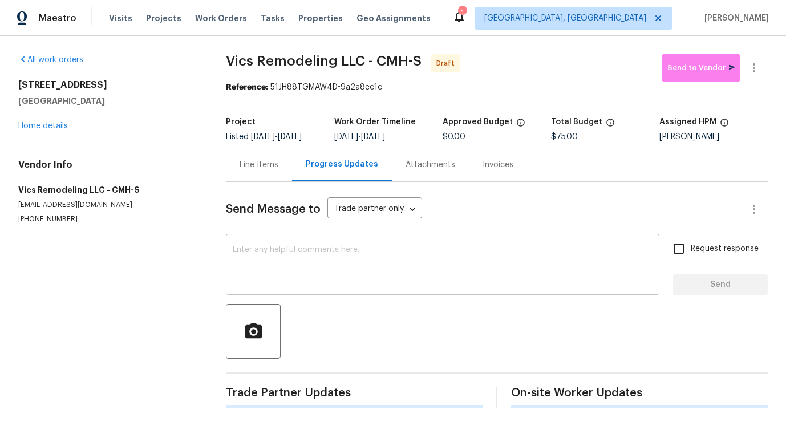
click at [306, 252] on textarea at bounding box center [443, 266] width 420 height 40
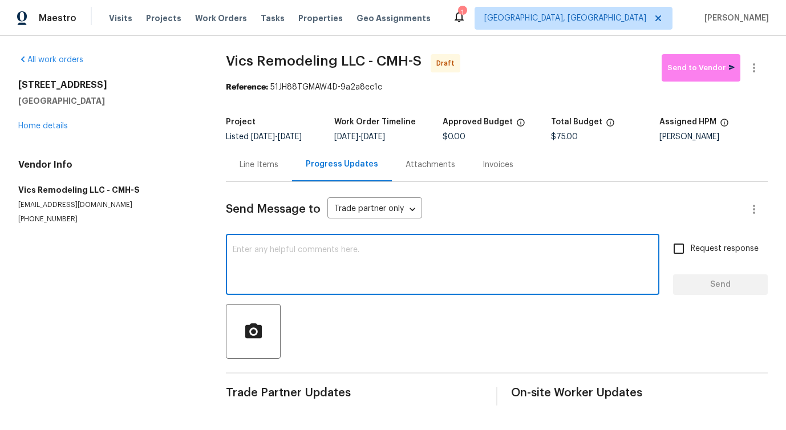
click at [325, 248] on textarea at bounding box center [443, 266] width 420 height 40
paste textarea "Hi this is [PERSON_NAME] with Opendoor. I’m confirming you received the WO for …"
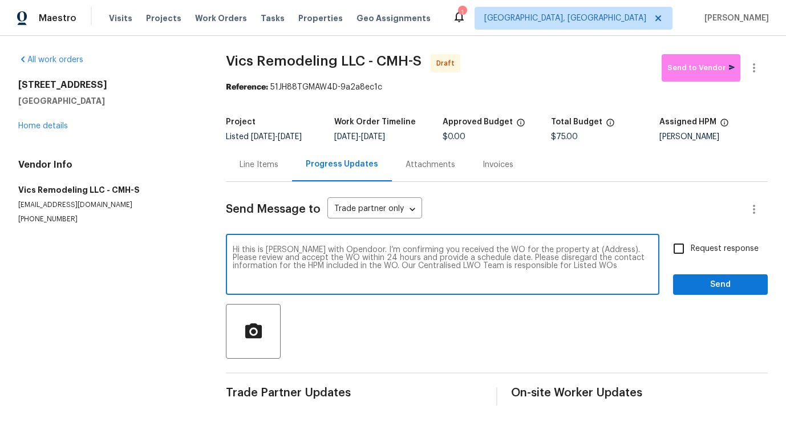
click at [579, 250] on textarea "Hi this is [PERSON_NAME] with Opendoor. I’m confirming you received the WO for …" at bounding box center [443, 266] width 420 height 40
paste textarea "[STREET_ADDRESS]"
type textarea "Hi this is [PERSON_NAME] with Opendoor. I’m confirming you received the WO for …"
click at [707, 257] on label "Request response" at bounding box center [713, 249] width 92 height 24
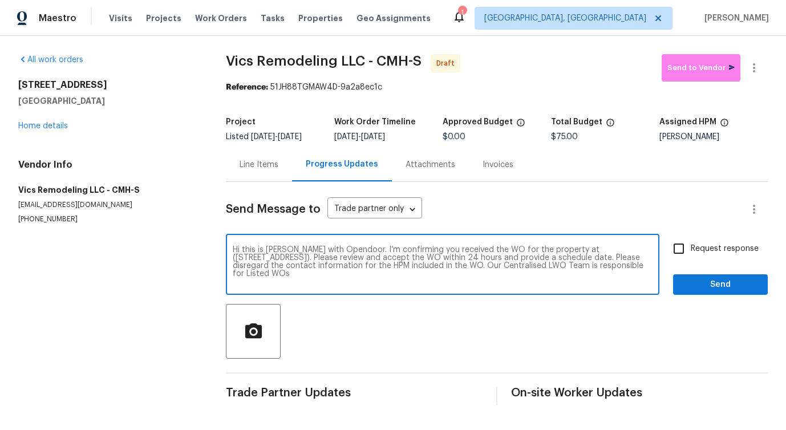
click at [691, 257] on input "Request response" at bounding box center [679, 249] width 24 height 24
checkbox input "true"
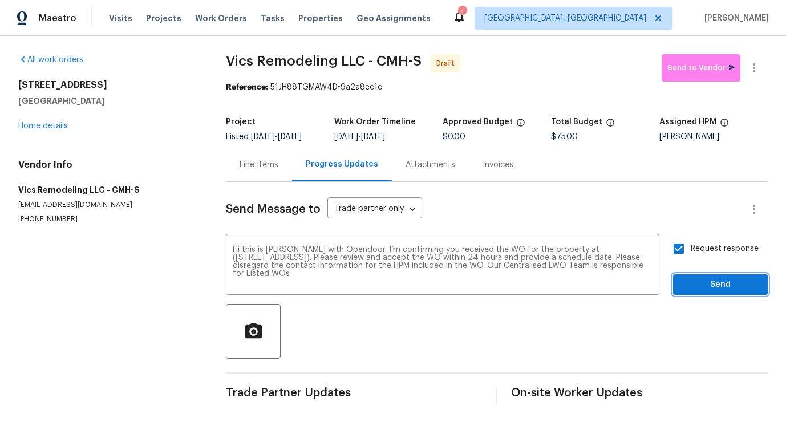
click at [715, 283] on span "Send" at bounding box center [720, 285] width 76 height 14
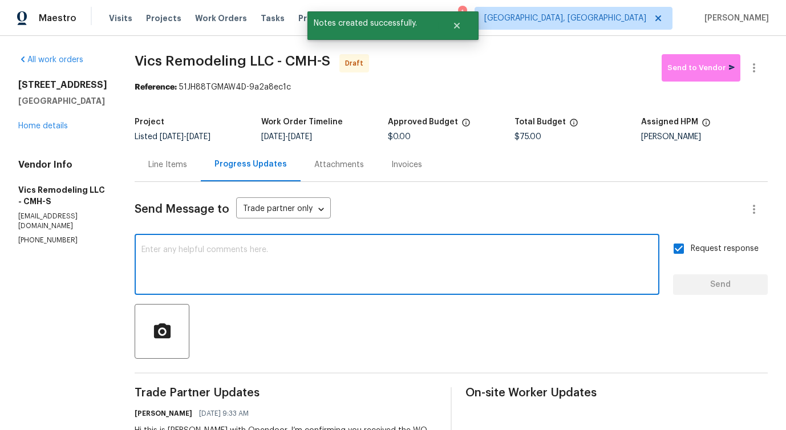
click at [345, 246] on textarea at bounding box center [396, 266] width 511 height 40
paste textarea "Attention All Work Orders must include before-photos (both close-up and wide-an…"
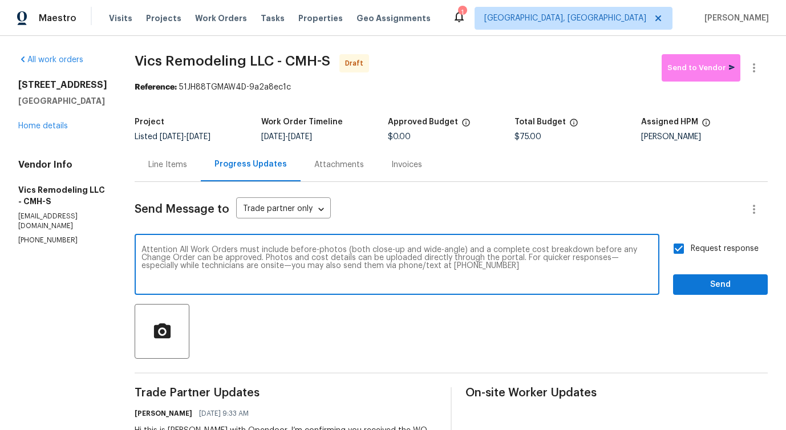
type textarea "Attention All Work Orders must include before-photos (both close-up and wide-an…"
click at [705, 281] on span "Send" at bounding box center [720, 285] width 76 height 14
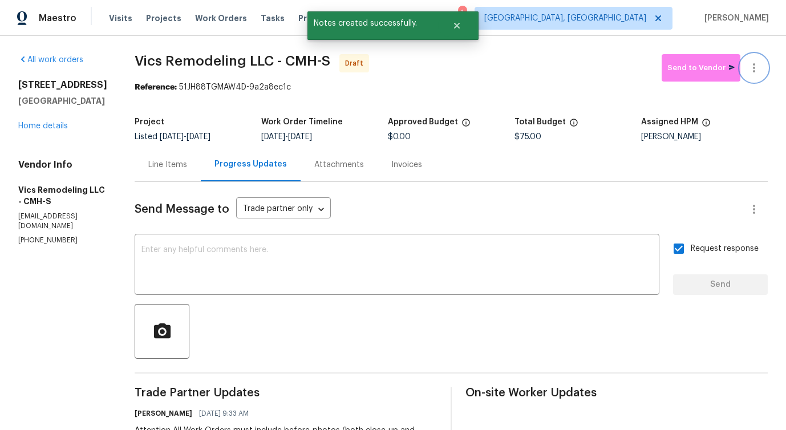
click at [753, 68] on icon "button" at bounding box center [754, 67] width 2 height 9
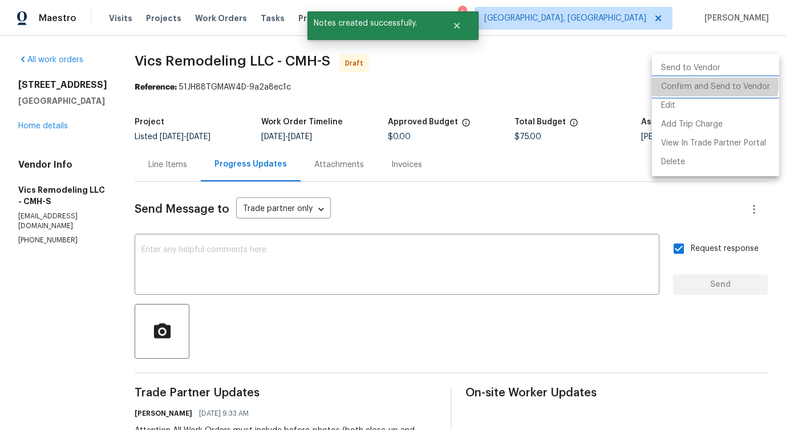
click at [707, 84] on li "Confirm and Send to Vendor" at bounding box center [715, 87] width 127 height 19
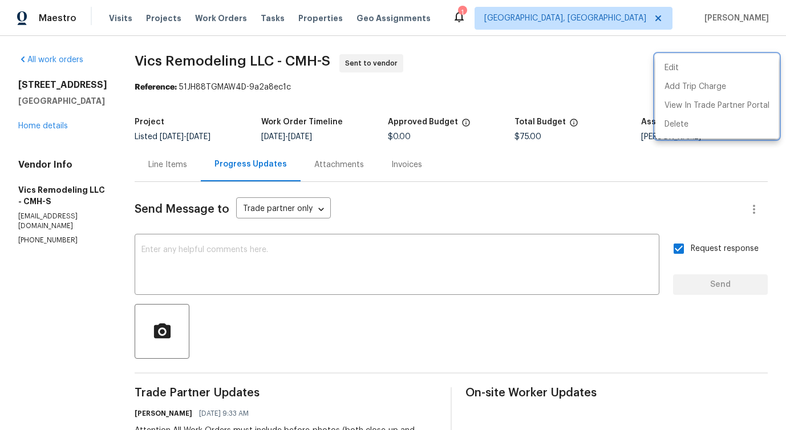
drag, startPoint x: 126, startPoint y: 62, endPoint x: 277, endPoint y: 62, distance: 151.1
click at [277, 62] on div at bounding box center [393, 215] width 786 height 430
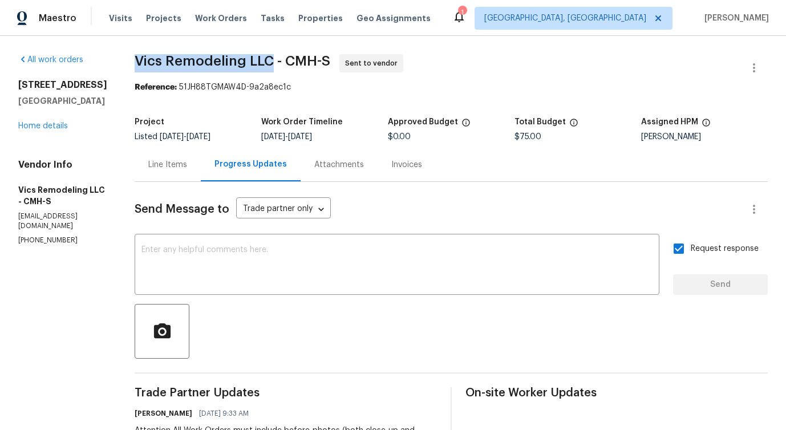
drag, startPoint x: 123, startPoint y: 60, endPoint x: 263, endPoint y: 62, distance: 140.3
click at [263, 62] on div "All work orders [STREET_ADDRESS] Home details Vendor Info Vics Remodeling LLC -…" at bounding box center [393, 320] width 786 height 568
copy span "Vics Remodeling LLC"
click at [167, 172] on div "Line Items" at bounding box center [168, 165] width 66 height 34
